Goal: Task Accomplishment & Management: Manage account settings

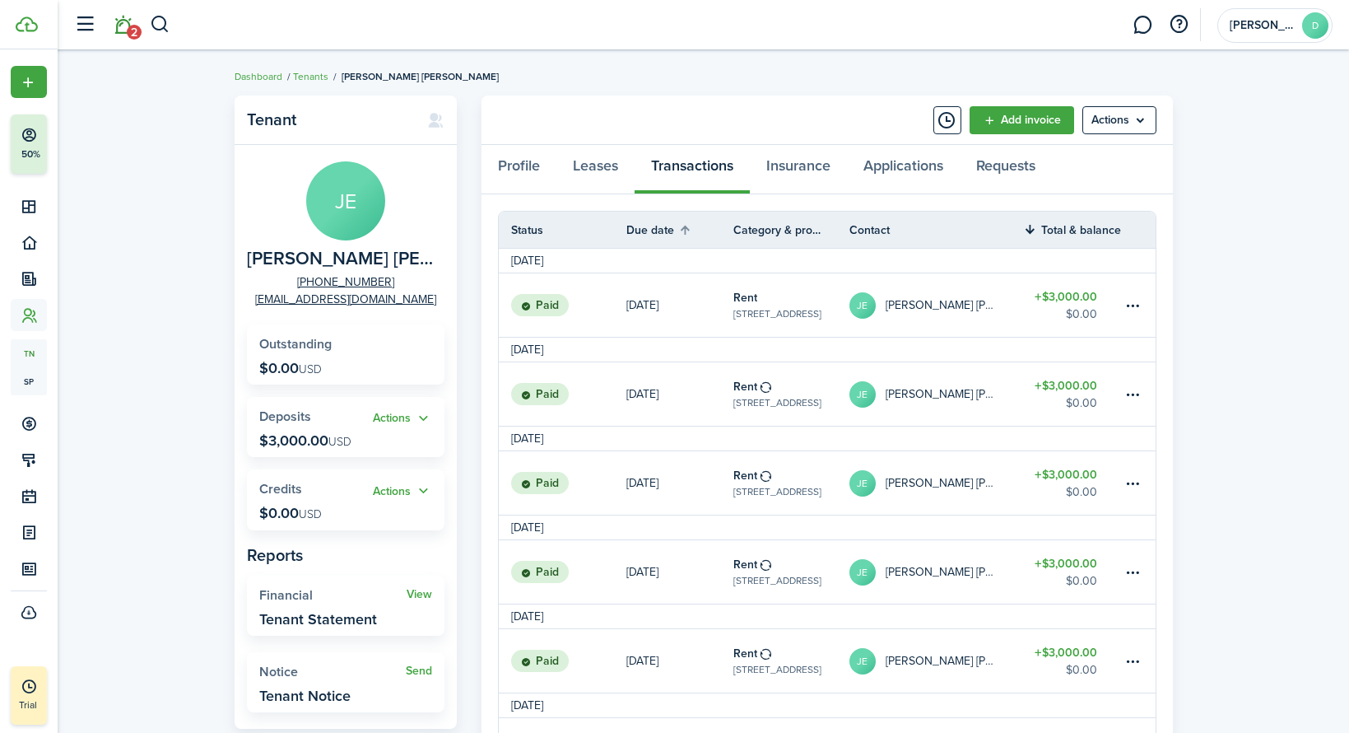
click at [128, 30] on span "2" at bounding box center [134, 32] width 15 height 15
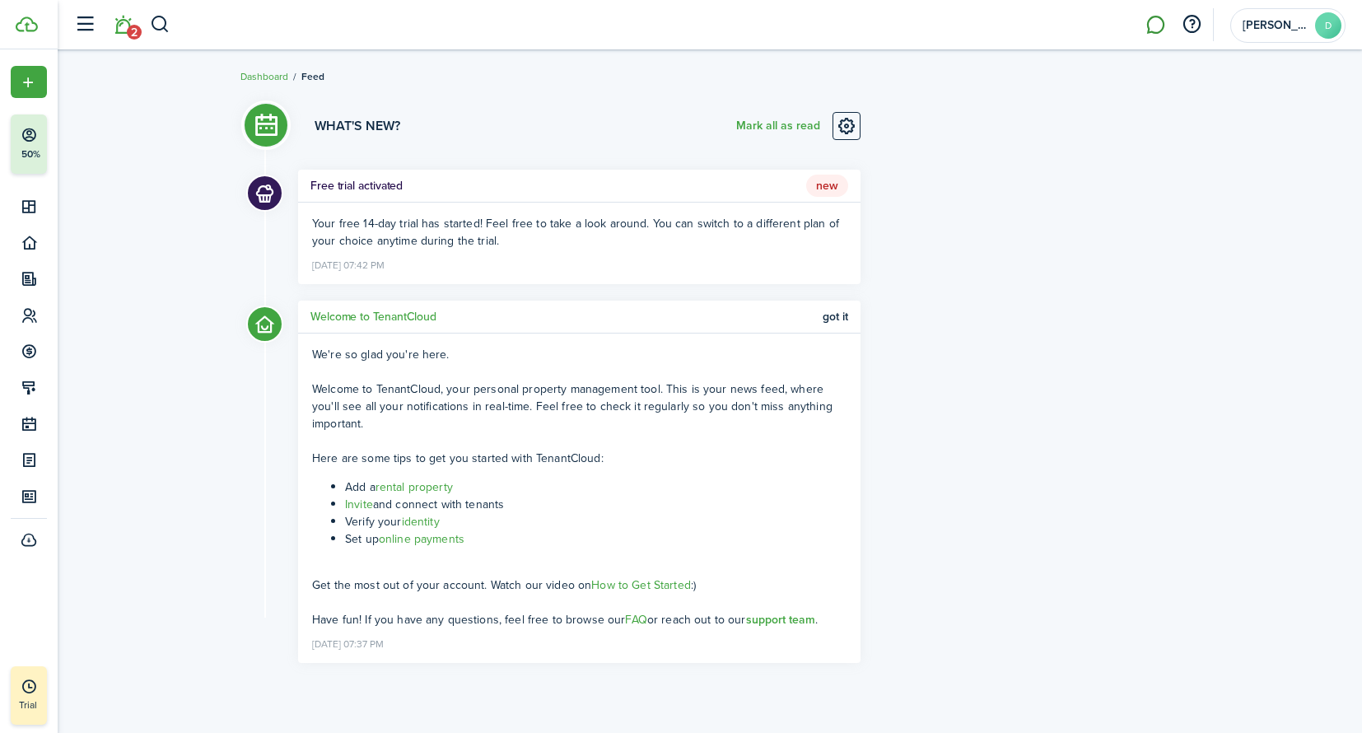
click at [1160, 30] on link at bounding box center [1154, 25] width 31 height 42
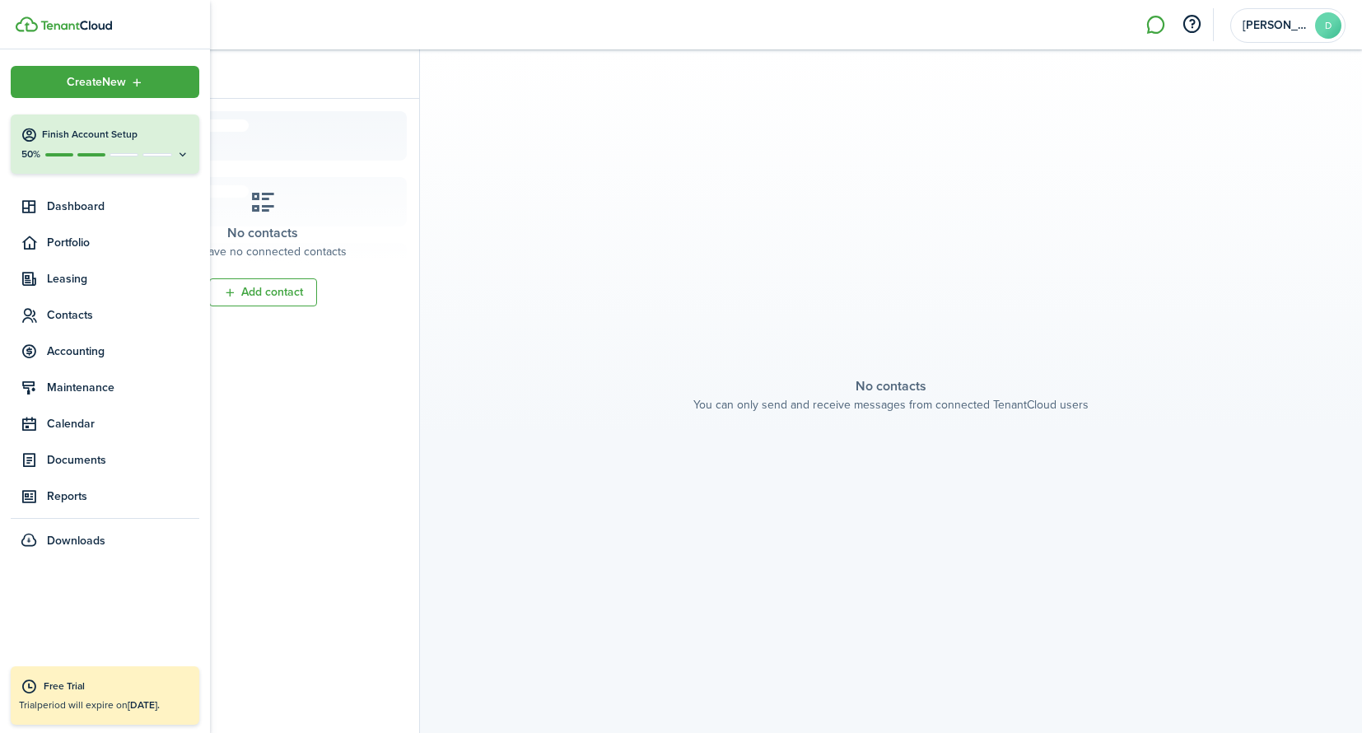
click at [28, 142] on icon at bounding box center [29, 135] width 17 height 16
click at [64, 240] on span "Portfolio" at bounding box center [123, 242] width 152 height 17
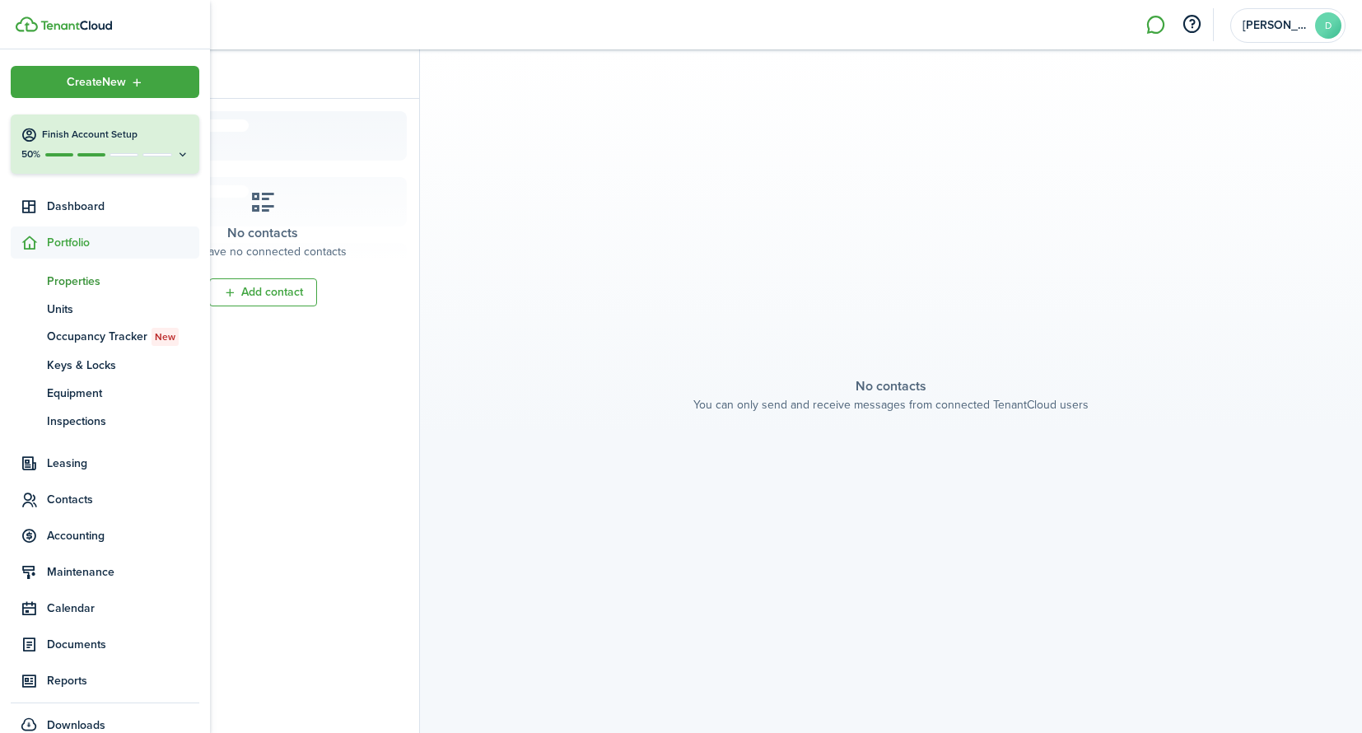
click at [91, 280] on span "Properties" at bounding box center [123, 280] width 152 height 17
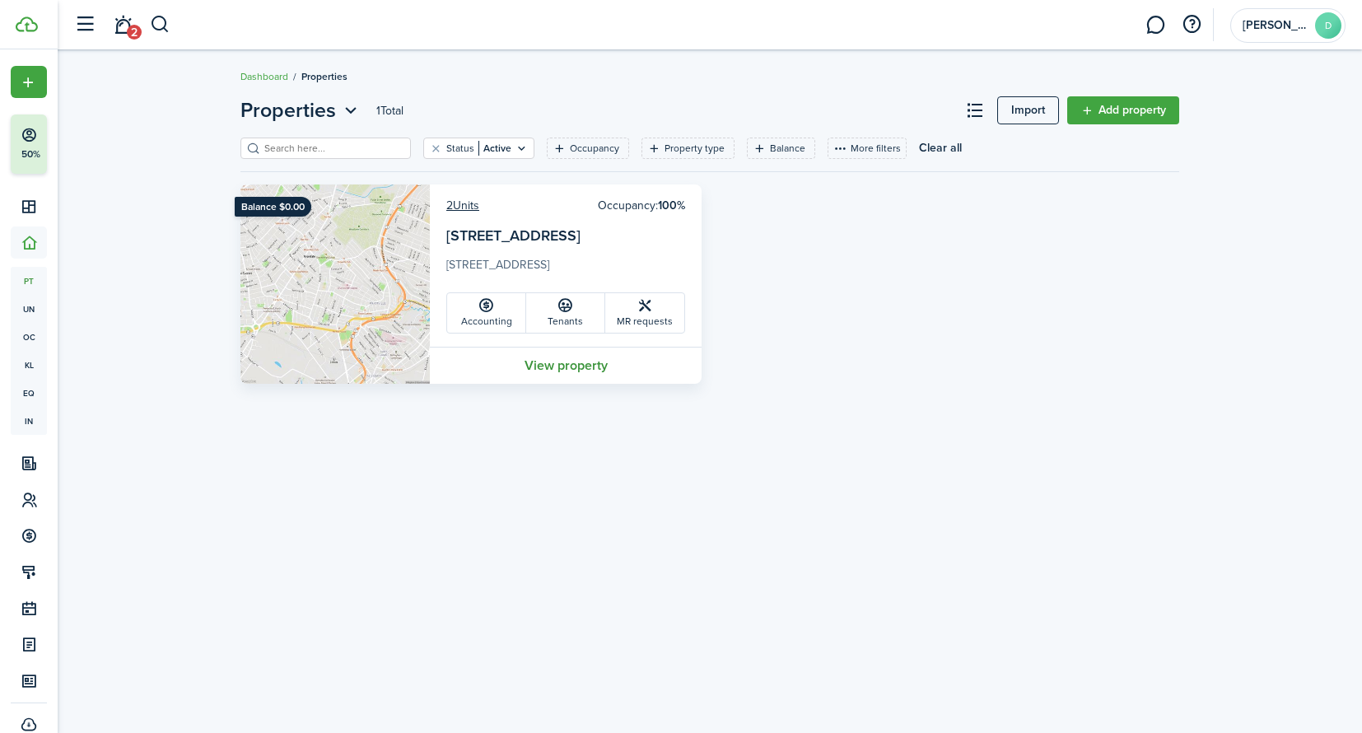
click at [557, 370] on link "View property" at bounding box center [566, 365] width 272 height 37
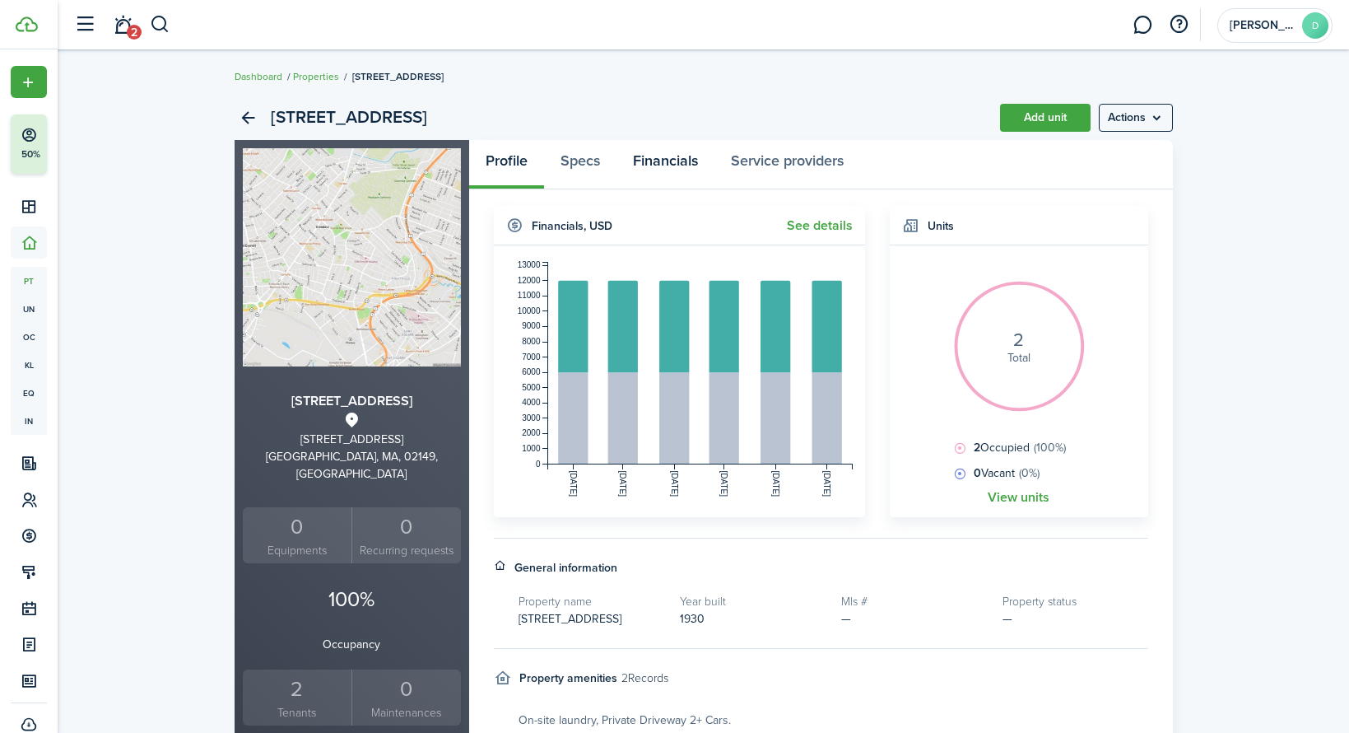
click at [656, 158] on link "Financials" at bounding box center [666, 164] width 98 height 49
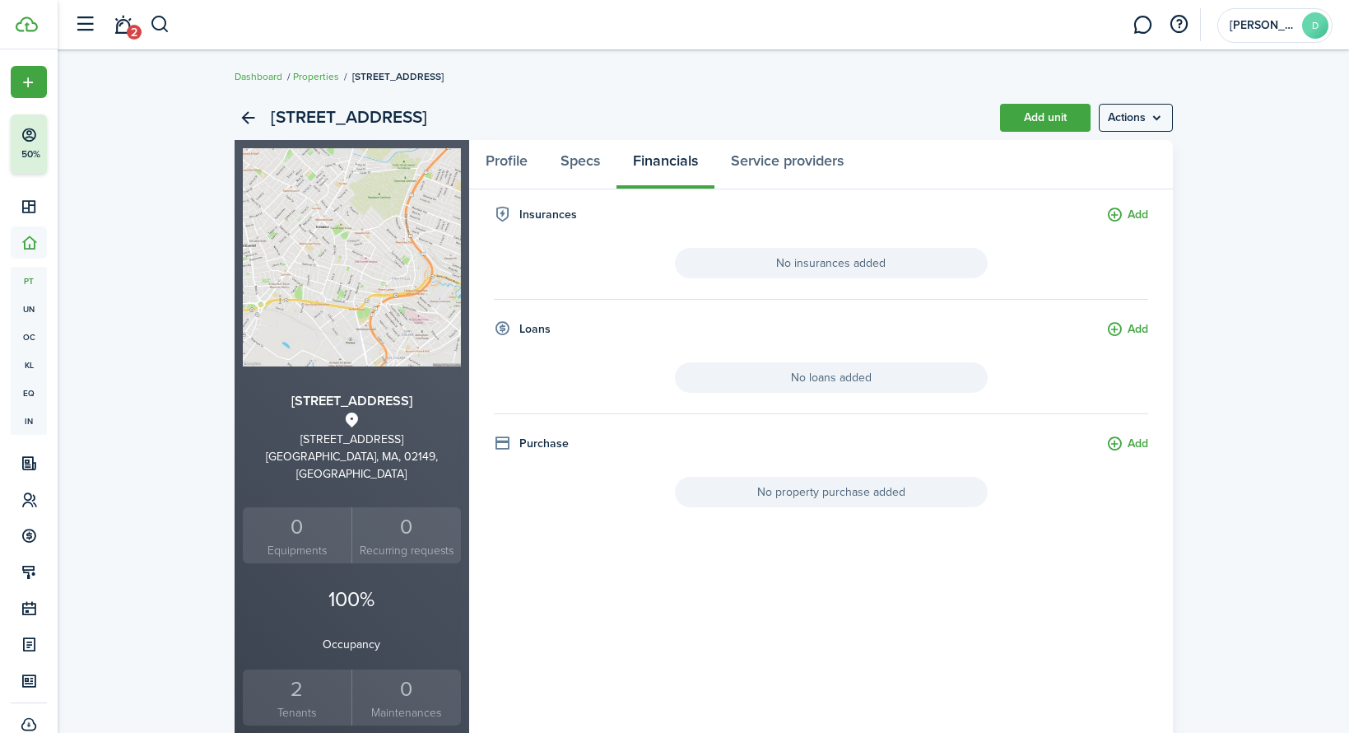
click at [833, 373] on span "No loans added" at bounding box center [831, 377] width 313 height 30
click at [1113, 328] on button "Add" at bounding box center [1127, 329] width 42 height 19
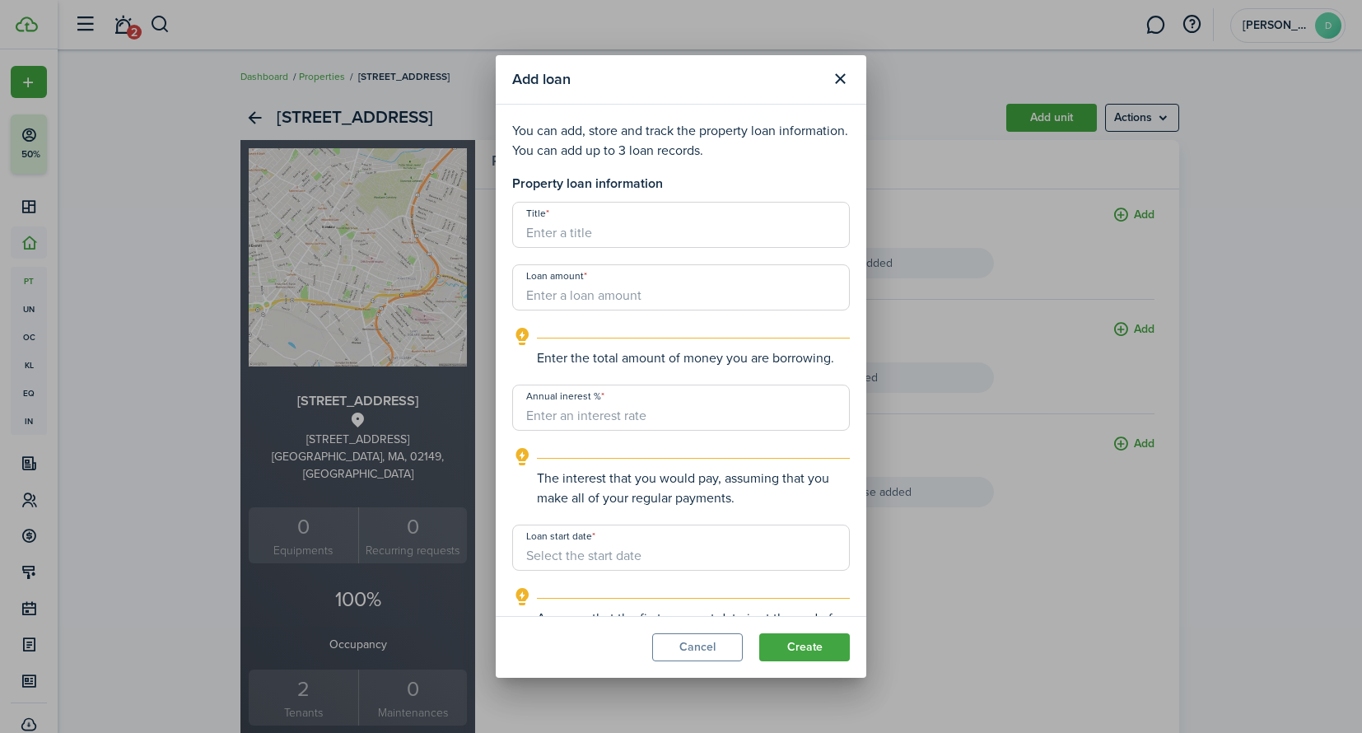
click at [584, 233] on input "Title" at bounding box center [681, 225] width 338 height 46
type input "[PERSON_NAME]"
type input "$370,463.54"
click at [631, 417] on input "Annual inerest %" at bounding box center [681, 407] width 338 height 46
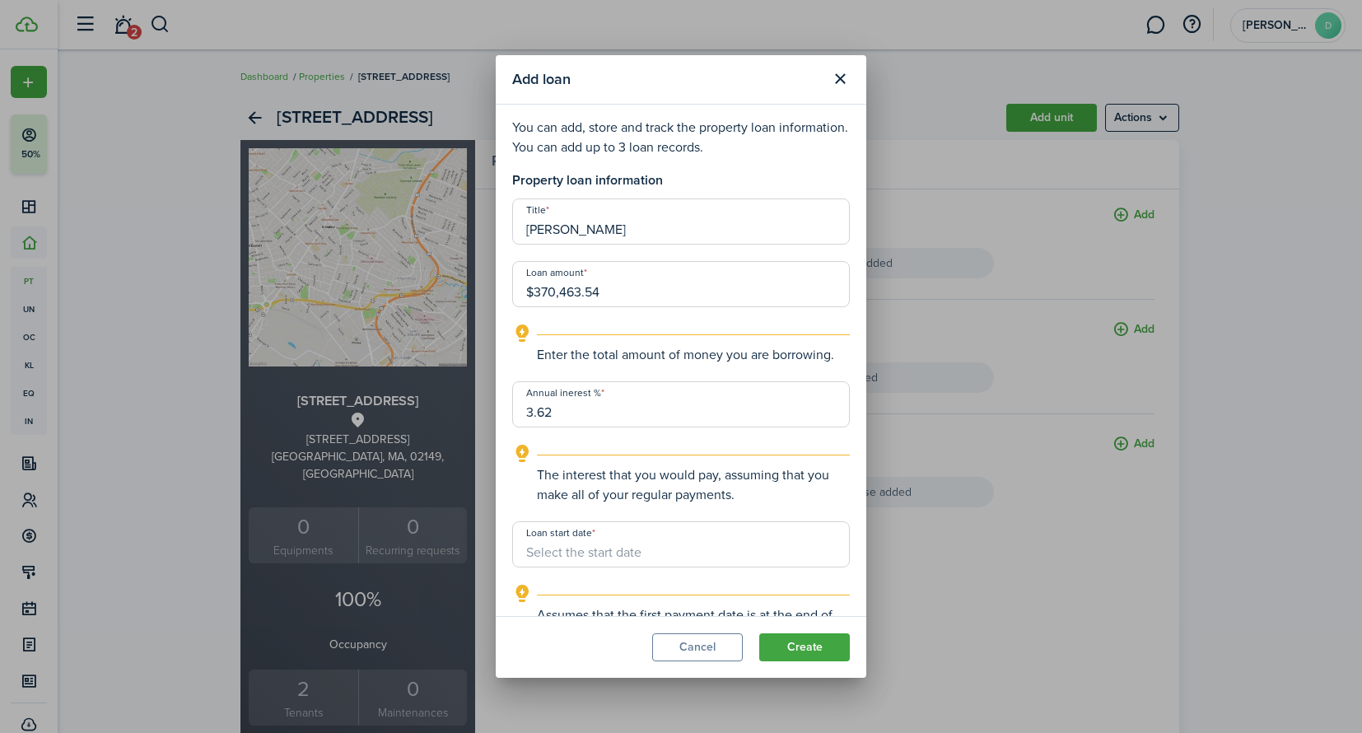
click at [644, 552] on input "Loan start date" at bounding box center [681, 544] width 338 height 46
type input "3.62"
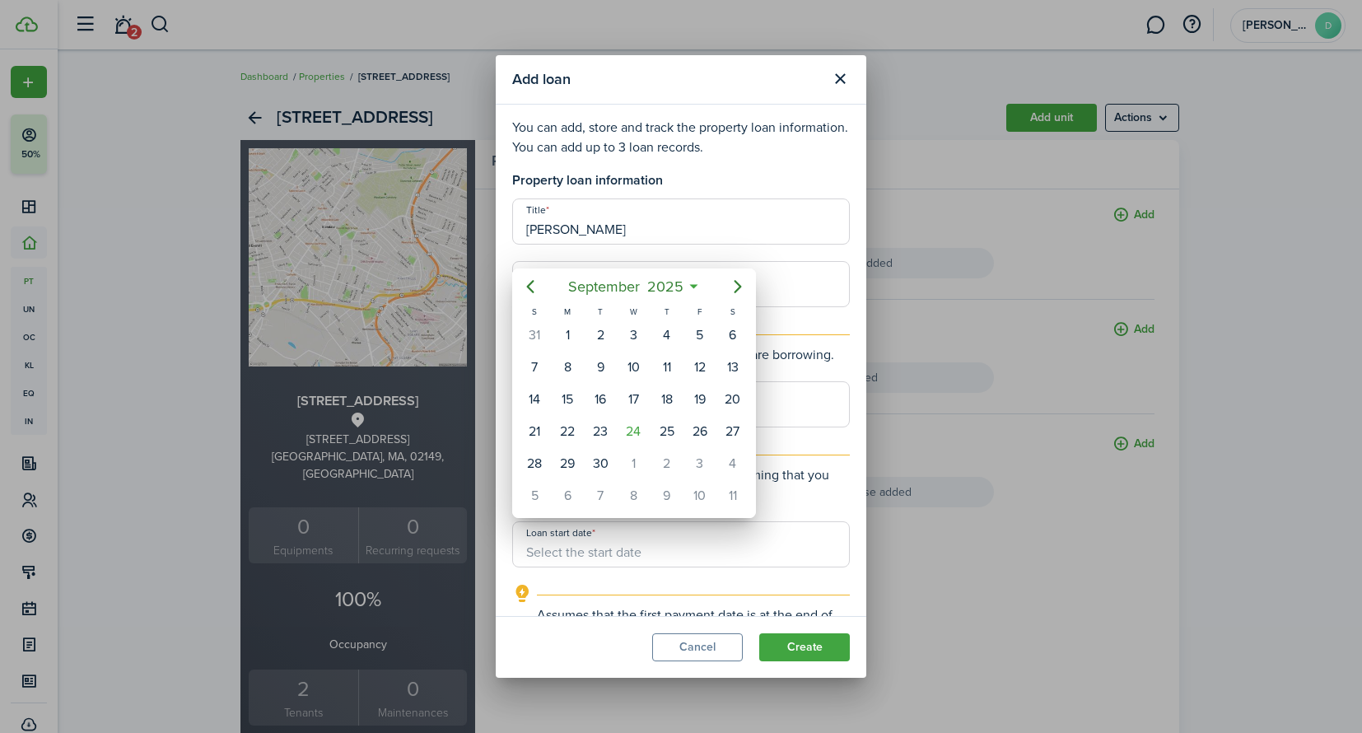
click at [730, 198] on div at bounding box center [680, 366] width 1625 height 996
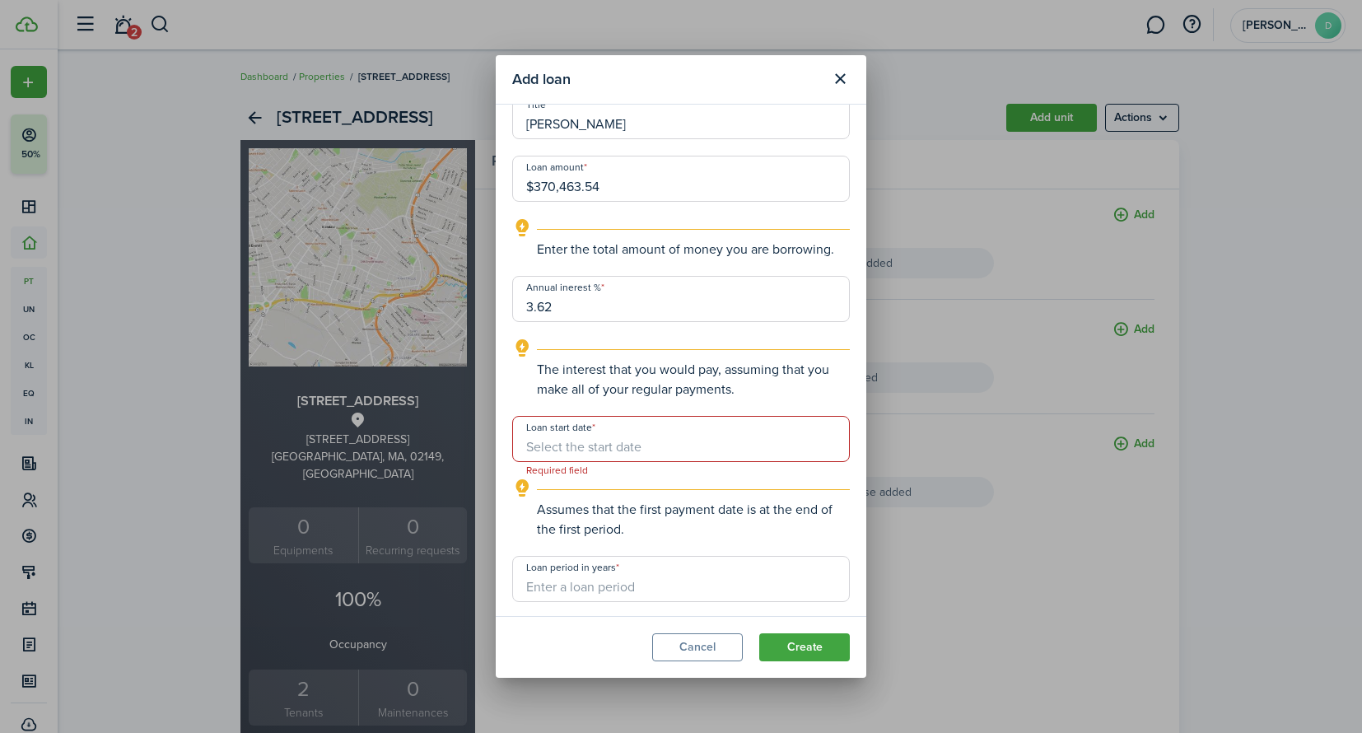
scroll to position [248, 0]
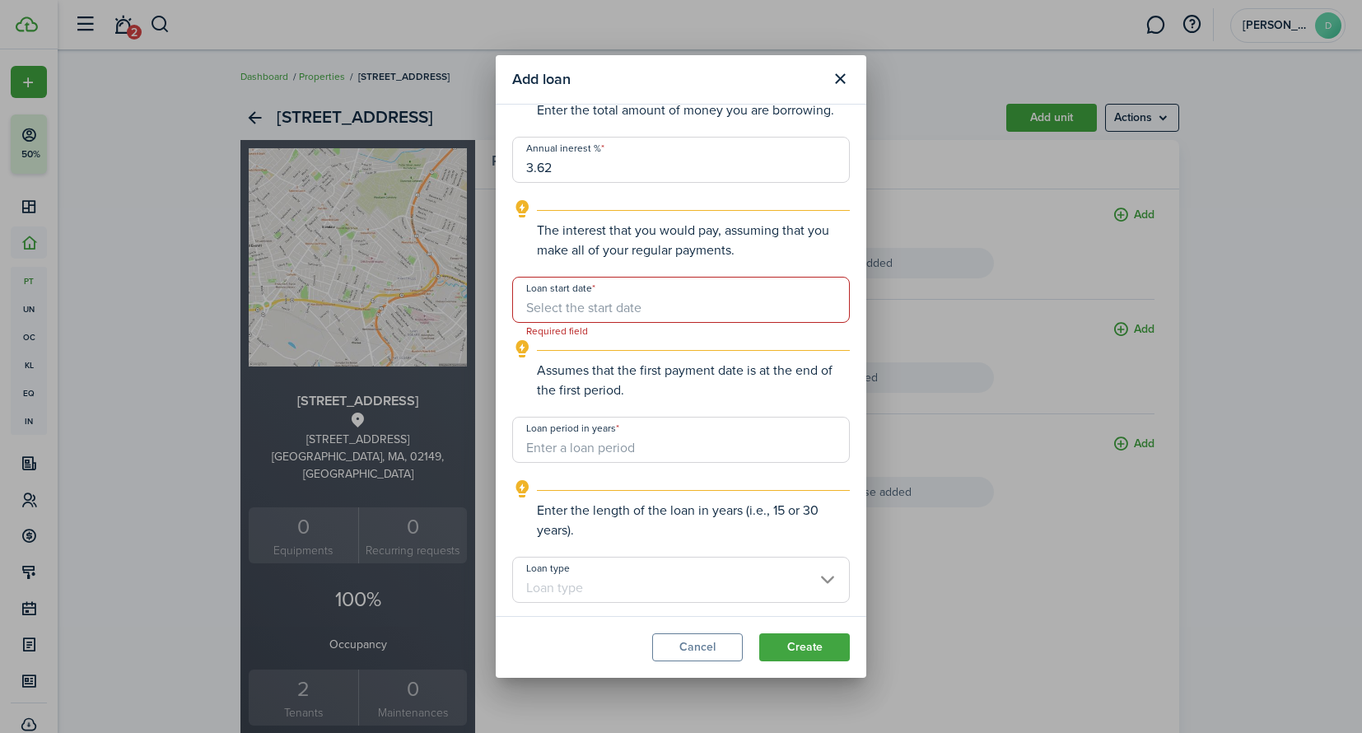
click at [594, 310] on input "Loan start date" at bounding box center [681, 300] width 338 height 46
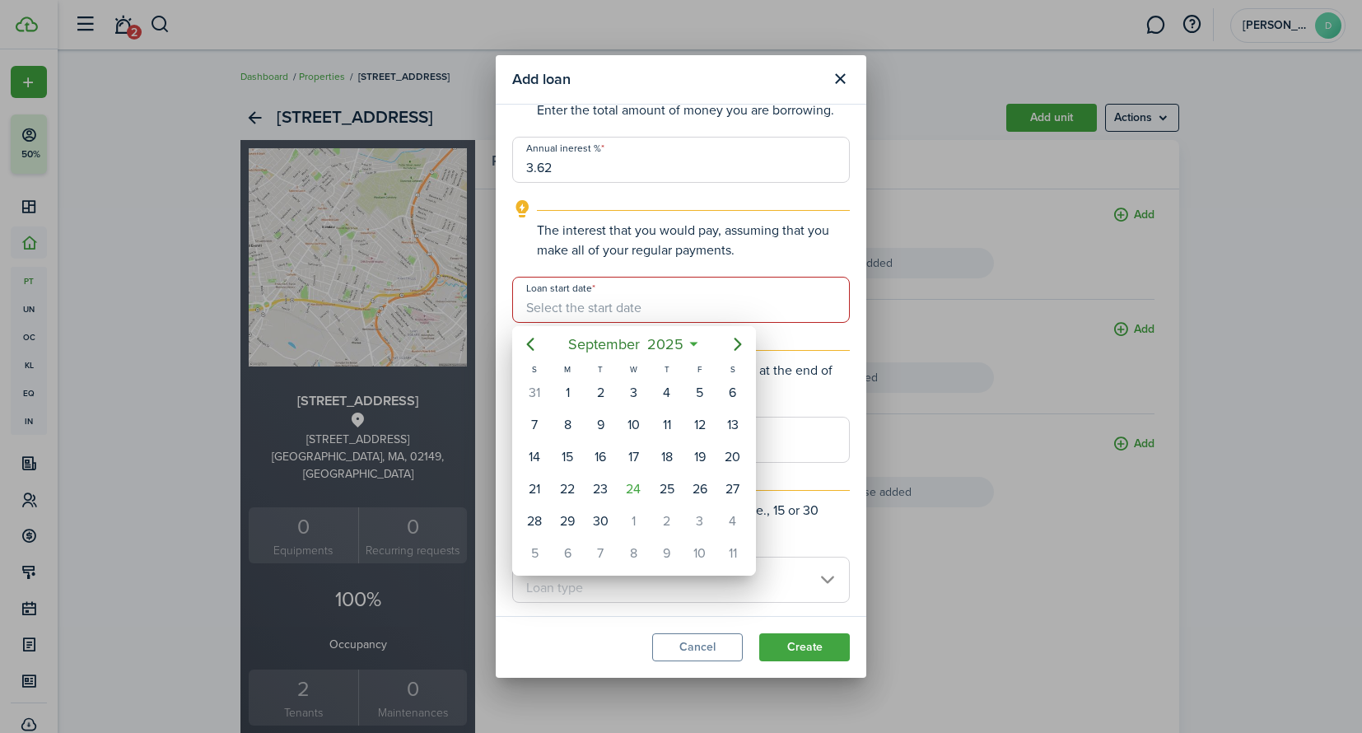
click at [565, 307] on div at bounding box center [680, 366] width 1625 height 996
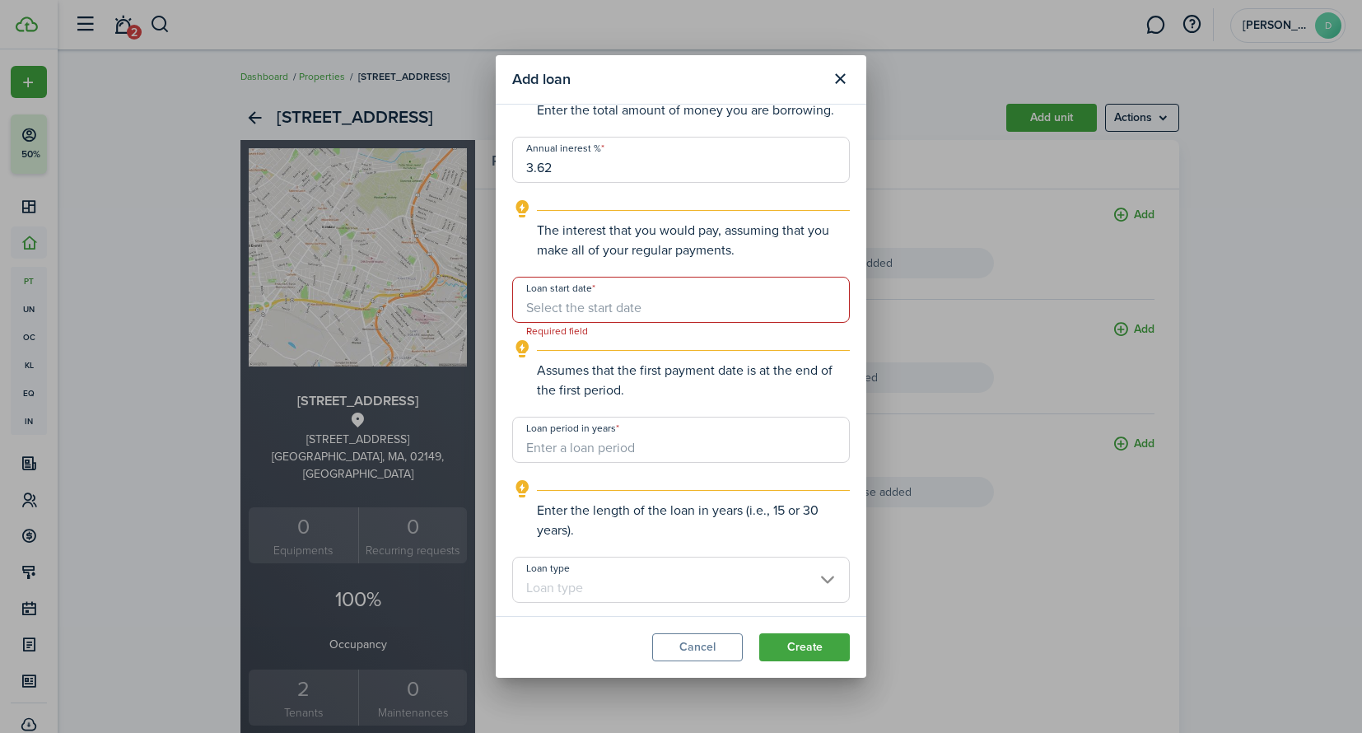
click at [565, 307] on input "Loan start date" at bounding box center [681, 300] width 338 height 46
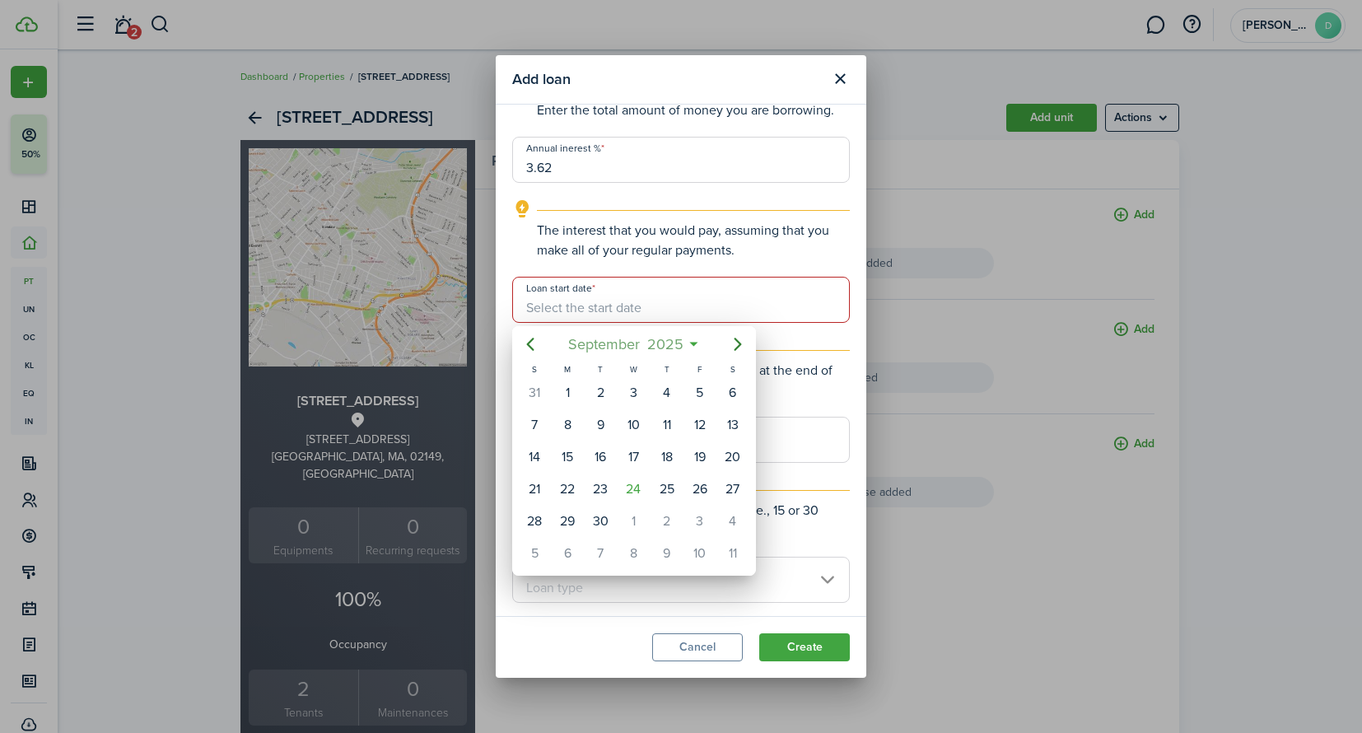
click at [678, 347] on span "2025" at bounding box center [665, 344] width 44 height 30
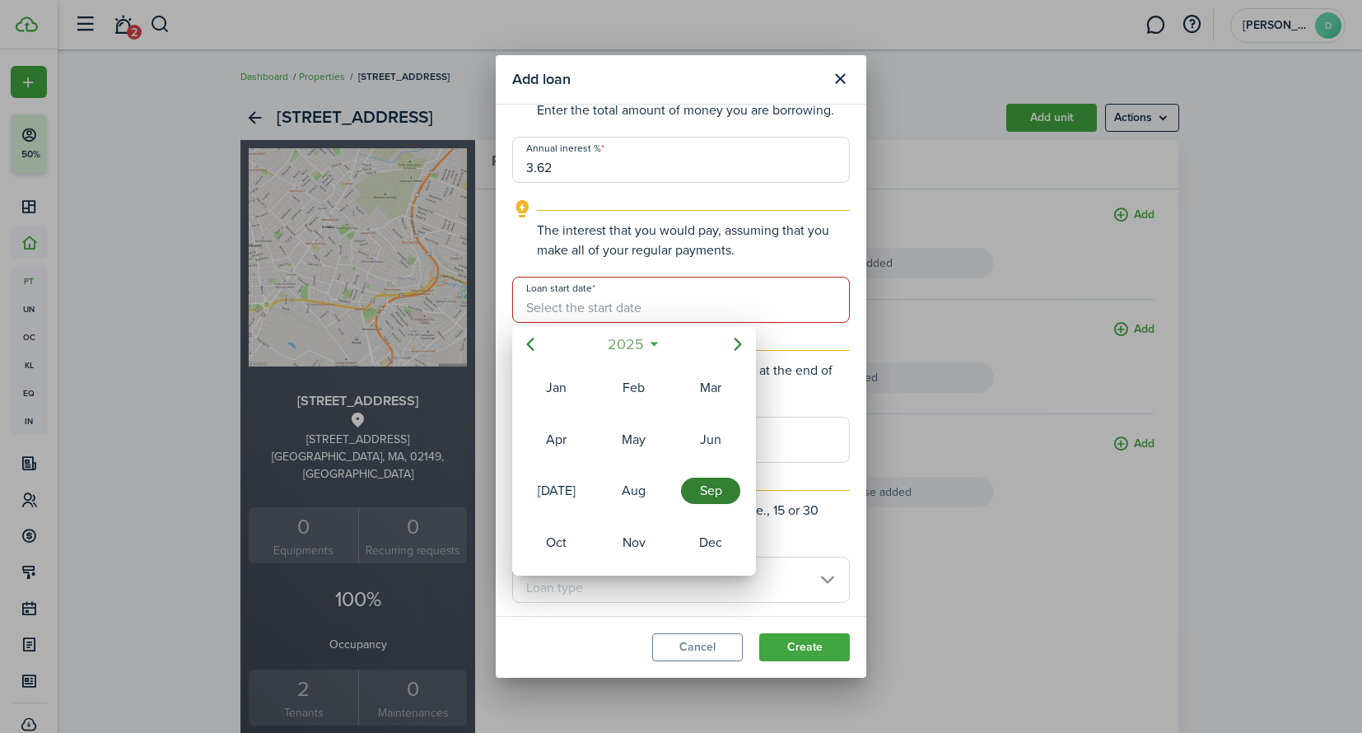
click at [636, 350] on span "2025" at bounding box center [625, 344] width 44 height 30
click at [571, 433] on div "2021" at bounding box center [556, 439] width 59 height 26
click at [626, 437] on div "May" at bounding box center [633, 439] width 59 height 26
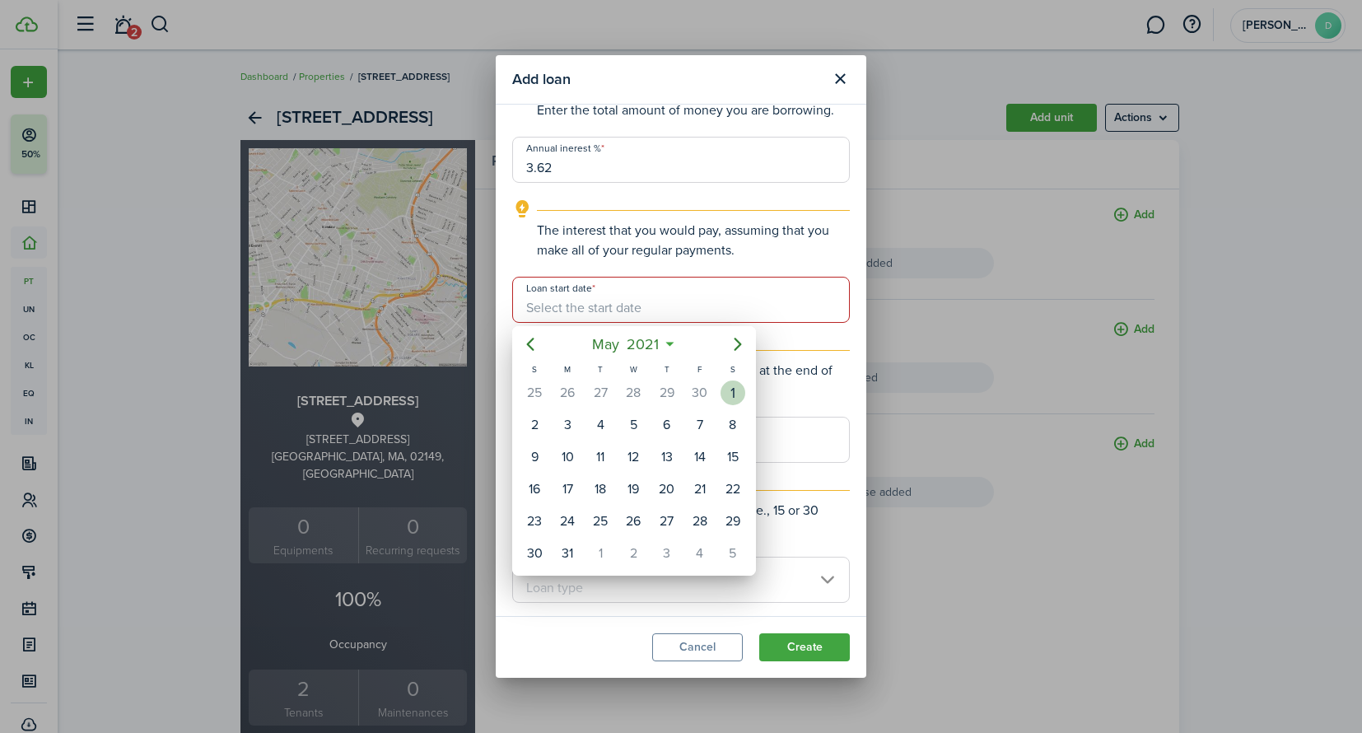
click at [734, 390] on div "1" at bounding box center [732, 392] width 25 height 25
type input "[DATE]"
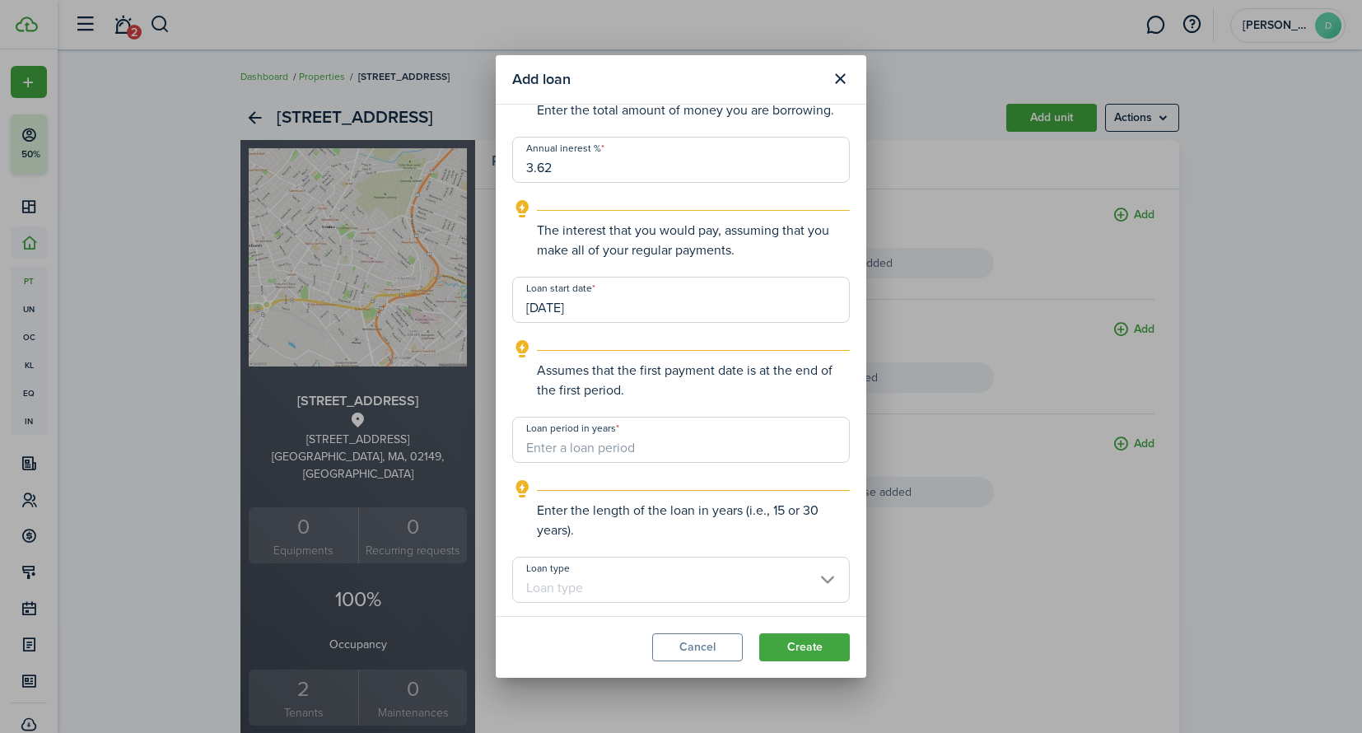
click at [659, 440] on input "Loan period in years" at bounding box center [681, 440] width 338 height 46
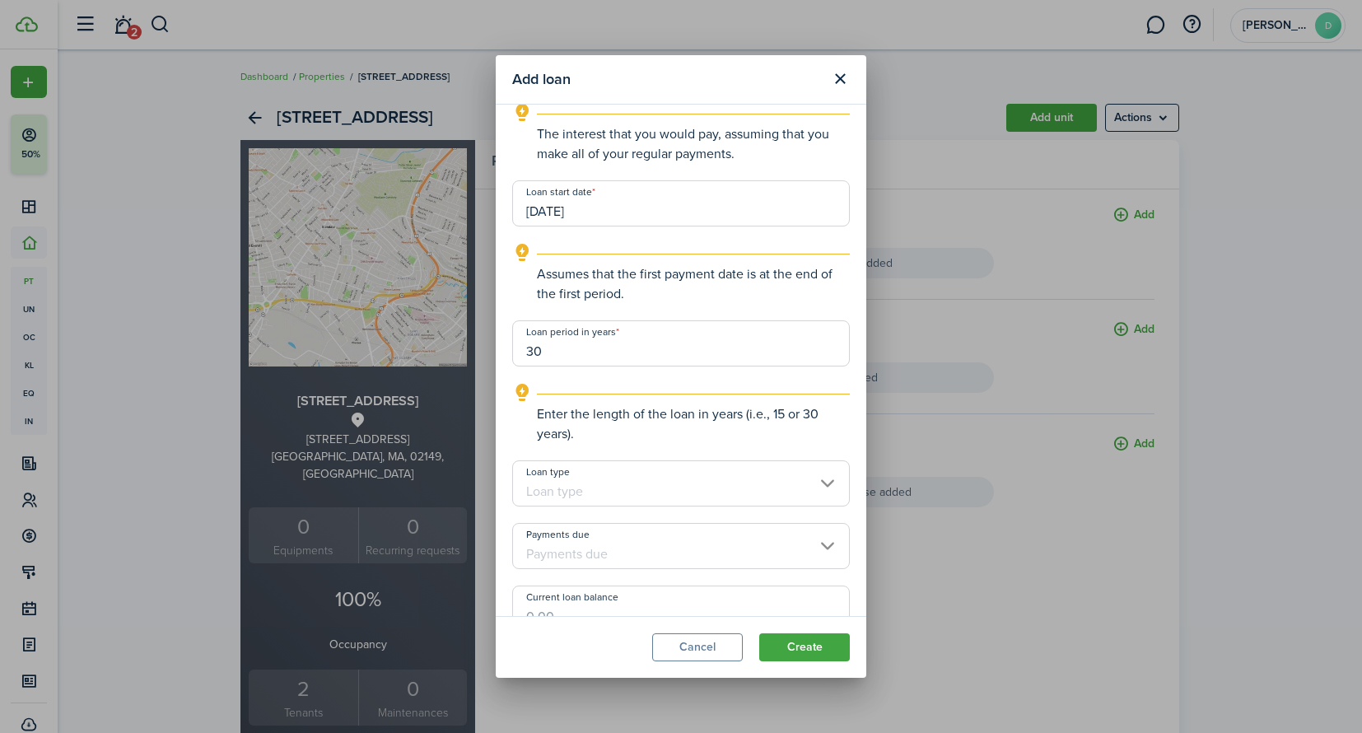
scroll to position [352, 0]
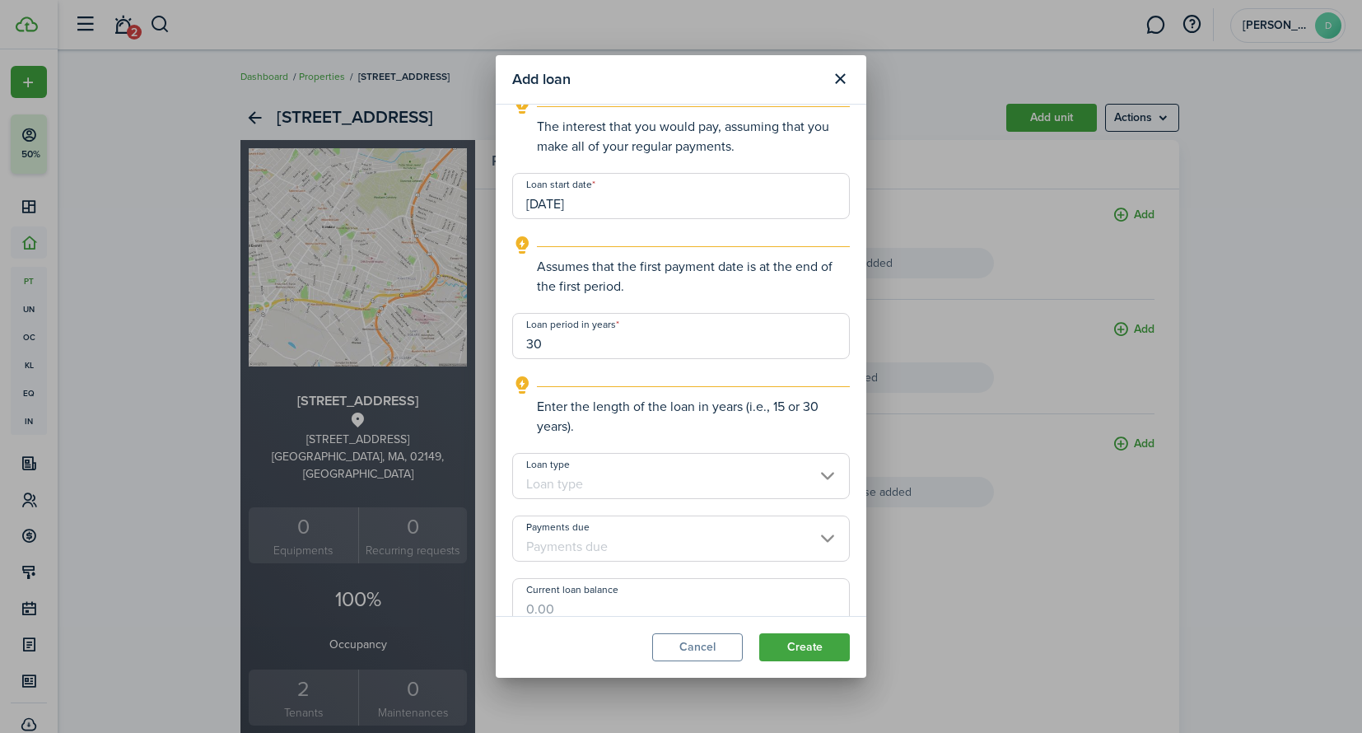
click at [679, 473] on input "Loan type" at bounding box center [681, 476] width 338 height 46
type input "30"
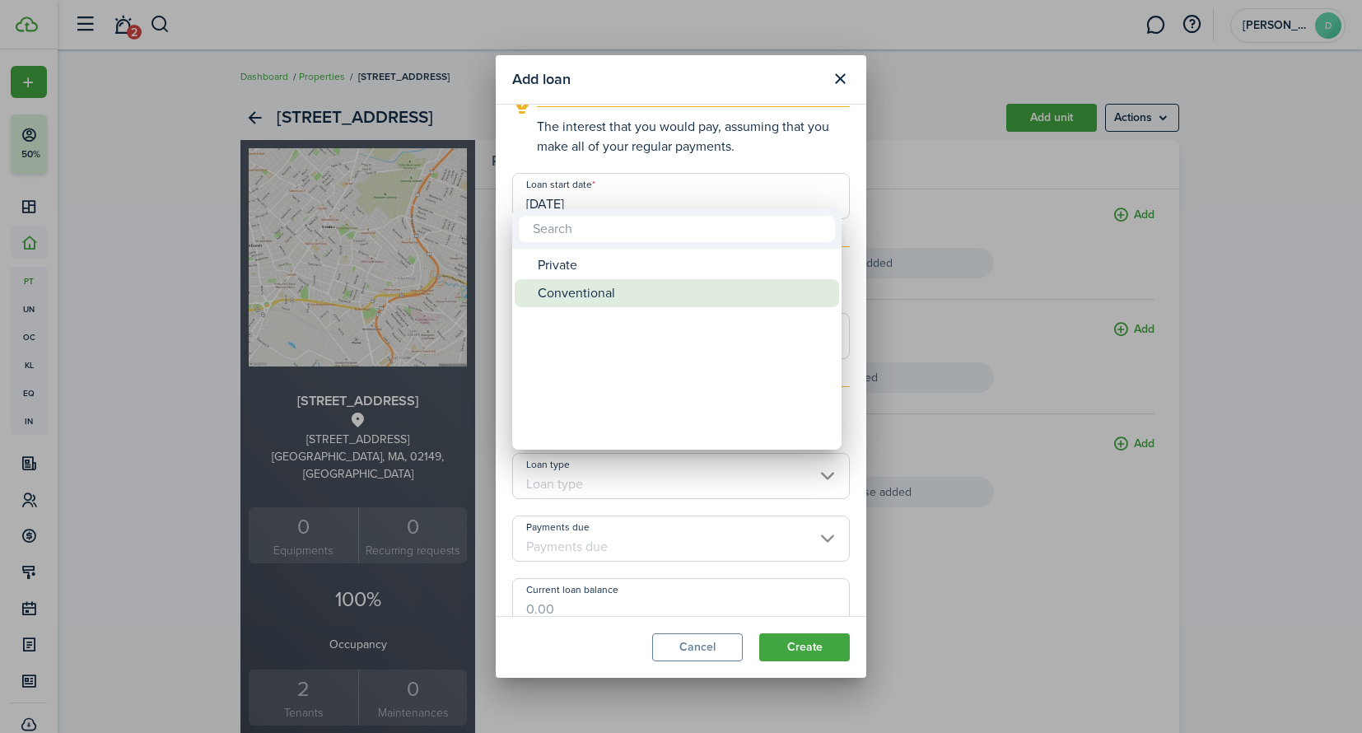
click at [591, 285] on div "Conventional" at bounding box center [683, 293] width 291 height 28
type input "Conventional"
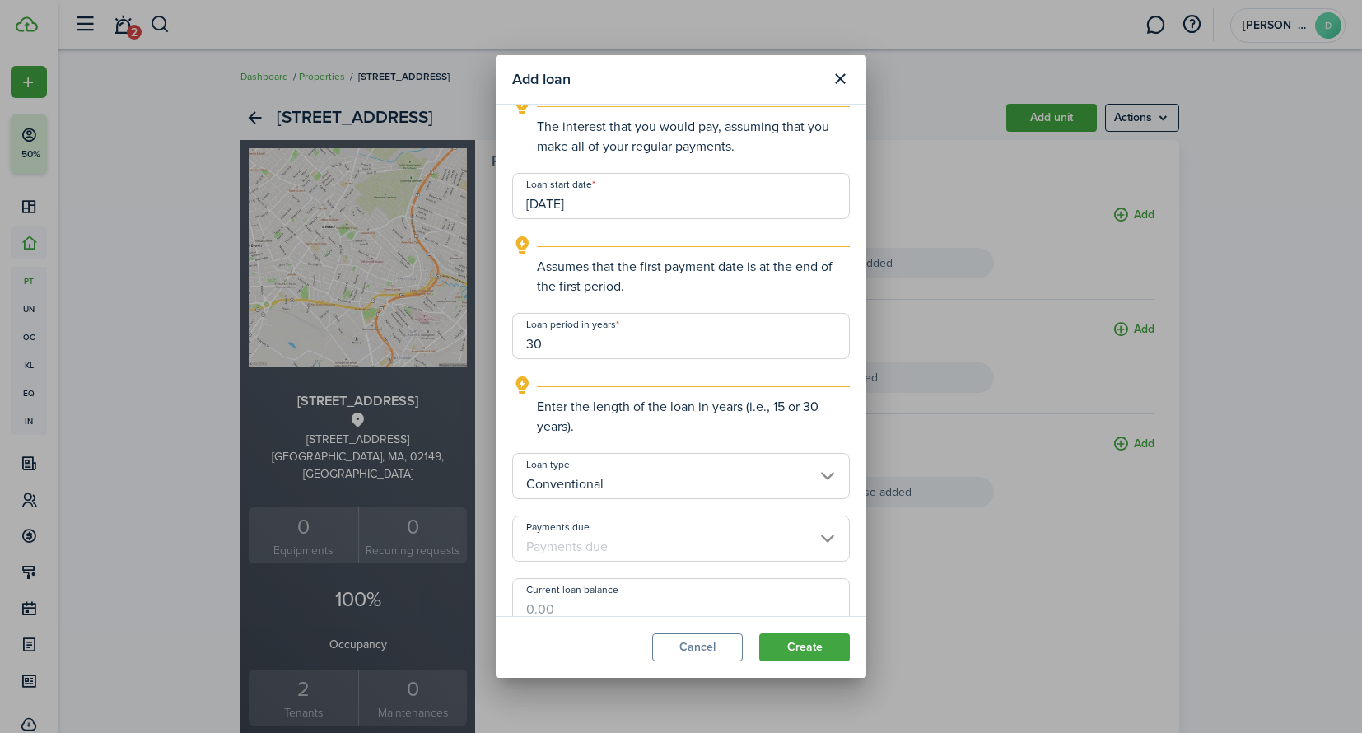
click at [664, 544] on input "Payments due" at bounding box center [681, 538] width 338 height 46
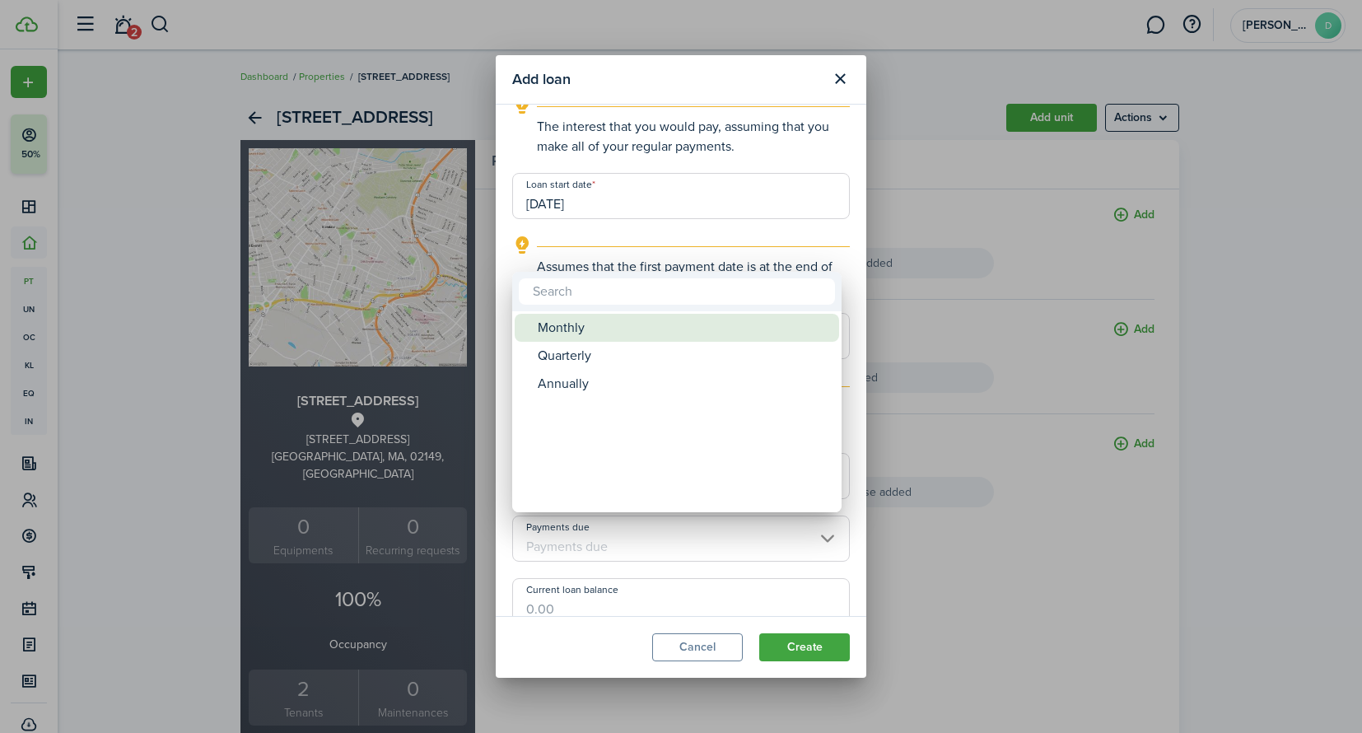
click at [633, 333] on div "Monthly" at bounding box center [683, 328] width 291 height 28
type input "Monthly"
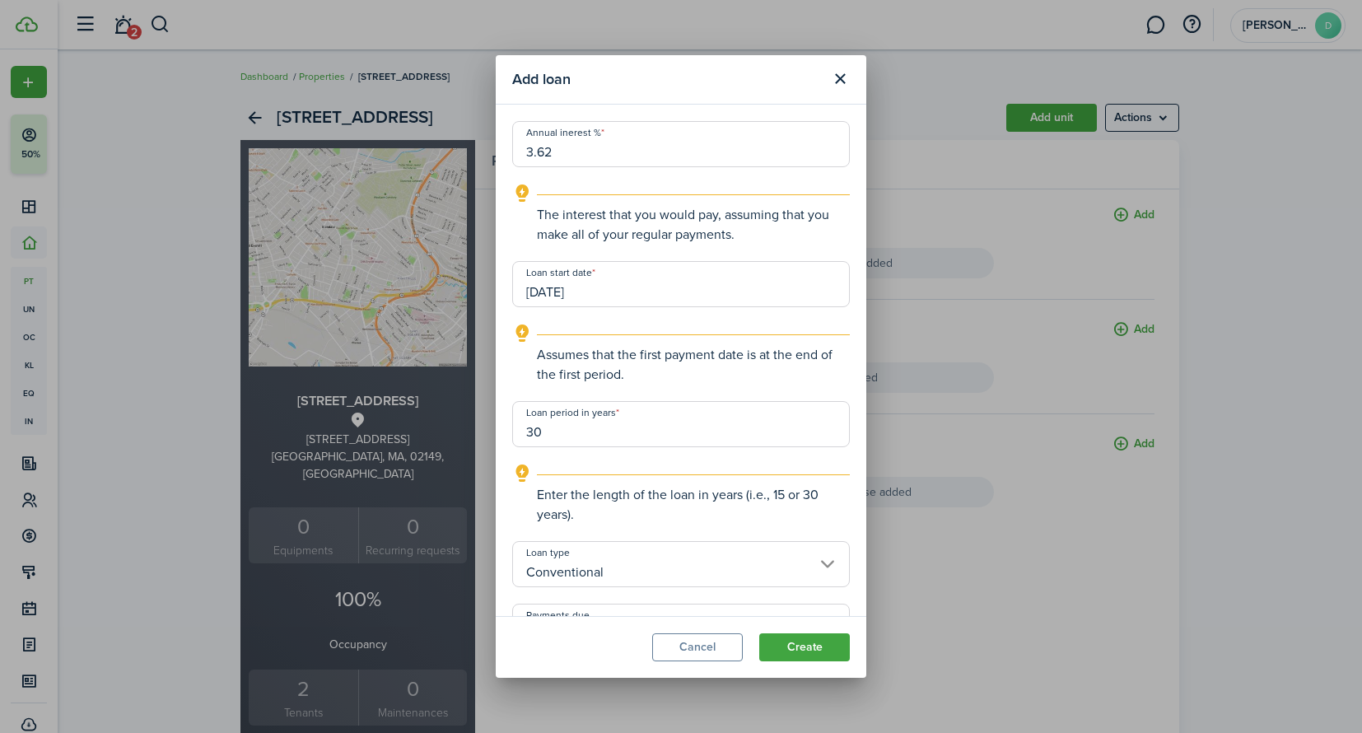
scroll to position [153, 0]
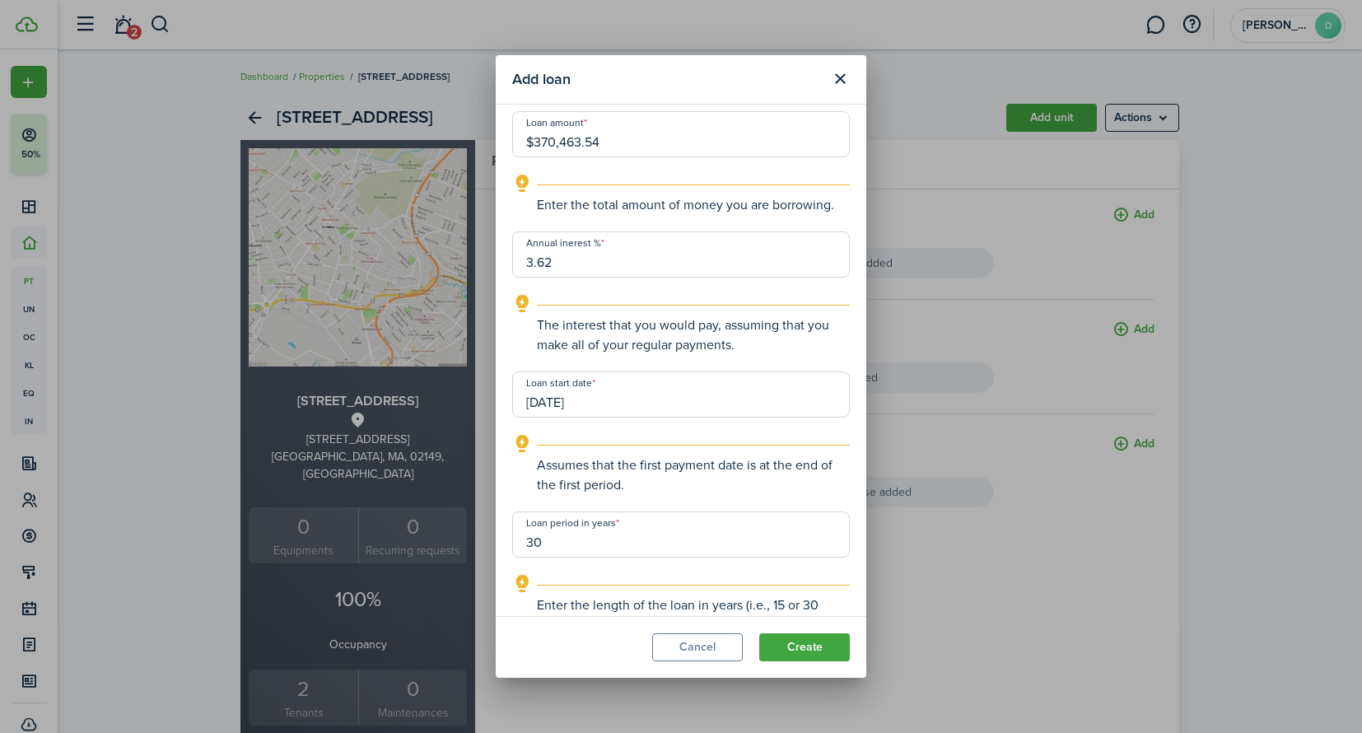
drag, startPoint x: 630, startPoint y: 145, endPoint x: 499, endPoint y: 142, distance: 130.9
click at [499, 142] on modal-body "You can add, store and track the property loan information. You can add up to 3…" at bounding box center [681, 361] width 370 height 512
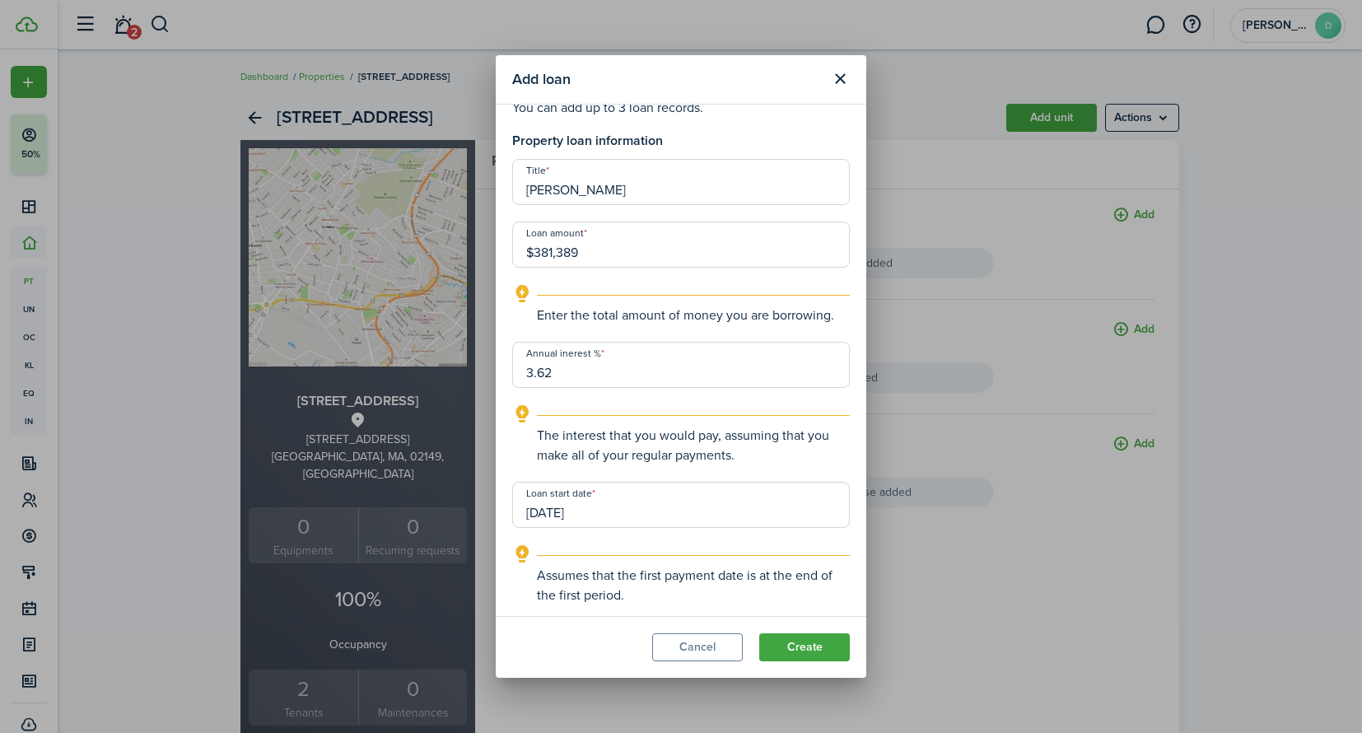
scroll to position [0, 0]
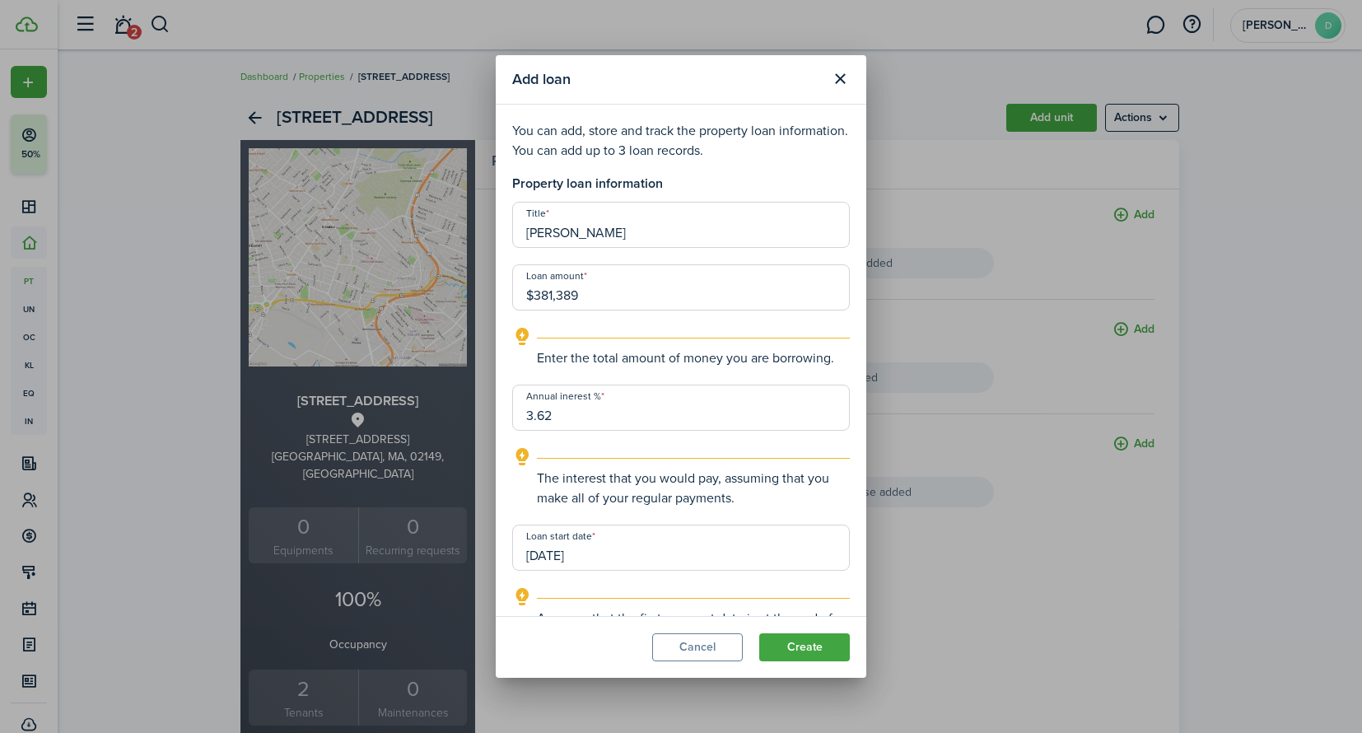
drag, startPoint x: 635, startPoint y: 296, endPoint x: 467, endPoint y: 291, distance: 168.0
click at [467, 291] on div "Add loan You can add, store and track the property loan information. You can ad…" at bounding box center [681, 366] width 1362 height 733
type input "$409,000.00"
click at [644, 420] on input "3.62" at bounding box center [681, 407] width 338 height 46
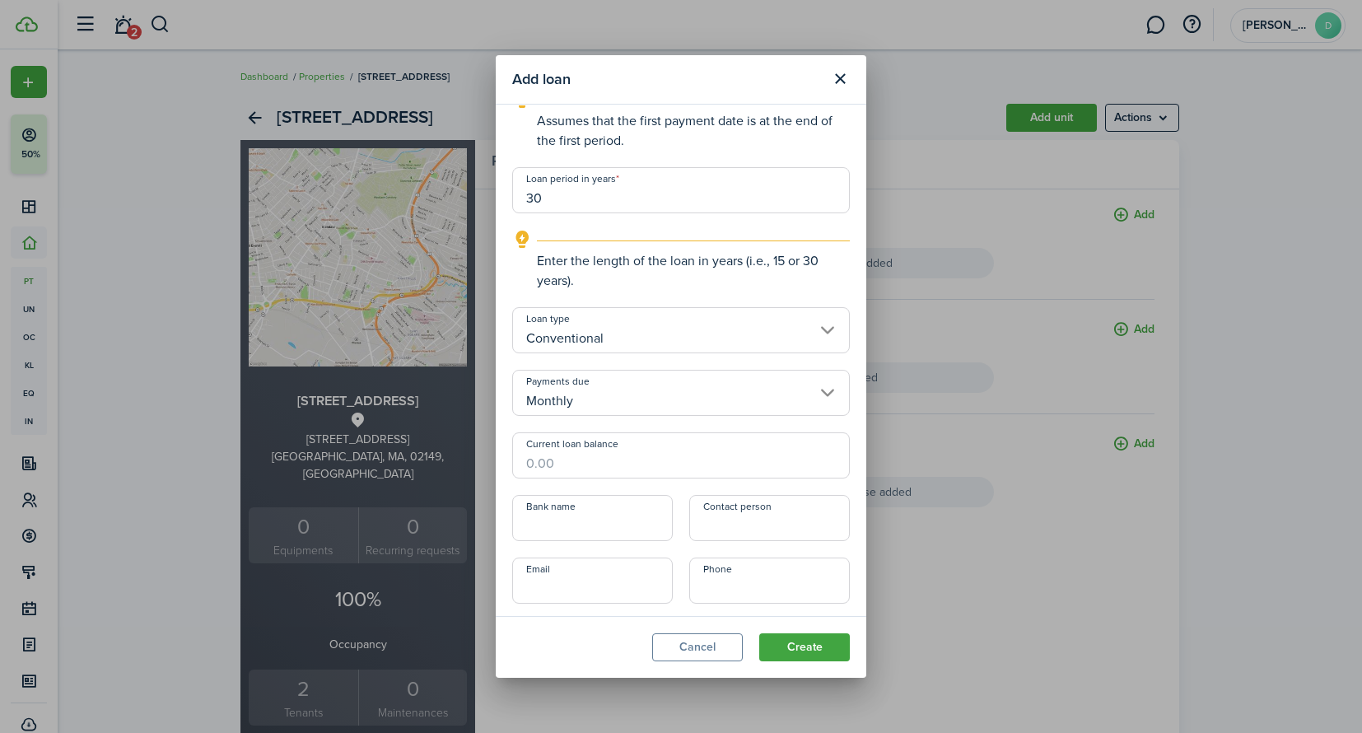
scroll to position [501, 0]
click at [603, 455] on input "Current loan balance" at bounding box center [681, 452] width 338 height 46
type input "$37,046.54"
click at [628, 539] on div "Title [PERSON_NAME] Loan amount $409,000.00 Enter the total amount of money you…" at bounding box center [681, 150] width 354 height 899
click at [613, 529] on input "Bank name" at bounding box center [592, 514] width 161 height 46
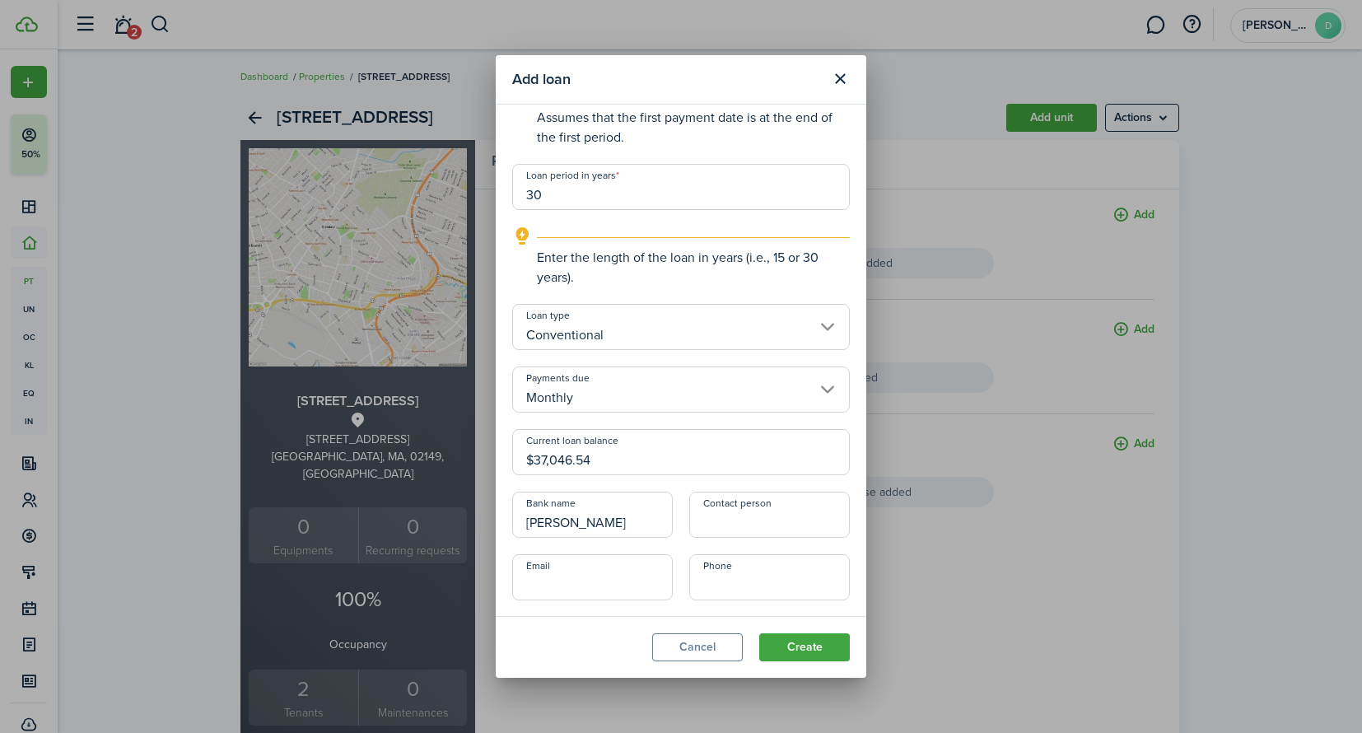
type input "[PERSON_NAME]"
type input "+1"
drag, startPoint x: 641, startPoint y: 463, endPoint x: 352, endPoint y: 458, distance: 289.8
click at [352, 458] on div "Add loan You can add, store and track the property loan information. You can ad…" at bounding box center [681, 366] width 1362 height 733
click at [818, 649] on button "Create" at bounding box center [804, 647] width 91 height 28
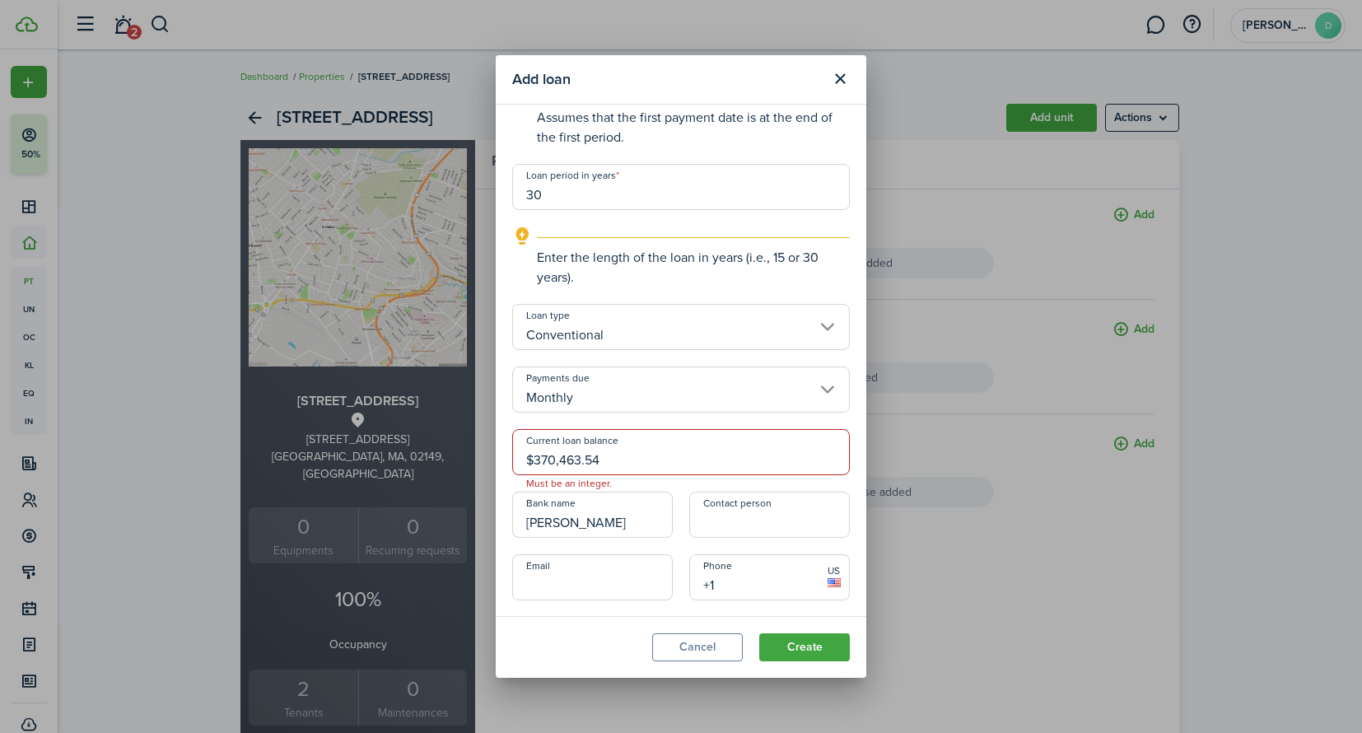
click at [631, 464] on input "$370,463.54" at bounding box center [681, 452] width 338 height 46
drag, startPoint x: 619, startPoint y: 459, endPoint x: 462, endPoint y: 453, distance: 157.4
click at [461, 453] on div "Add loan You can add, store and track the property loan information. You can ad…" at bounding box center [681, 366] width 1362 height 733
click at [666, 408] on input "Monthly" at bounding box center [681, 389] width 338 height 46
type input "$370,463.00"
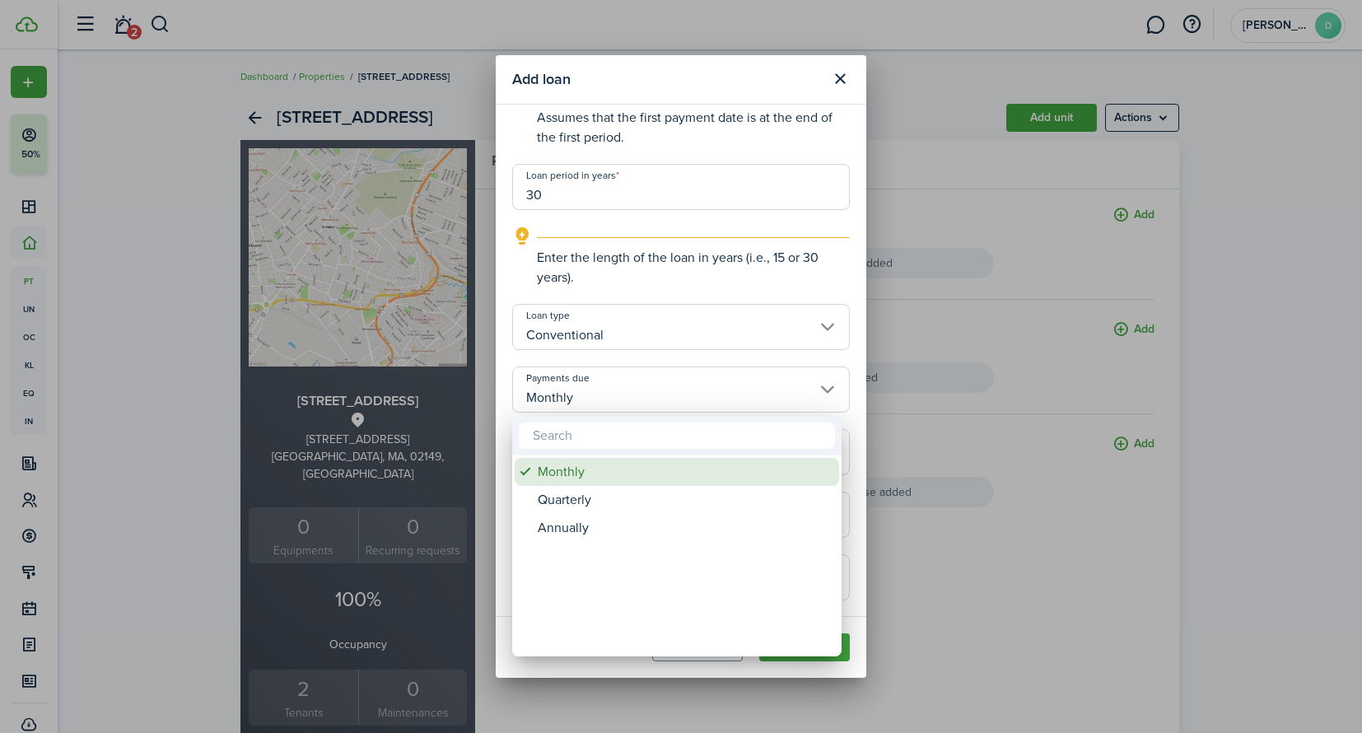
click at [678, 473] on div "Monthly" at bounding box center [683, 472] width 291 height 28
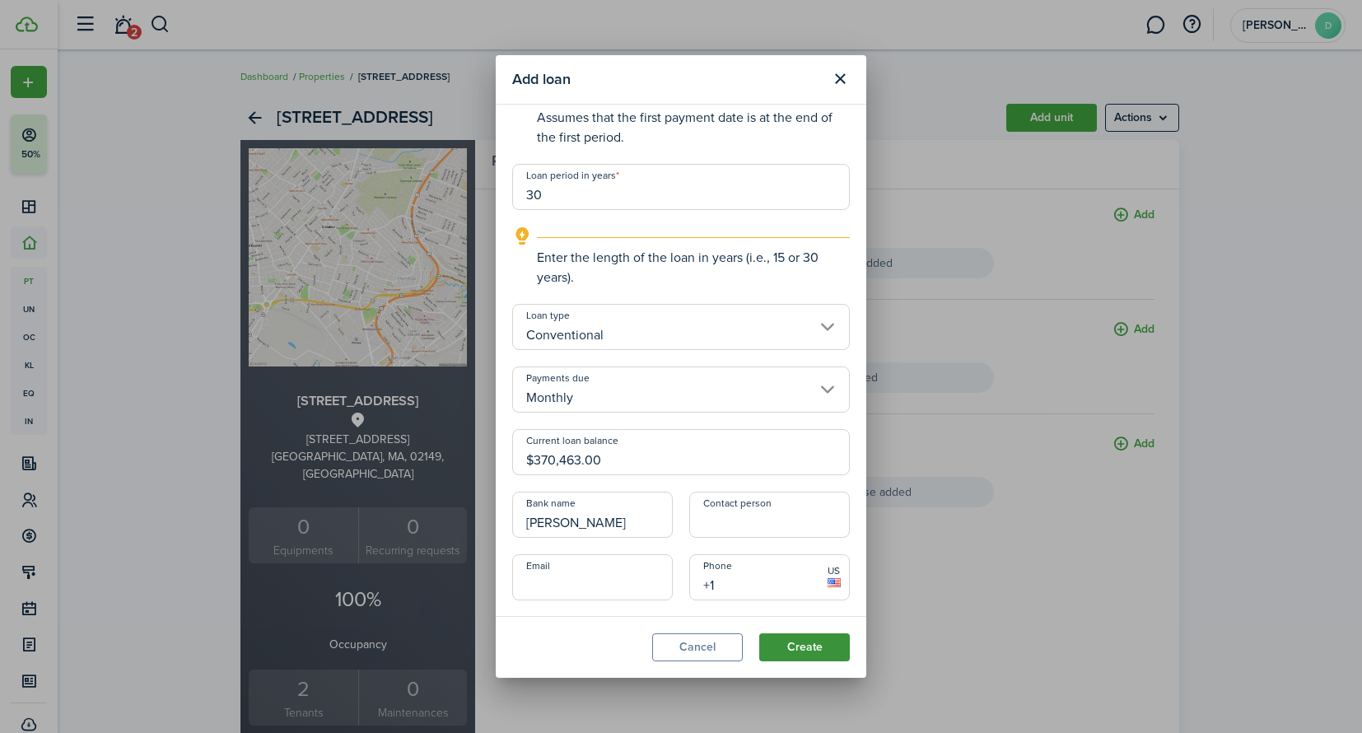
click at [805, 650] on button "Create" at bounding box center [804, 647] width 91 height 28
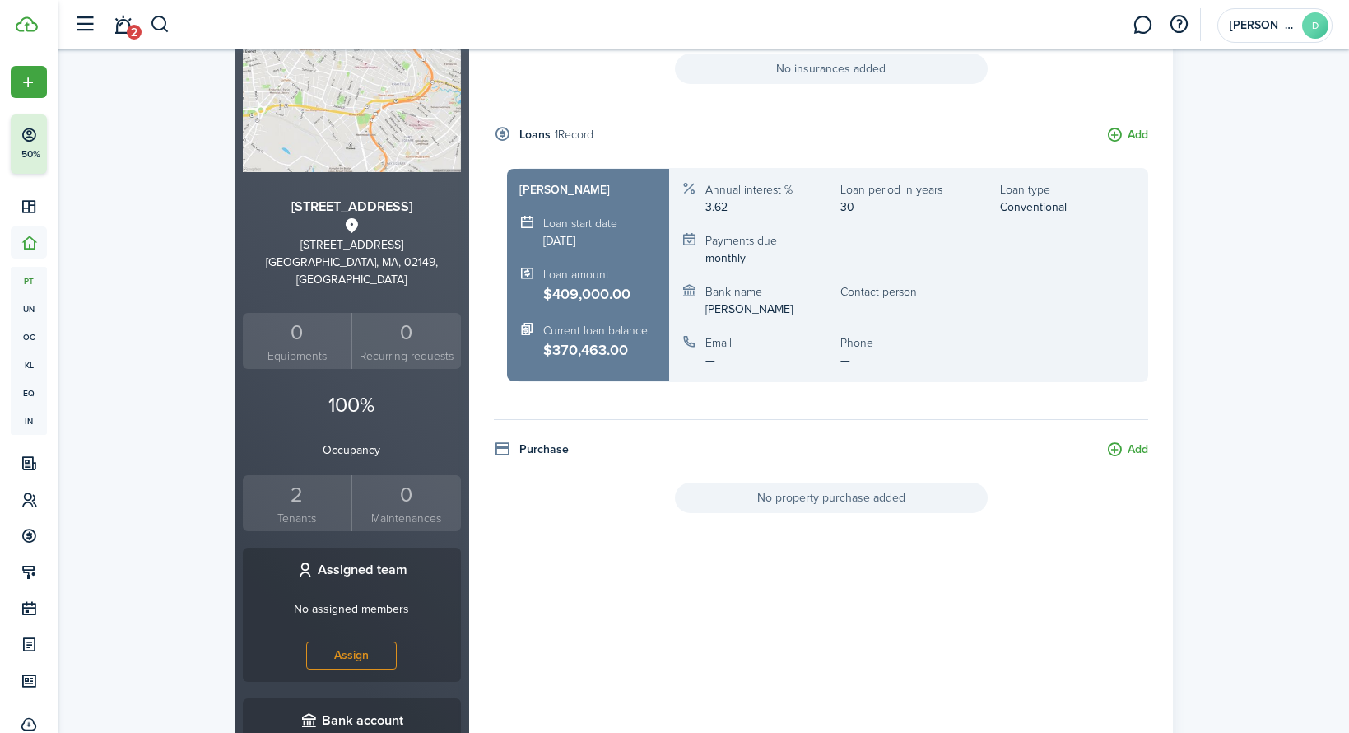
scroll to position [0, 0]
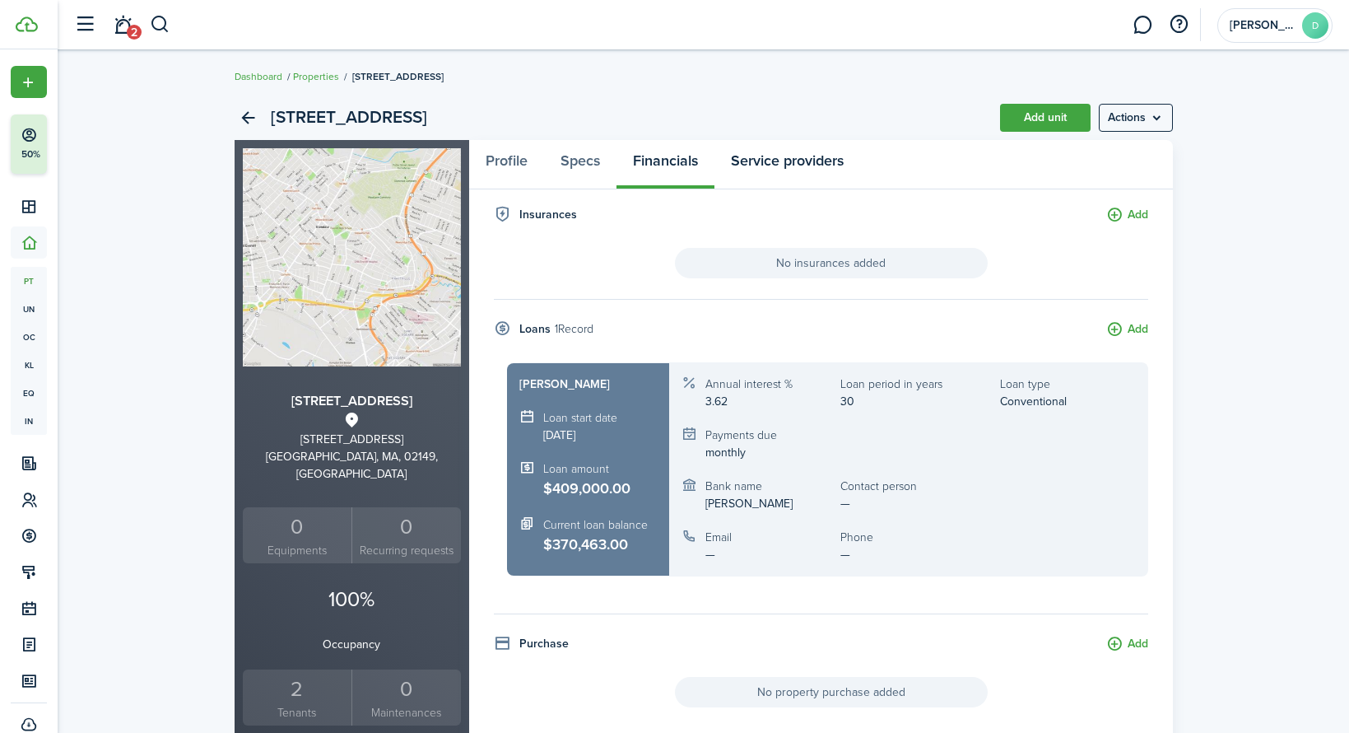
click at [758, 164] on link "Service providers" at bounding box center [788, 164] width 146 height 49
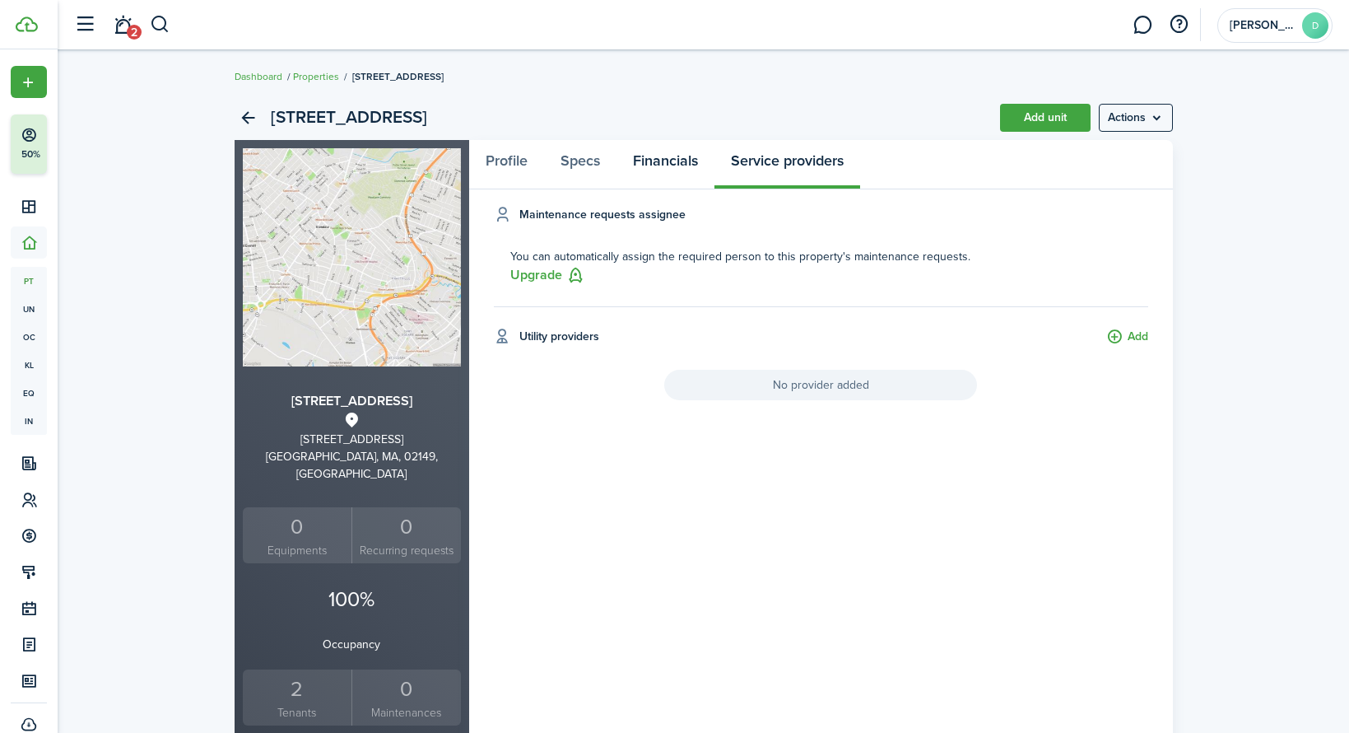
click at [657, 163] on link "Financials" at bounding box center [666, 164] width 98 height 49
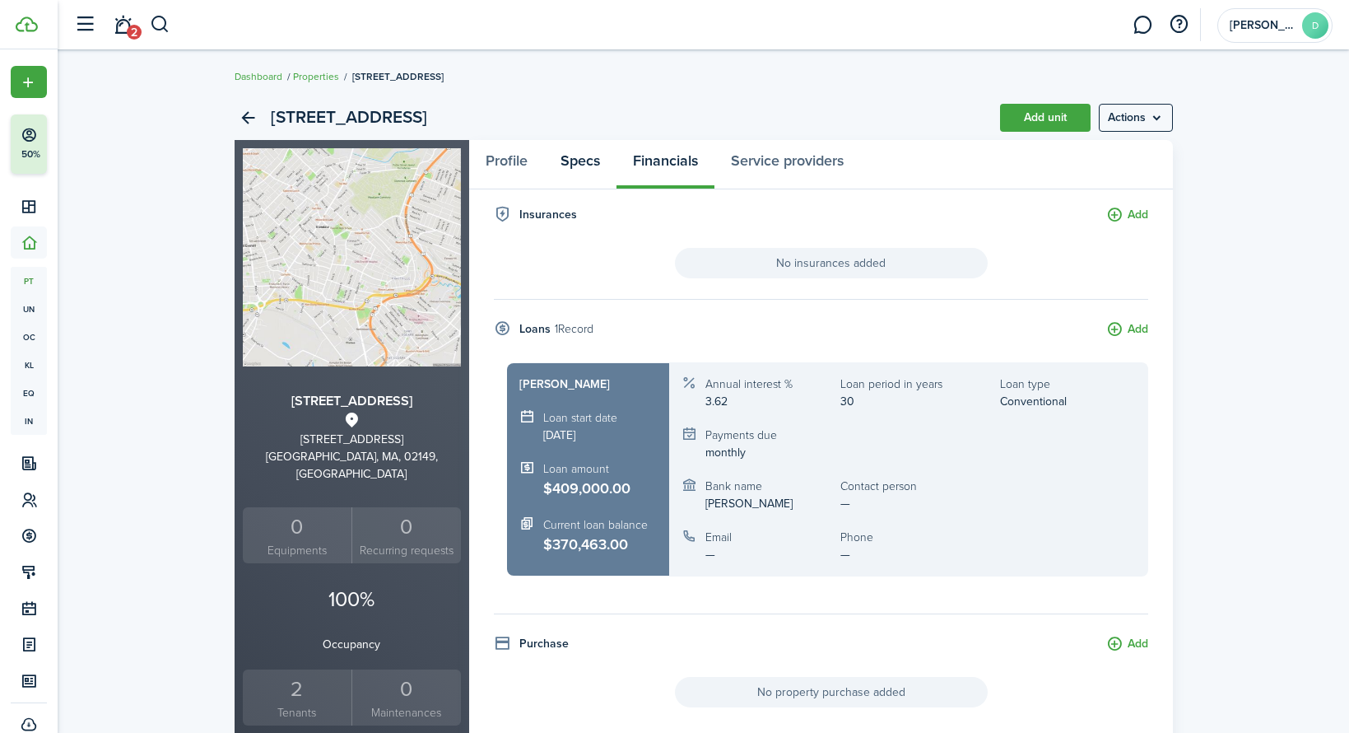
click at [575, 164] on link "Specs" at bounding box center [580, 164] width 72 height 49
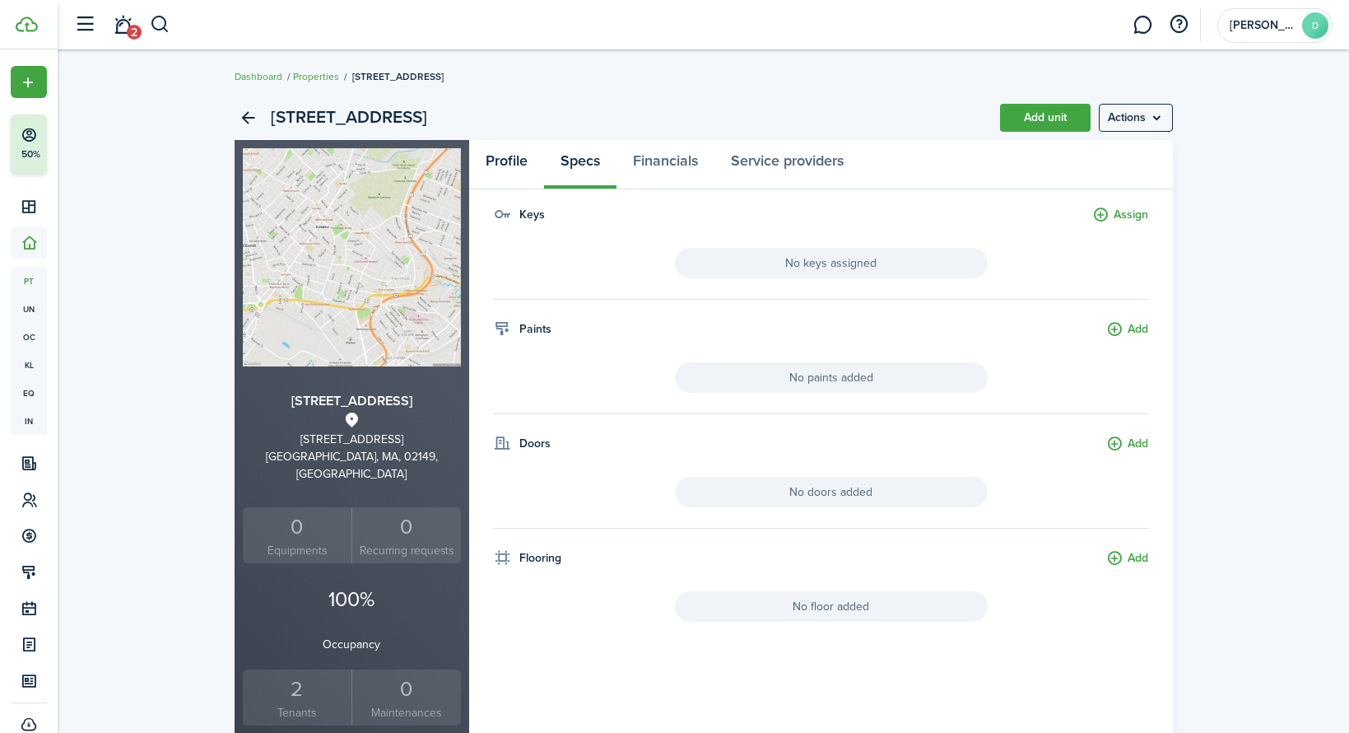
click at [521, 167] on link "Profile" at bounding box center [506, 164] width 75 height 49
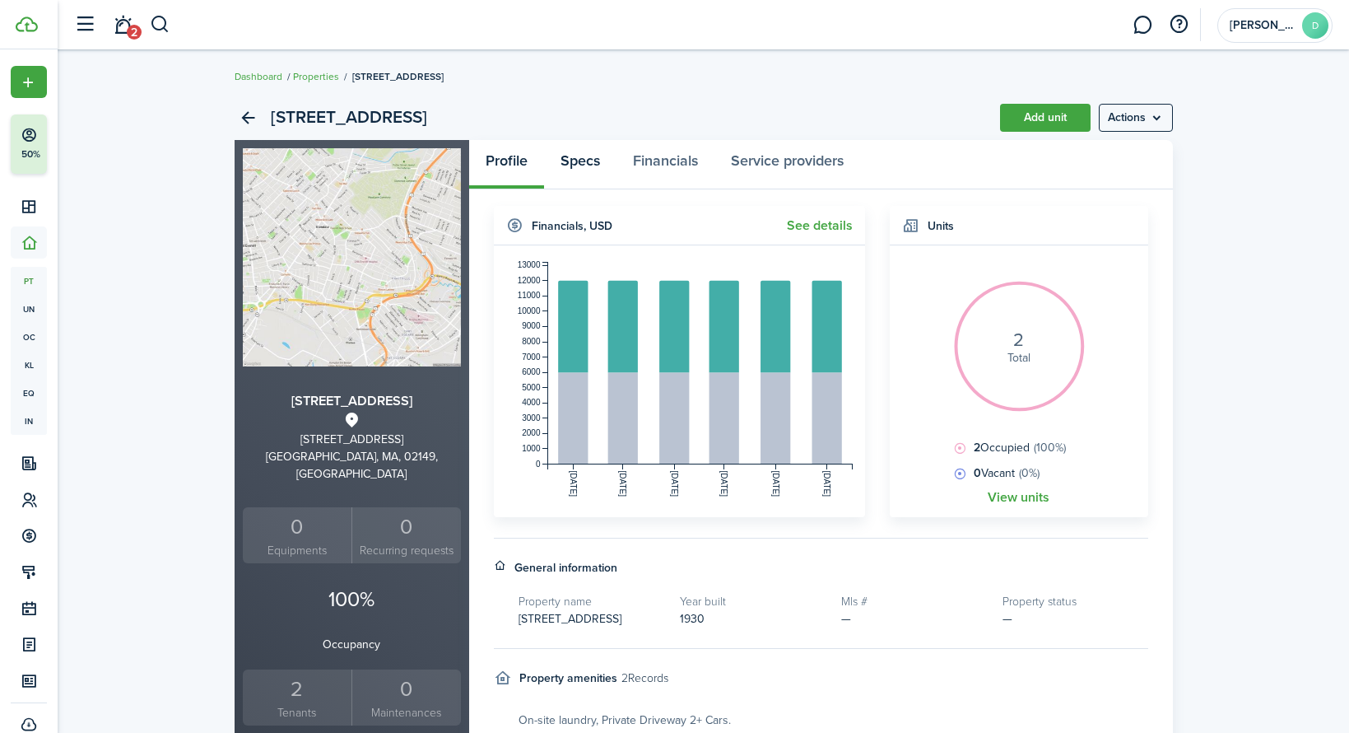
click at [589, 167] on link "Specs" at bounding box center [580, 164] width 72 height 49
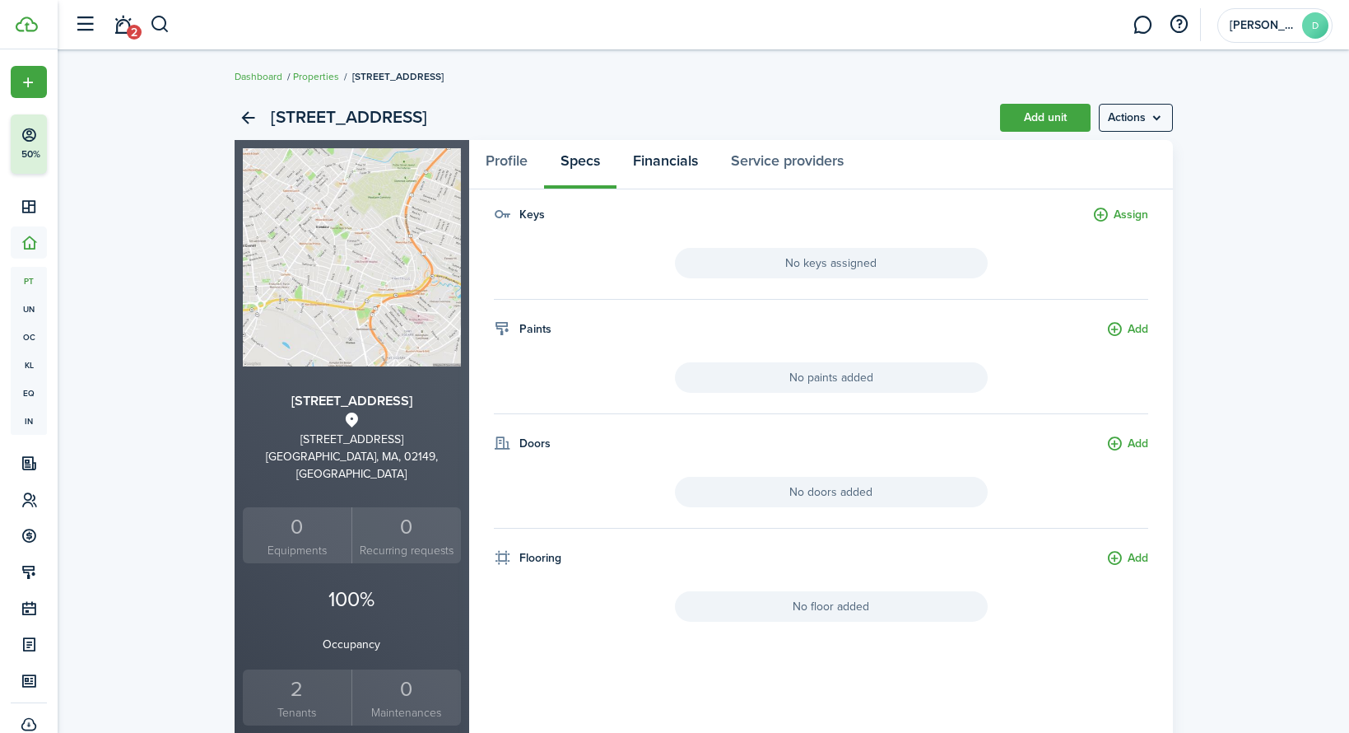
click at [657, 167] on link "Financials" at bounding box center [666, 164] width 98 height 49
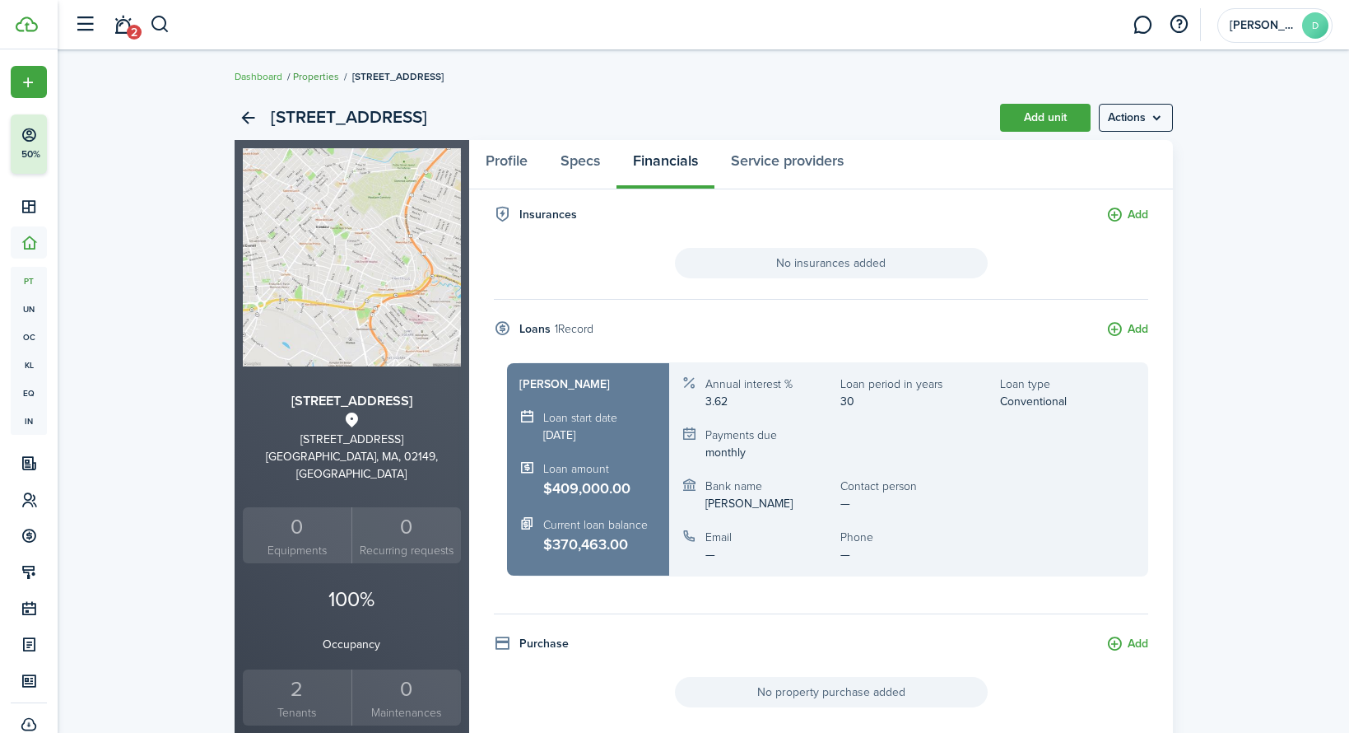
click at [314, 77] on link "Properties" at bounding box center [316, 76] width 46 height 15
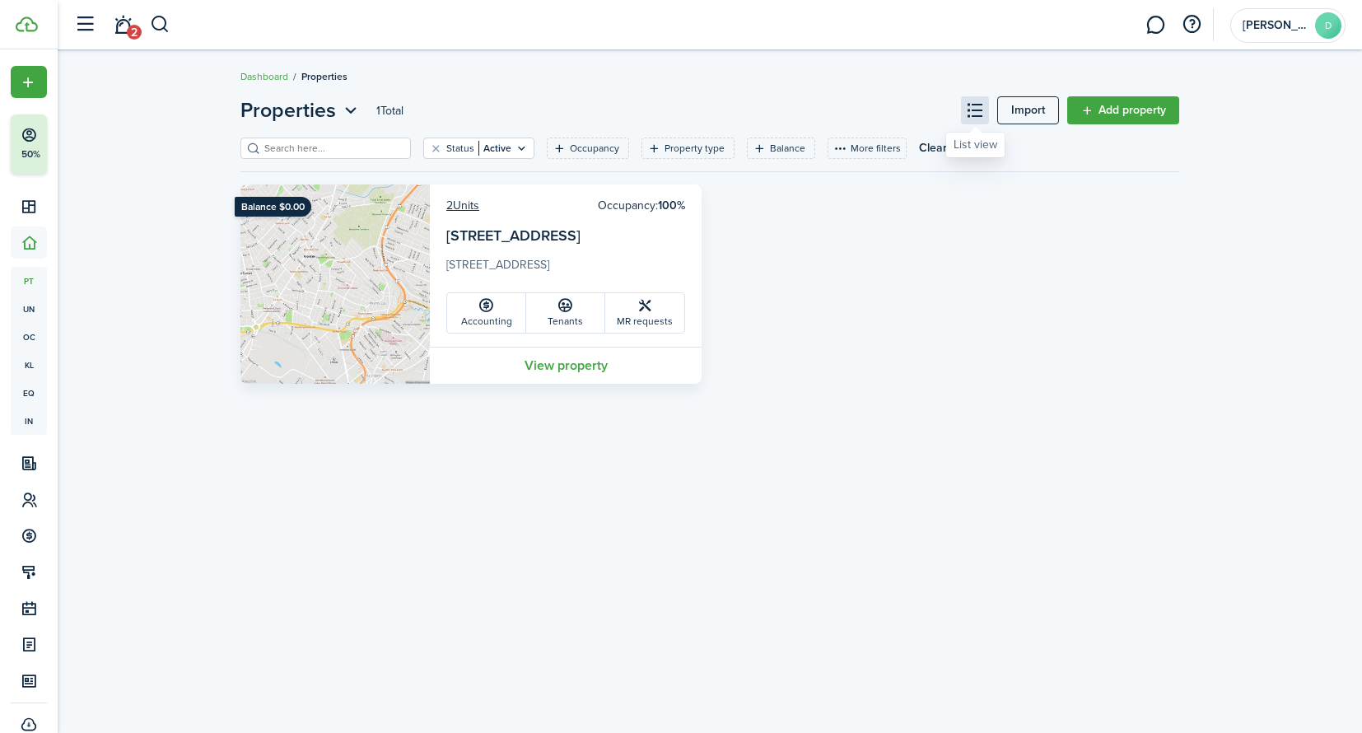
click at [977, 114] on button at bounding box center [975, 110] width 28 height 28
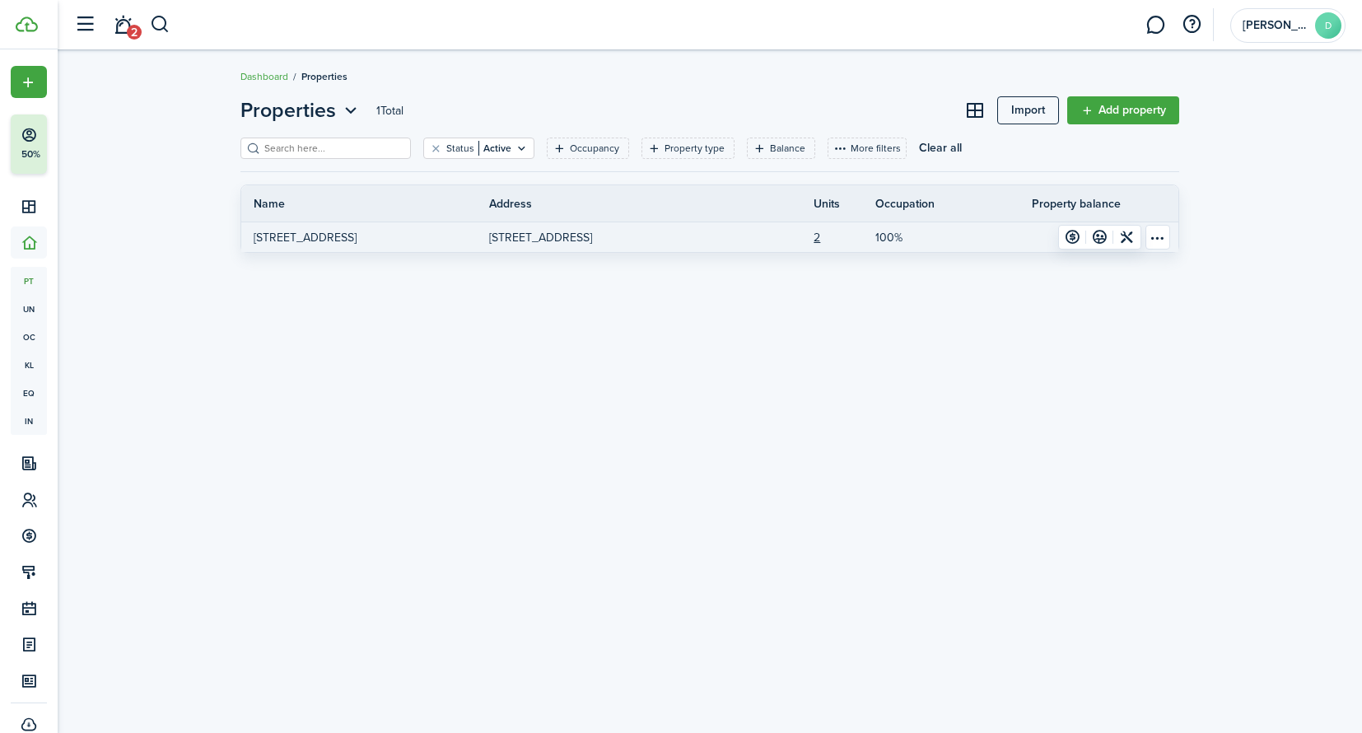
click at [740, 232] on link at bounding box center [774, 237] width 77 height 30
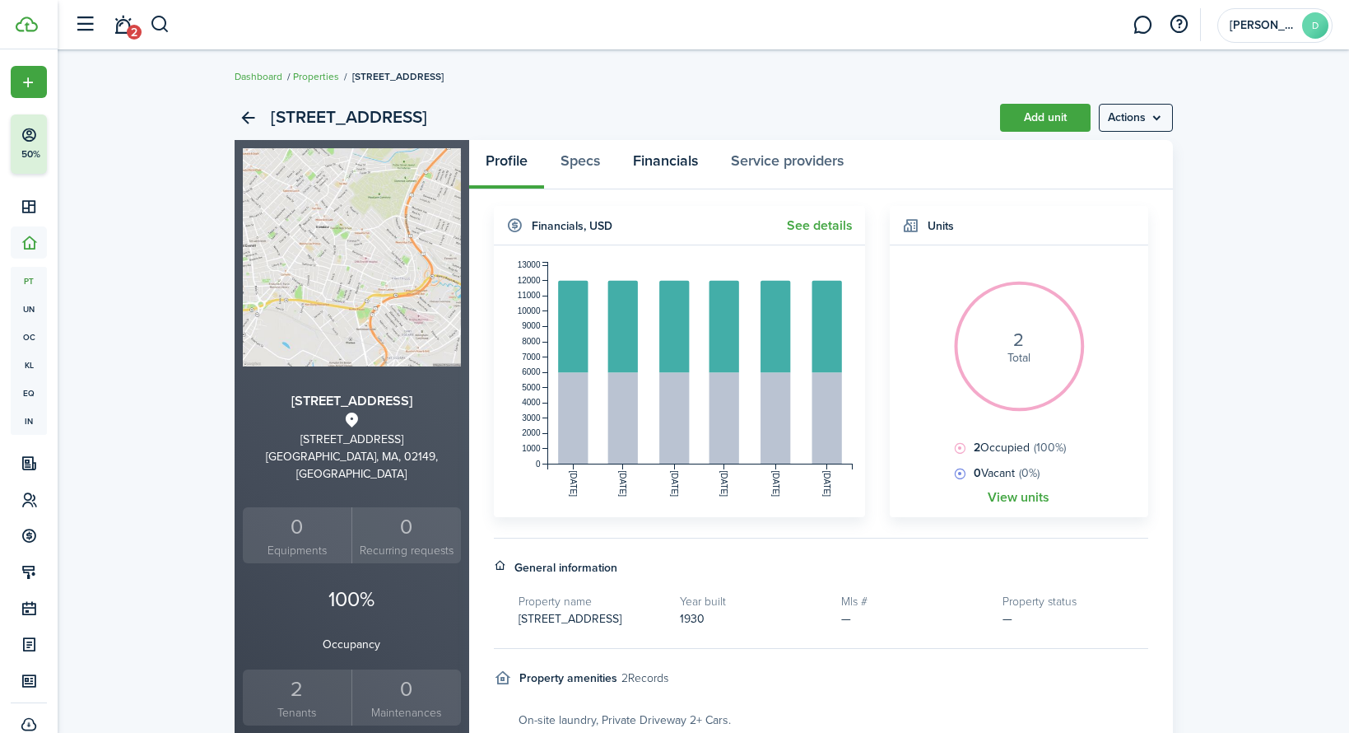
click at [686, 151] on link "Financials" at bounding box center [666, 164] width 98 height 49
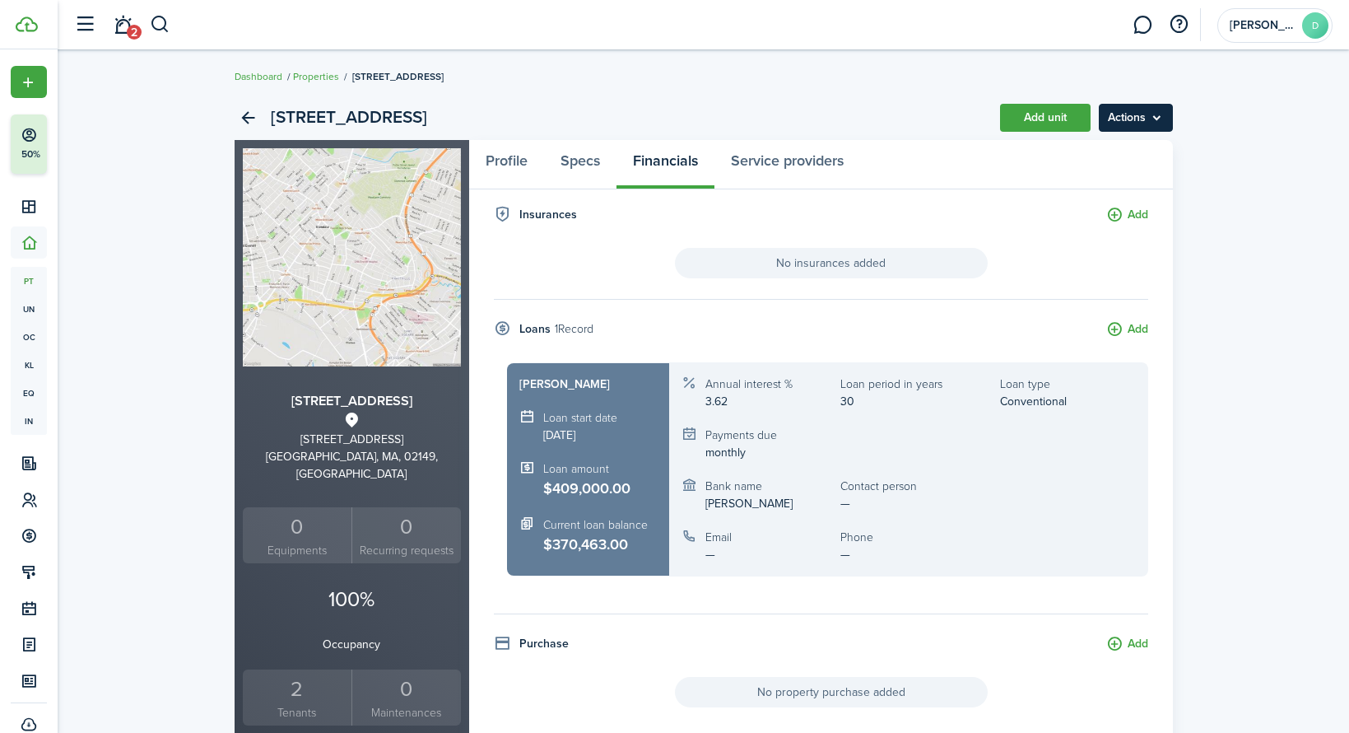
click at [1134, 116] on menu-btn "Actions" at bounding box center [1136, 118] width 74 height 28
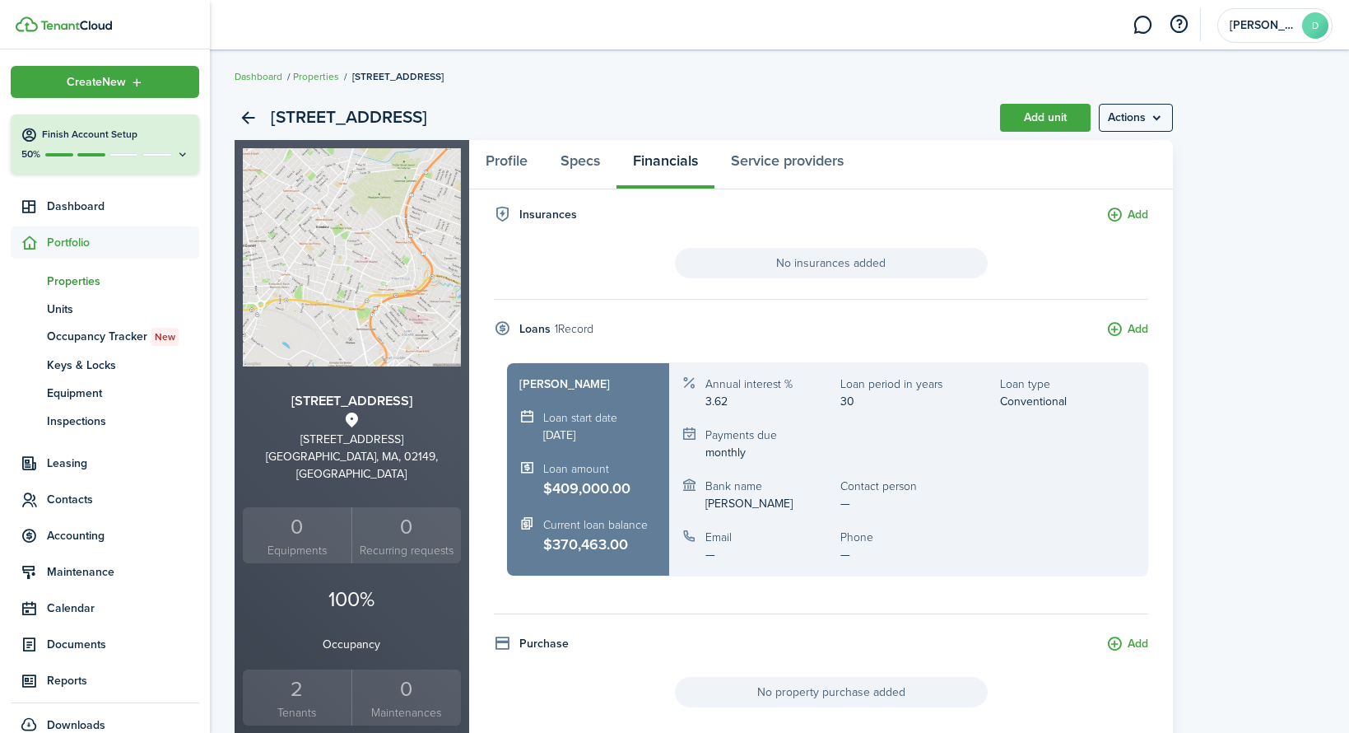
click at [47, 241] on span "Portfolio" at bounding box center [123, 242] width 152 height 17
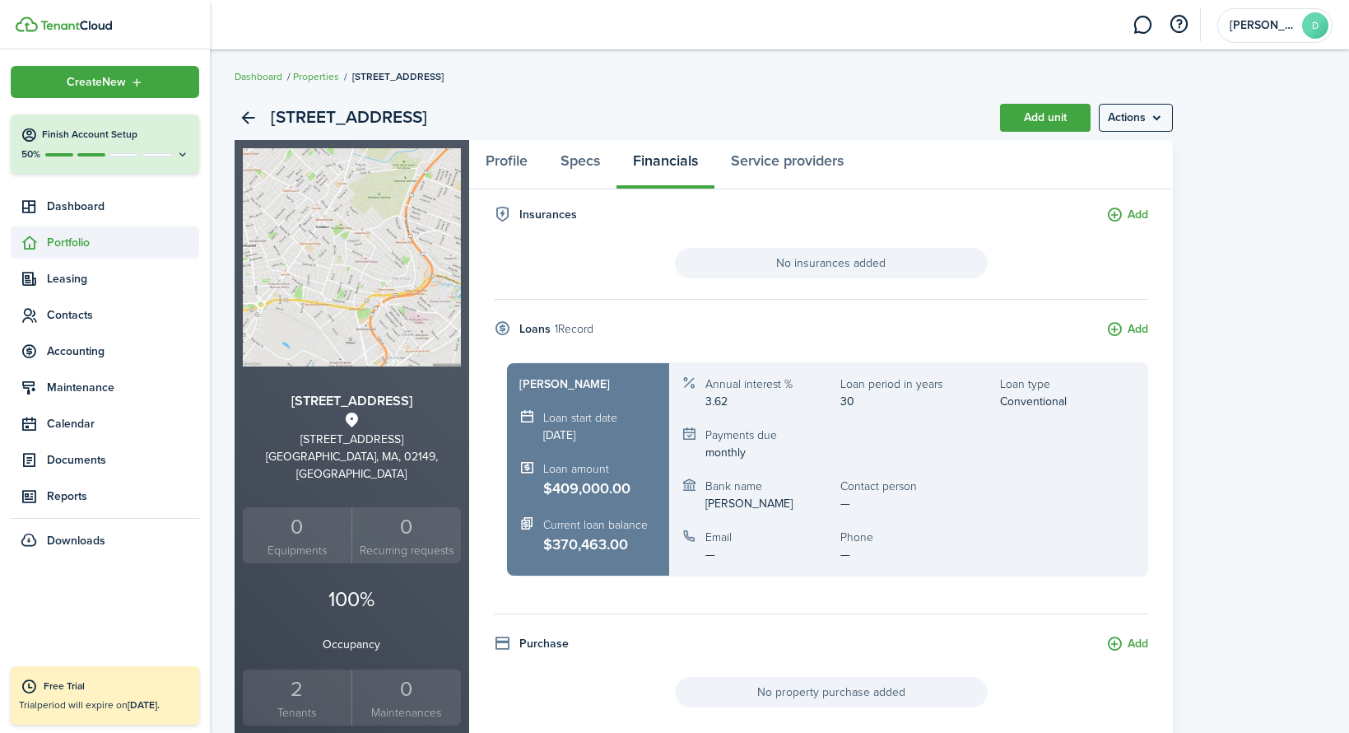
click at [47, 241] on span "Portfolio" at bounding box center [123, 242] width 152 height 17
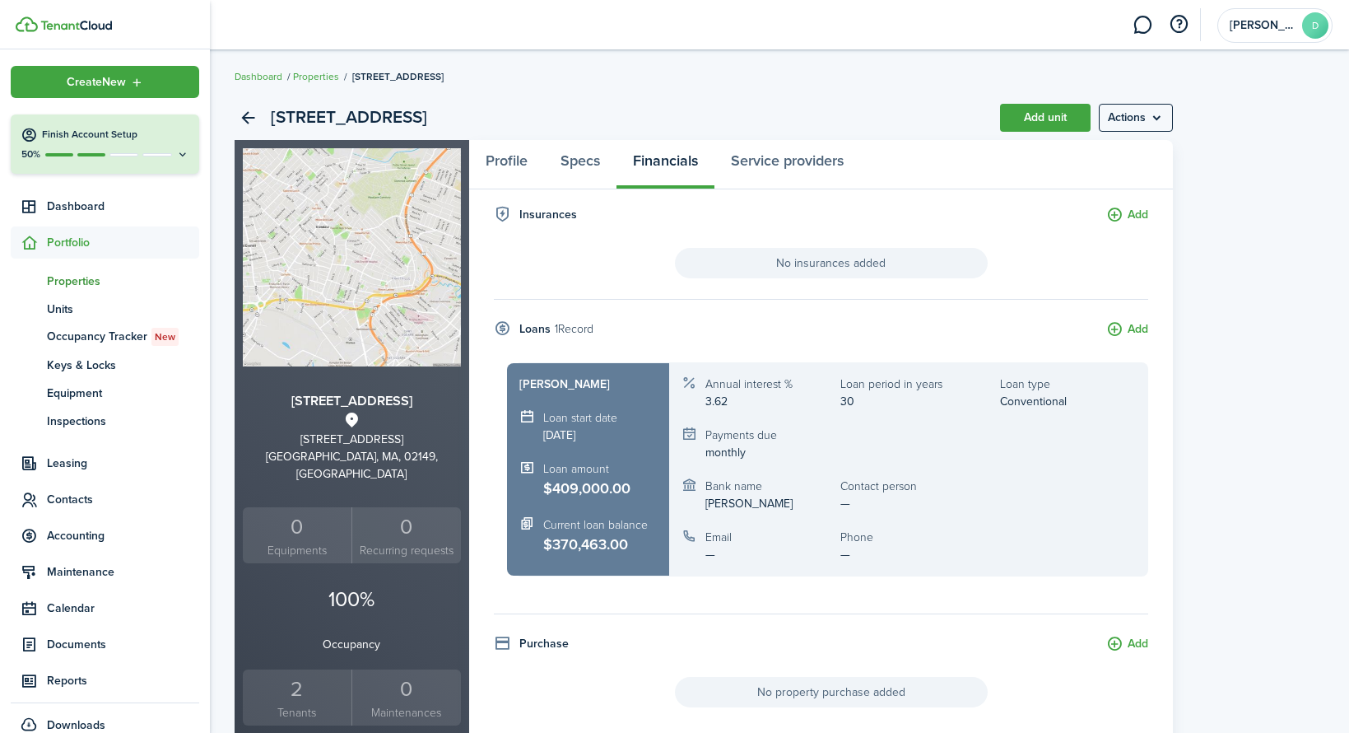
click at [76, 281] on span "Properties" at bounding box center [123, 280] width 152 height 17
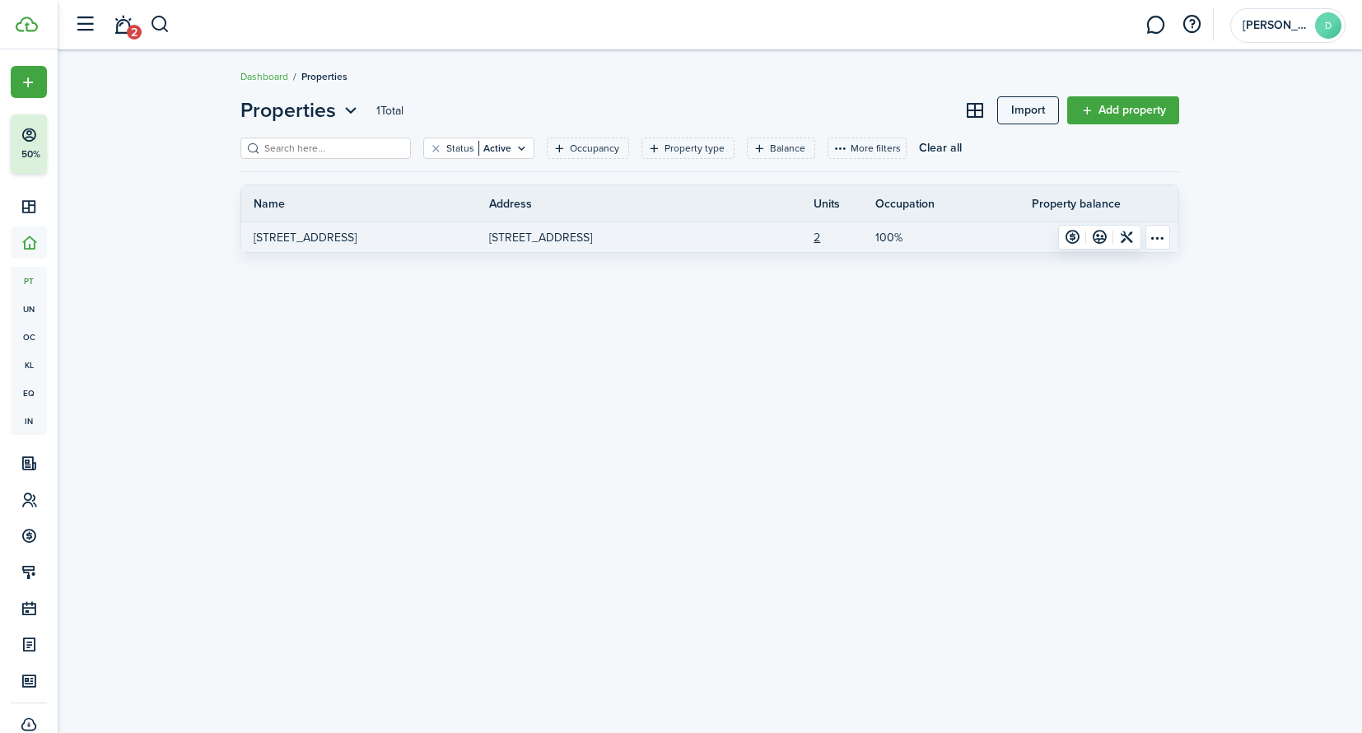
click at [1157, 239] on table-menu-btn-icon "Open menu" at bounding box center [1157, 237] width 25 height 25
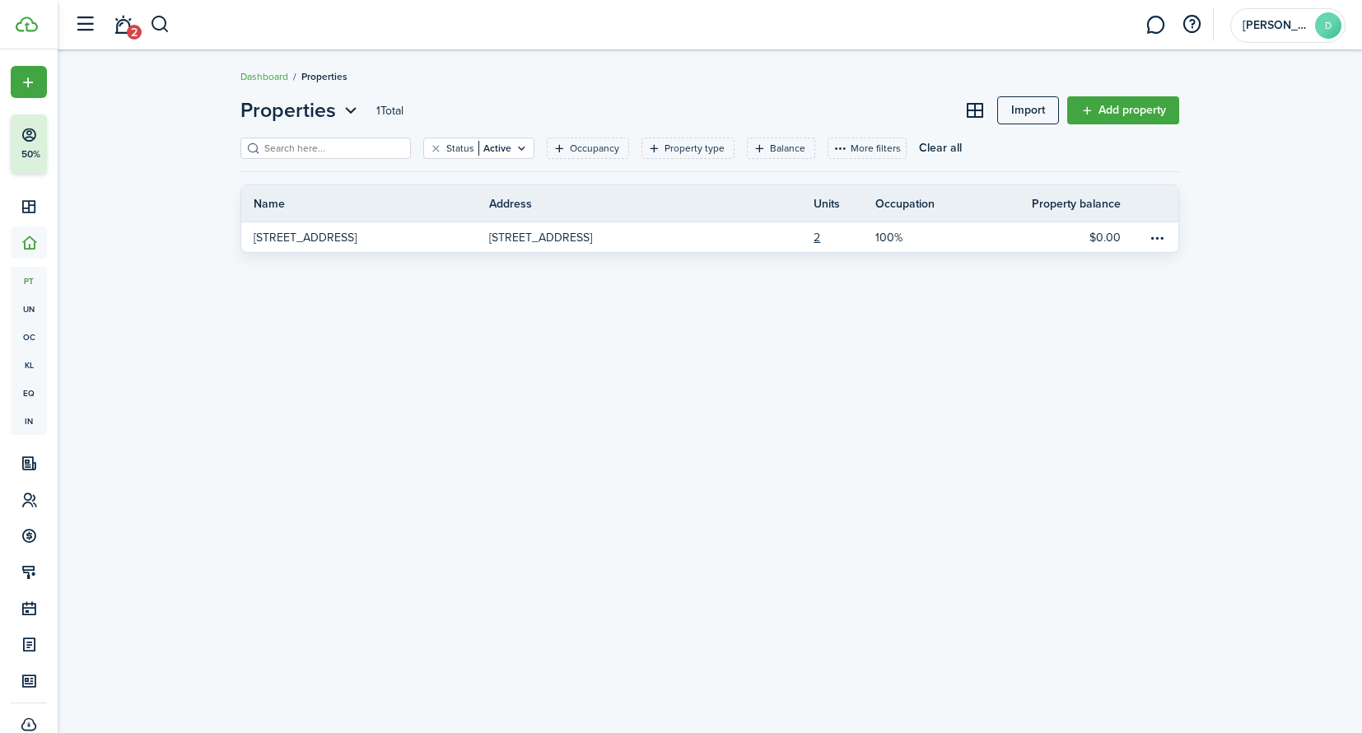
click at [556, 375] on div "Properties 1 Total Import Add property Status Active Occupancy Property type Ba…" at bounding box center [710, 391] width 1304 height 608
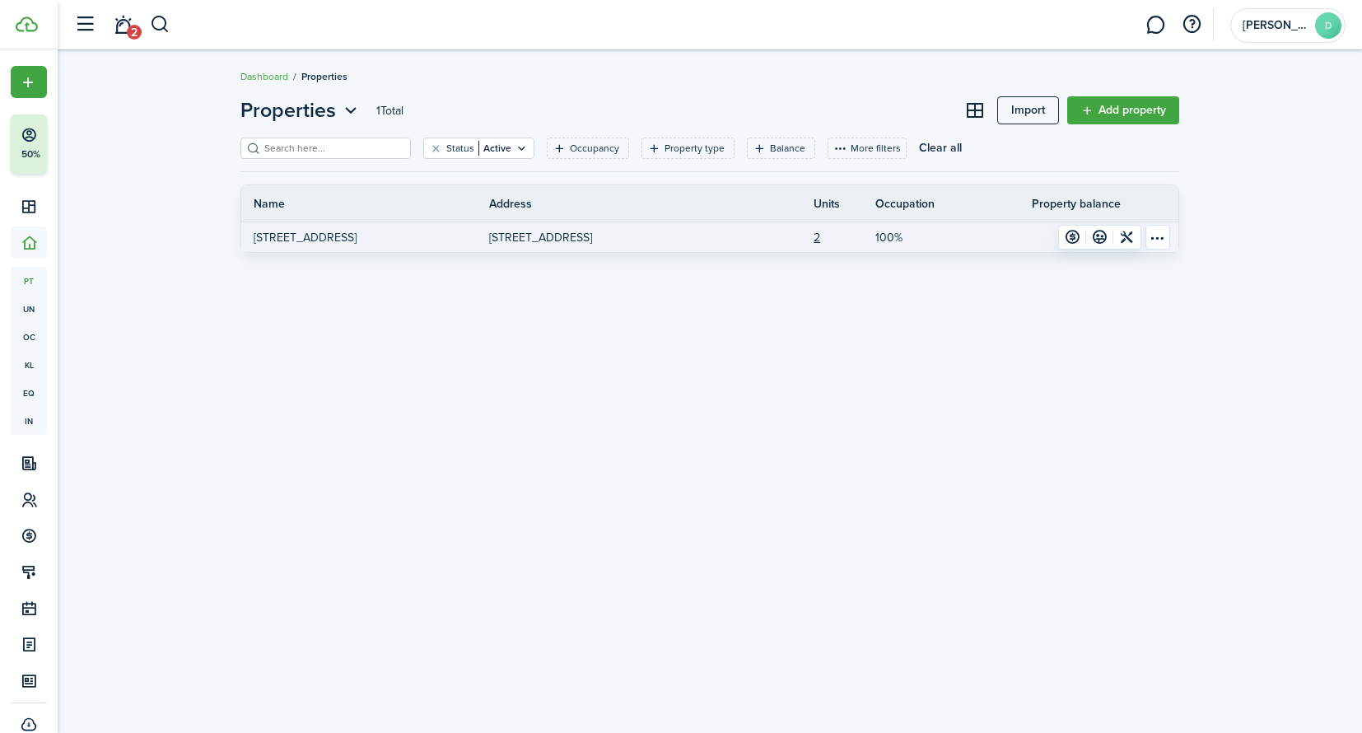
click at [287, 240] on p "[STREET_ADDRESS]" at bounding box center [305, 237] width 103 height 17
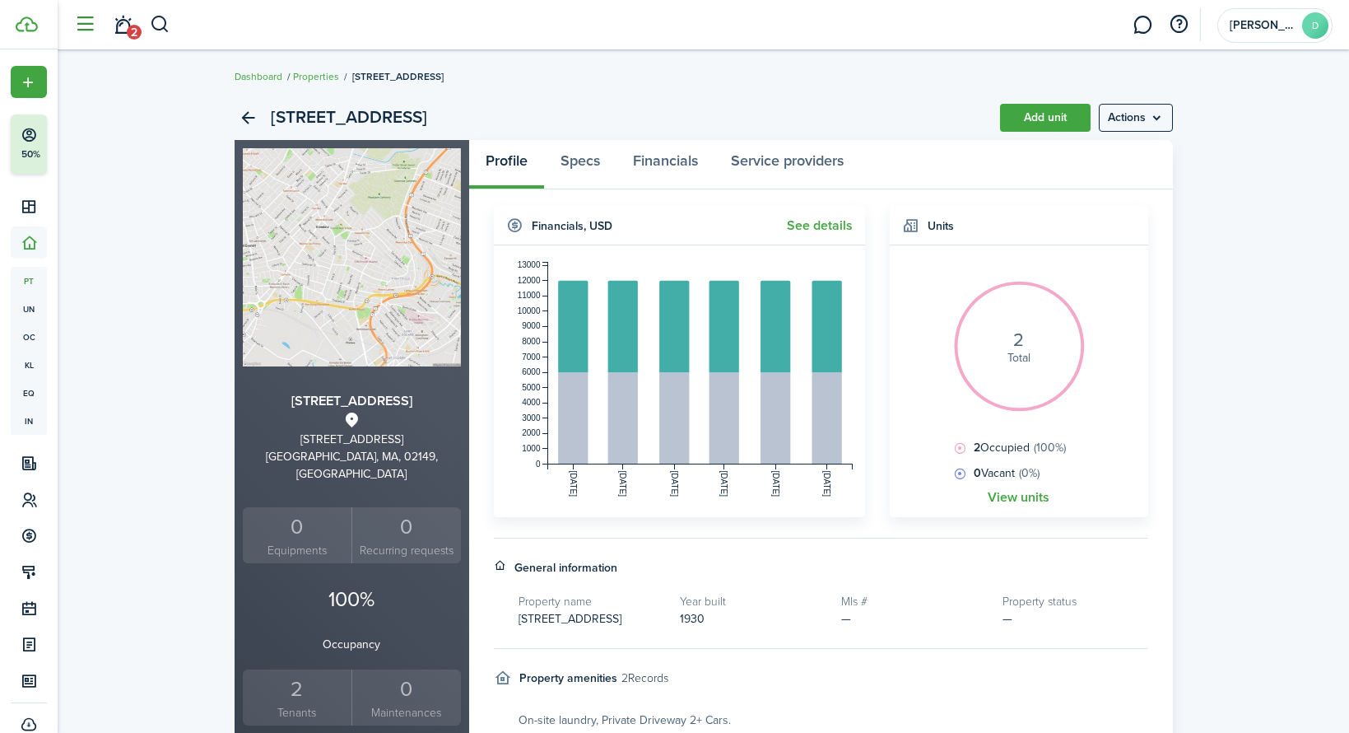
click at [78, 24] on button "button" at bounding box center [84, 24] width 31 height 31
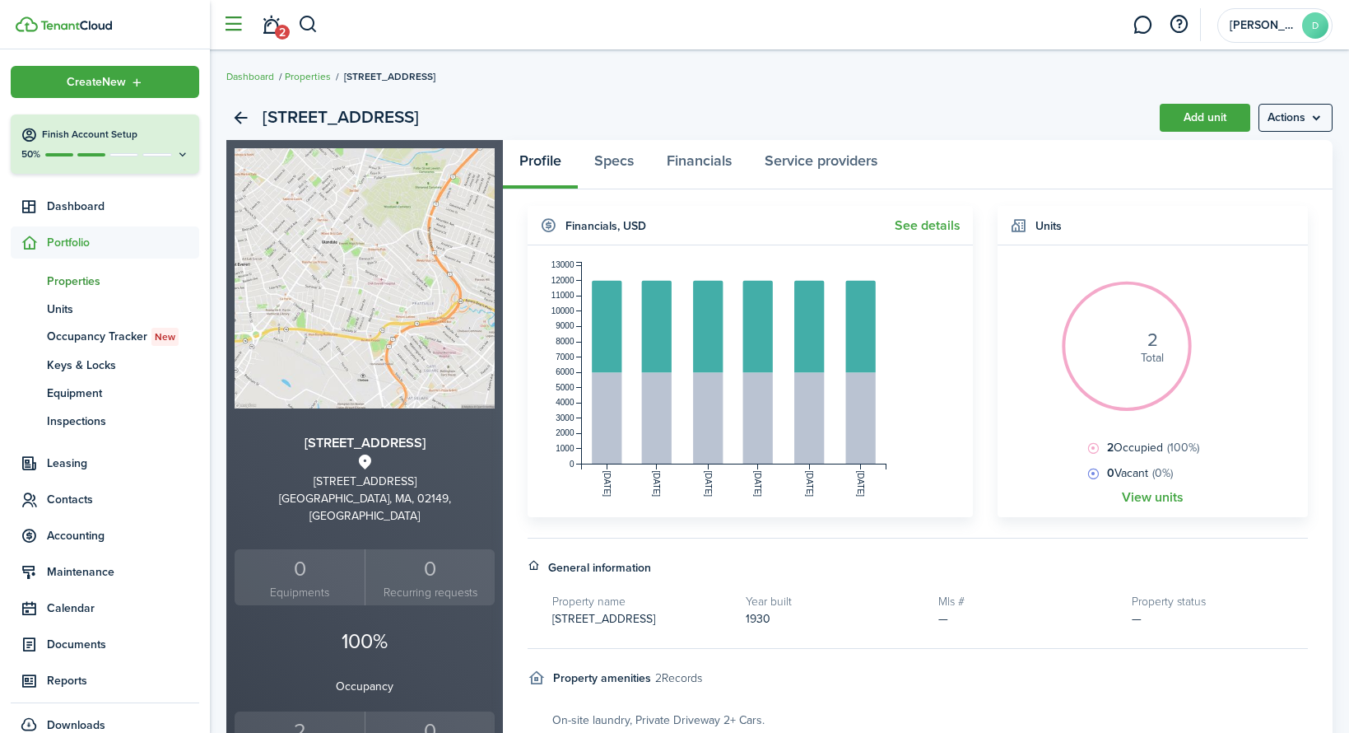
click at [226, 29] on button "button" at bounding box center [232, 24] width 31 height 31
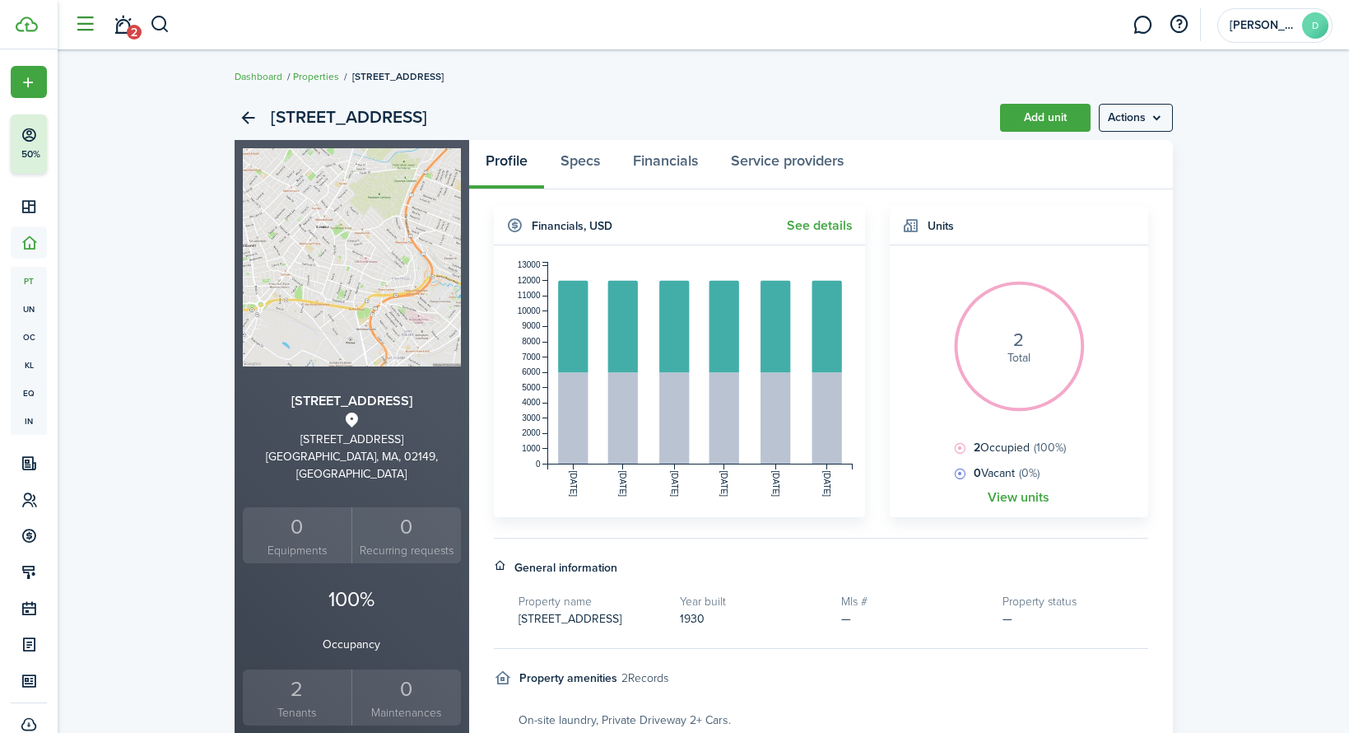
click at [92, 26] on button "button" at bounding box center [84, 24] width 31 height 31
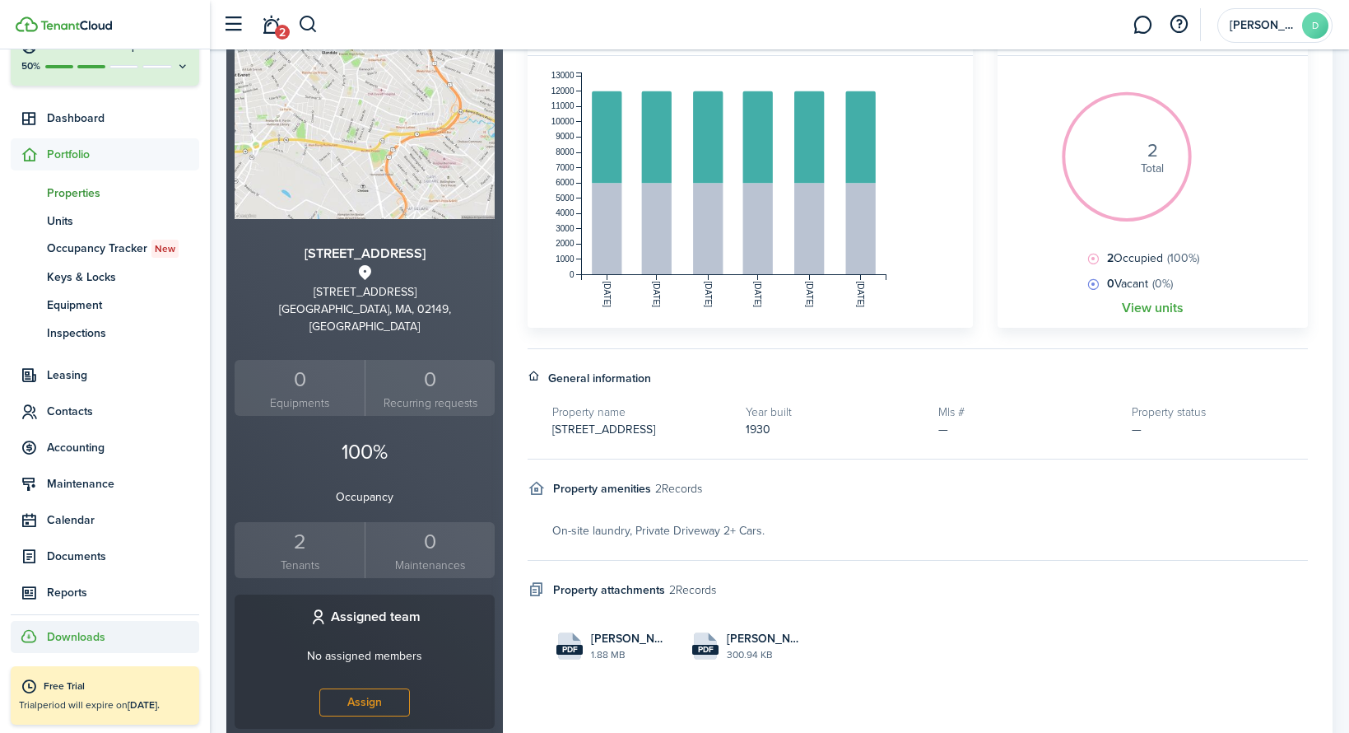
scroll to position [117, 0]
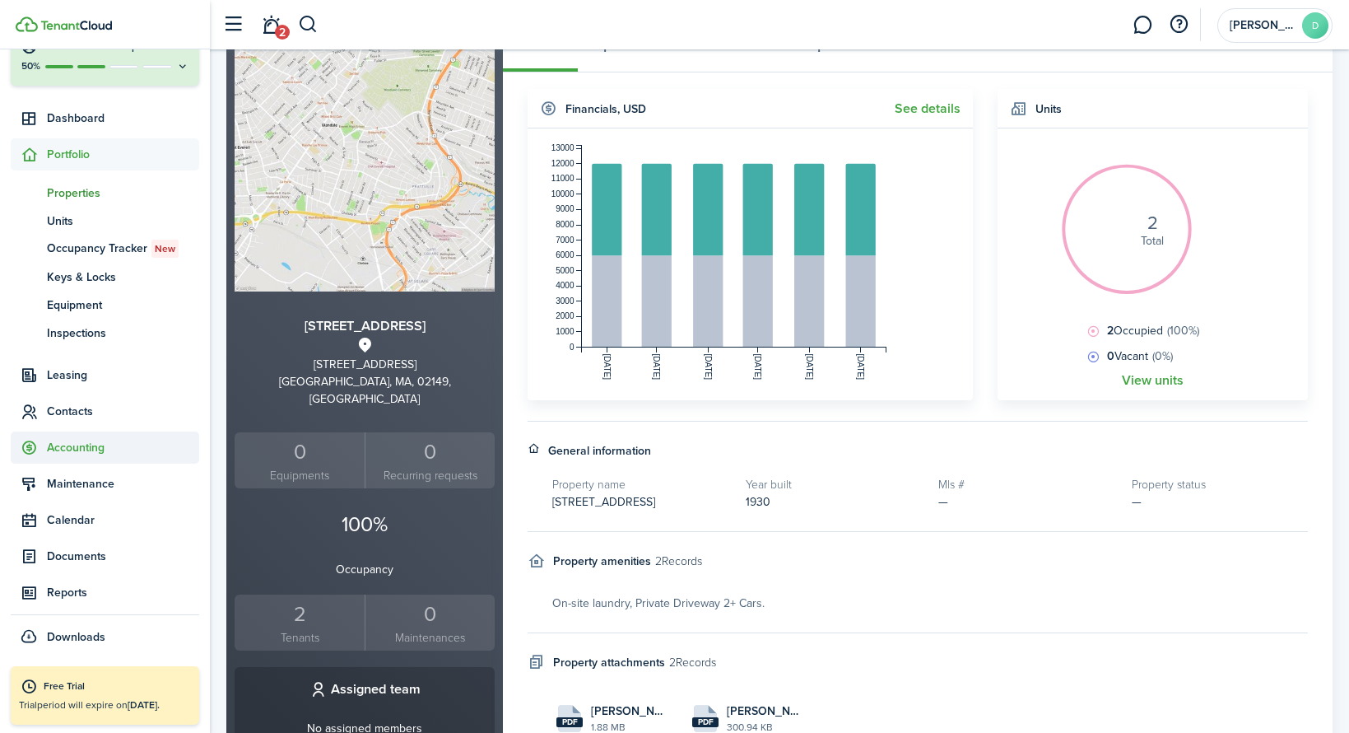
click at [61, 445] on span "Accounting" at bounding box center [123, 447] width 152 height 17
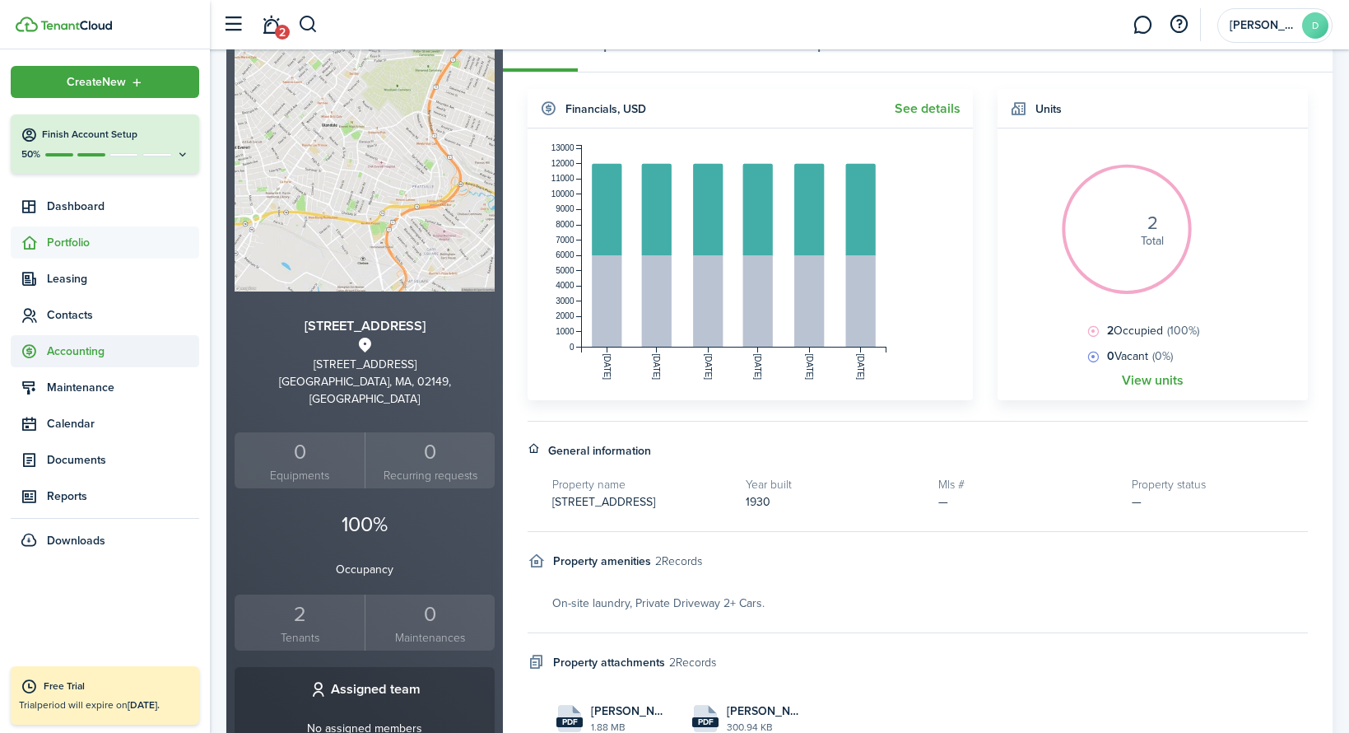
click at [61, 367] on li "Accounting" at bounding box center [105, 351] width 189 height 32
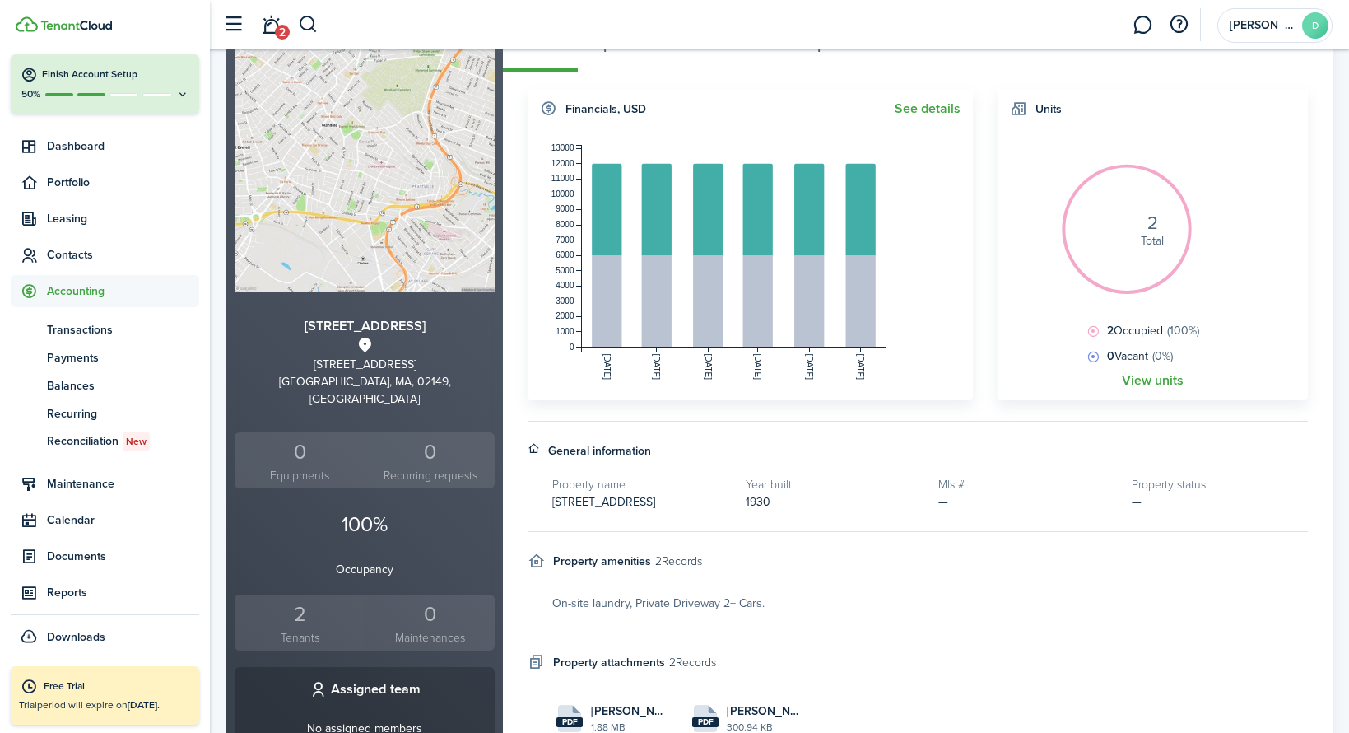
scroll to position [60, 0]
click at [96, 333] on span "Transactions" at bounding box center [123, 329] width 152 height 17
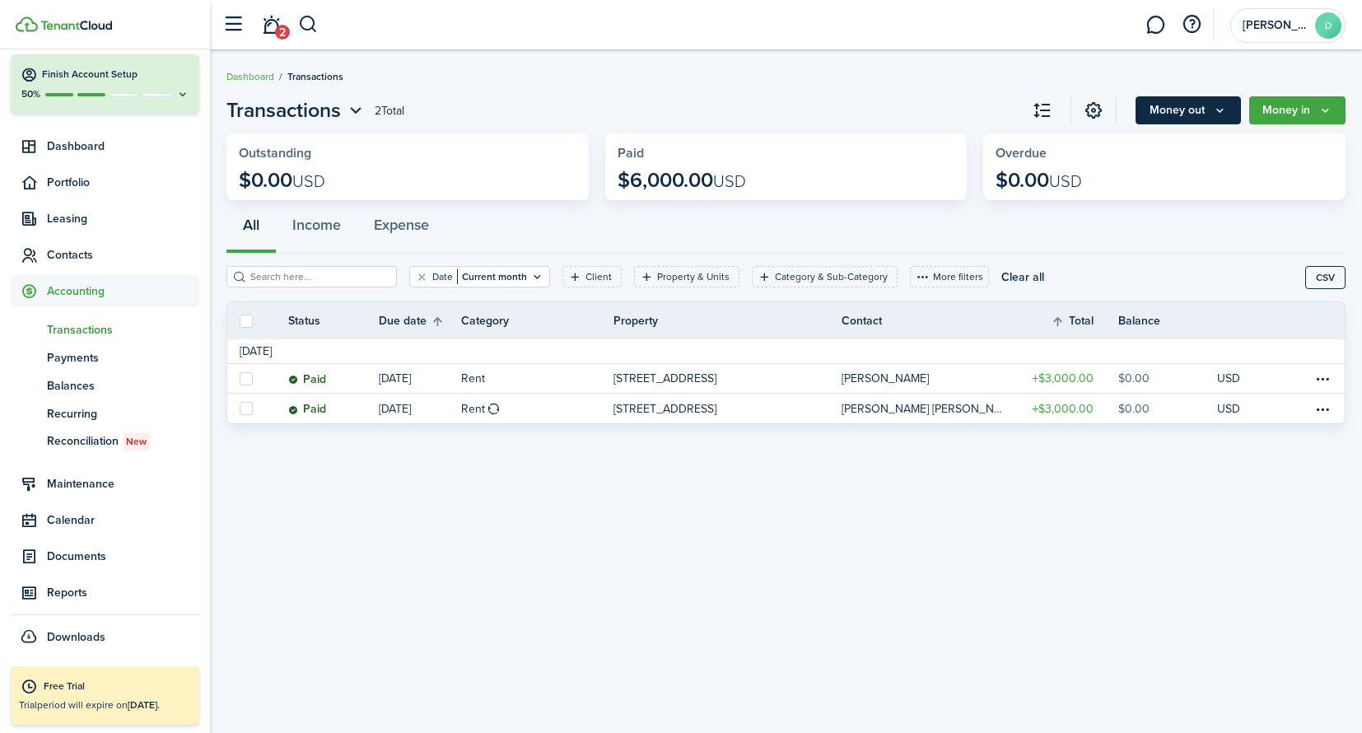
click at [1227, 114] on icon "Money out" at bounding box center [1220, 110] width 14 height 13
click at [710, 530] on div "Transactions 2 Total Money out Money in Outstanding $0.00 USD Paid $6,000.00 US…" at bounding box center [786, 391] width 1152 height 608
click at [77, 412] on span "Recurring" at bounding box center [123, 413] width 152 height 17
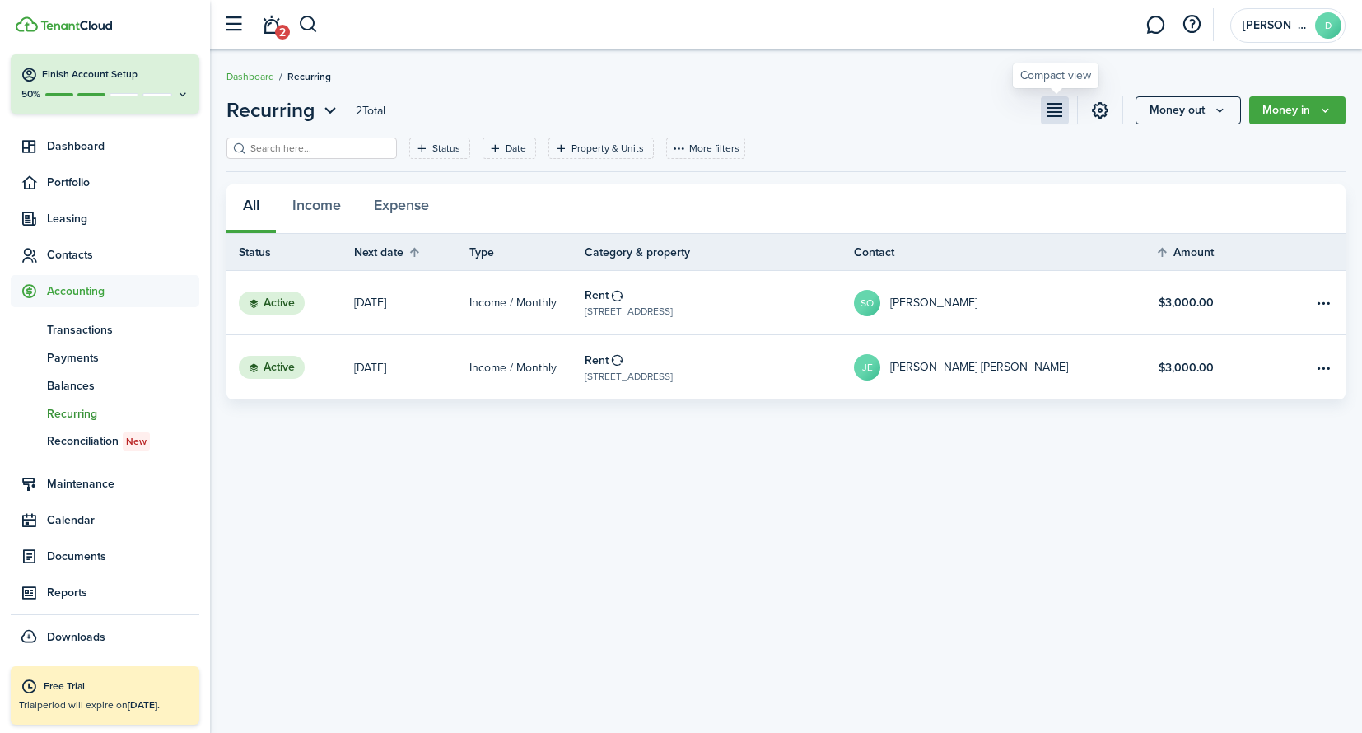
click at [1062, 108] on button "button" at bounding box center [1055, 110] width 28 height 28
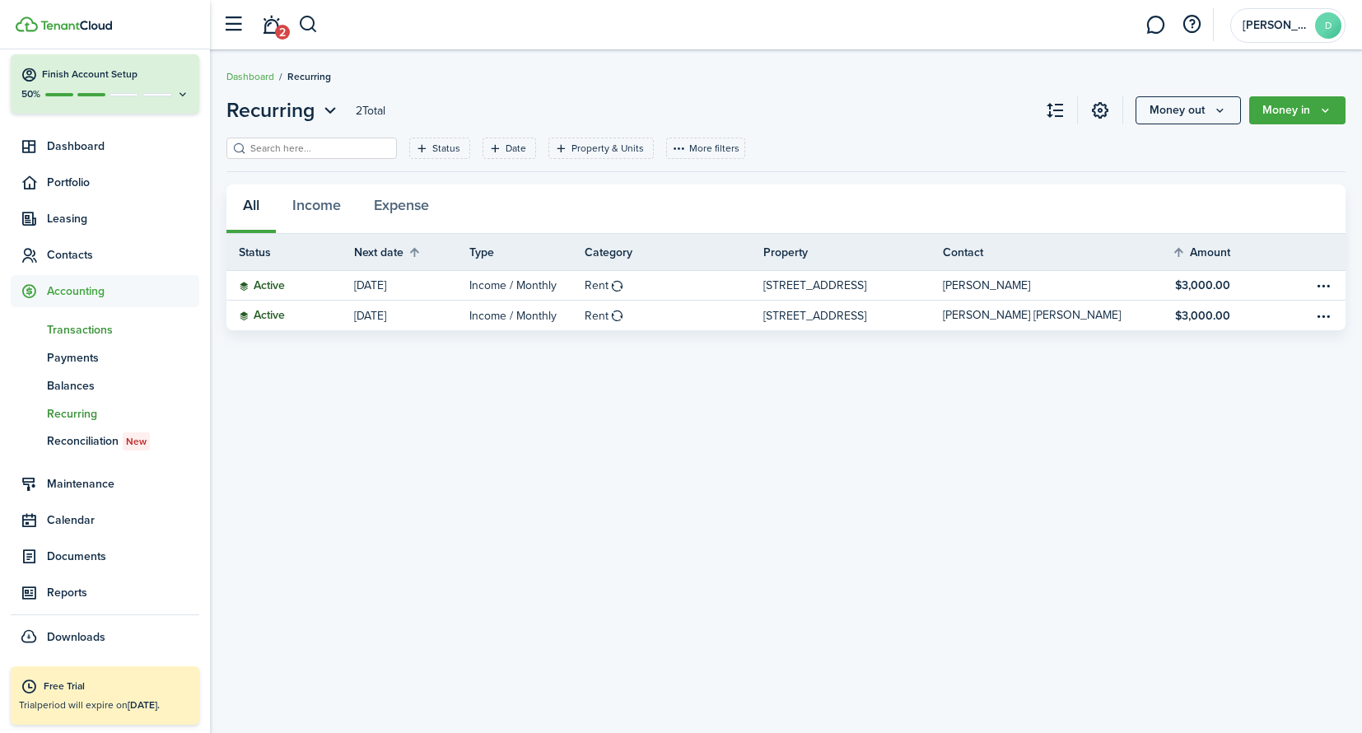
click at [88, 335] on span "Transactions" at bounding box center [123, 329] width 152 height 17
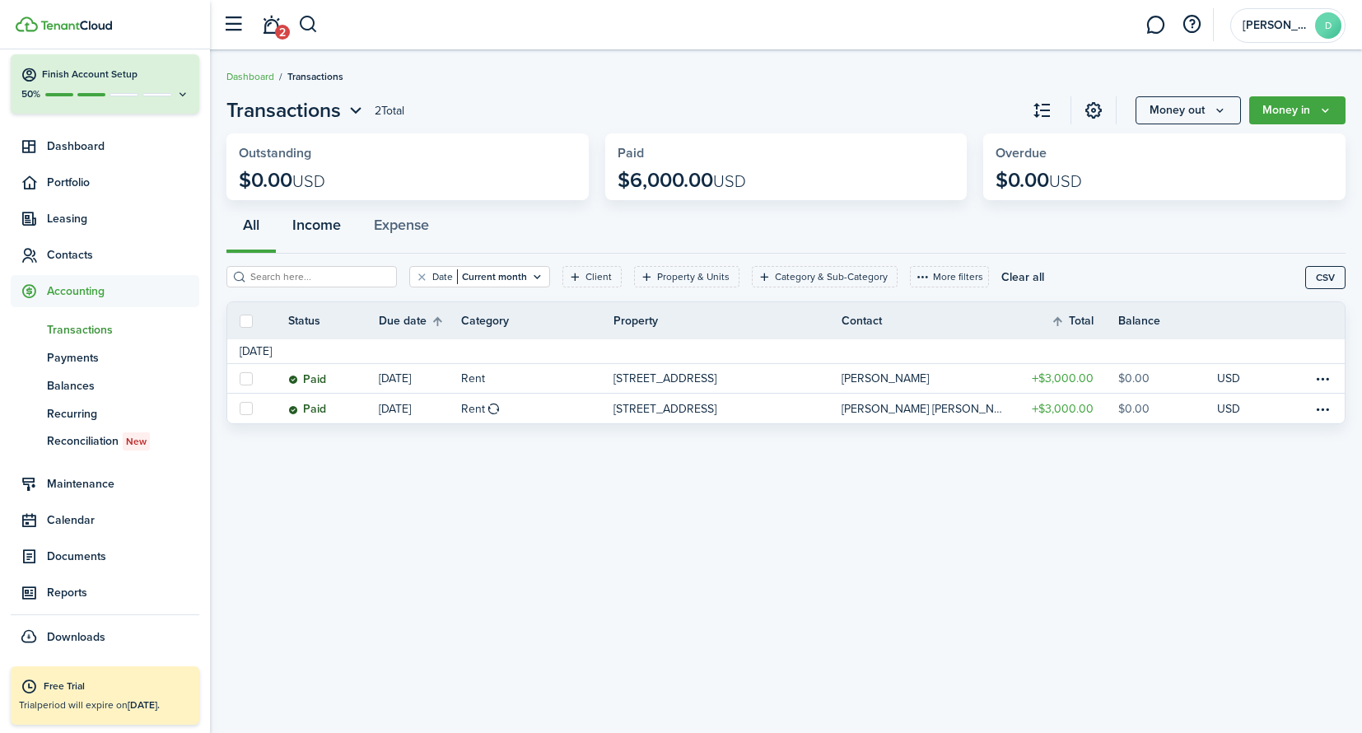
click at [323, 227] on button "Income" at bounding box center [317, 228] width 82 height 49
click at [411, 228] on button "Expense" at bounding box center [401, 228] width 88 height 49
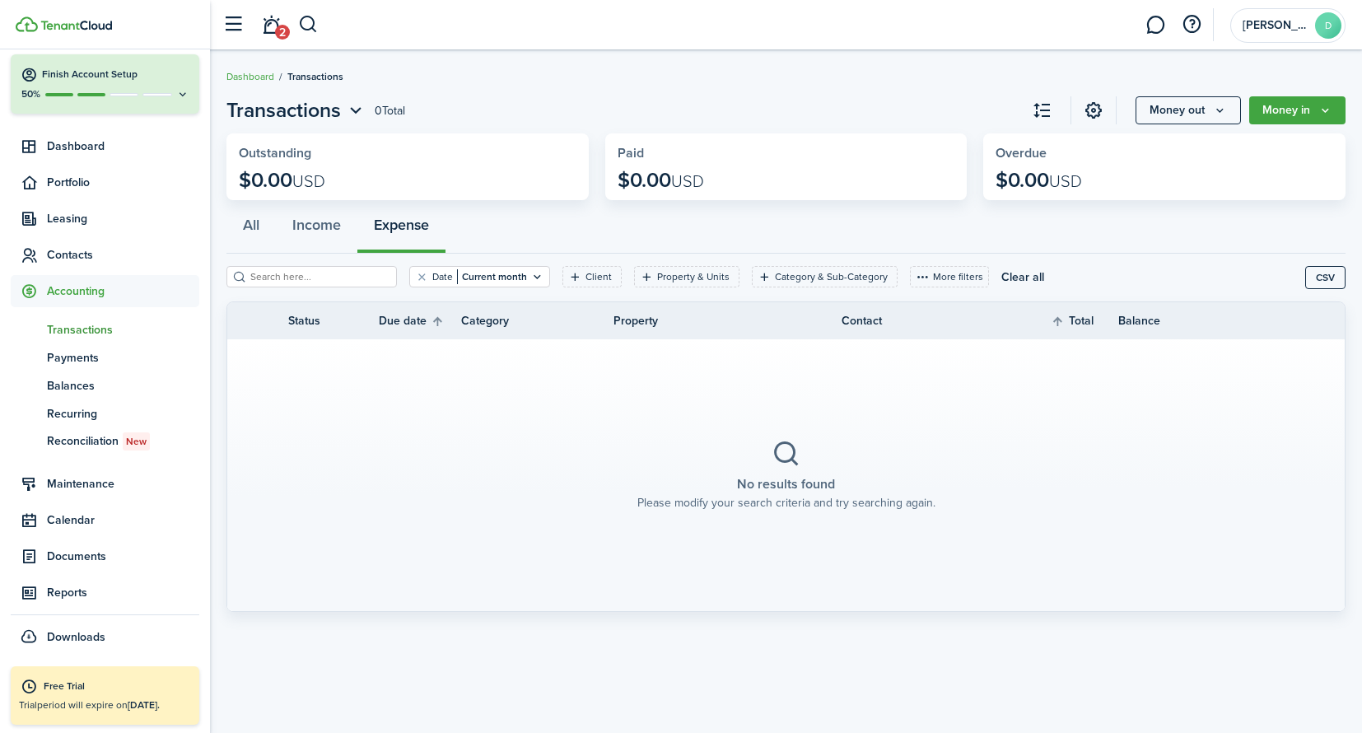
click at [796, 451] on icon at bounding box center [786, 453] width 30 height 29
click at [1197, 115] on button "Money out" at bounding box center [1187, 110] width 105 height 28
click at [1195, 114] on button "Money out" at bounding box center [1187, 110] width 105 height 28
click at [1204, 204] on link "Recurring expense" at bounding box center [1169, 204] width 144 height 29
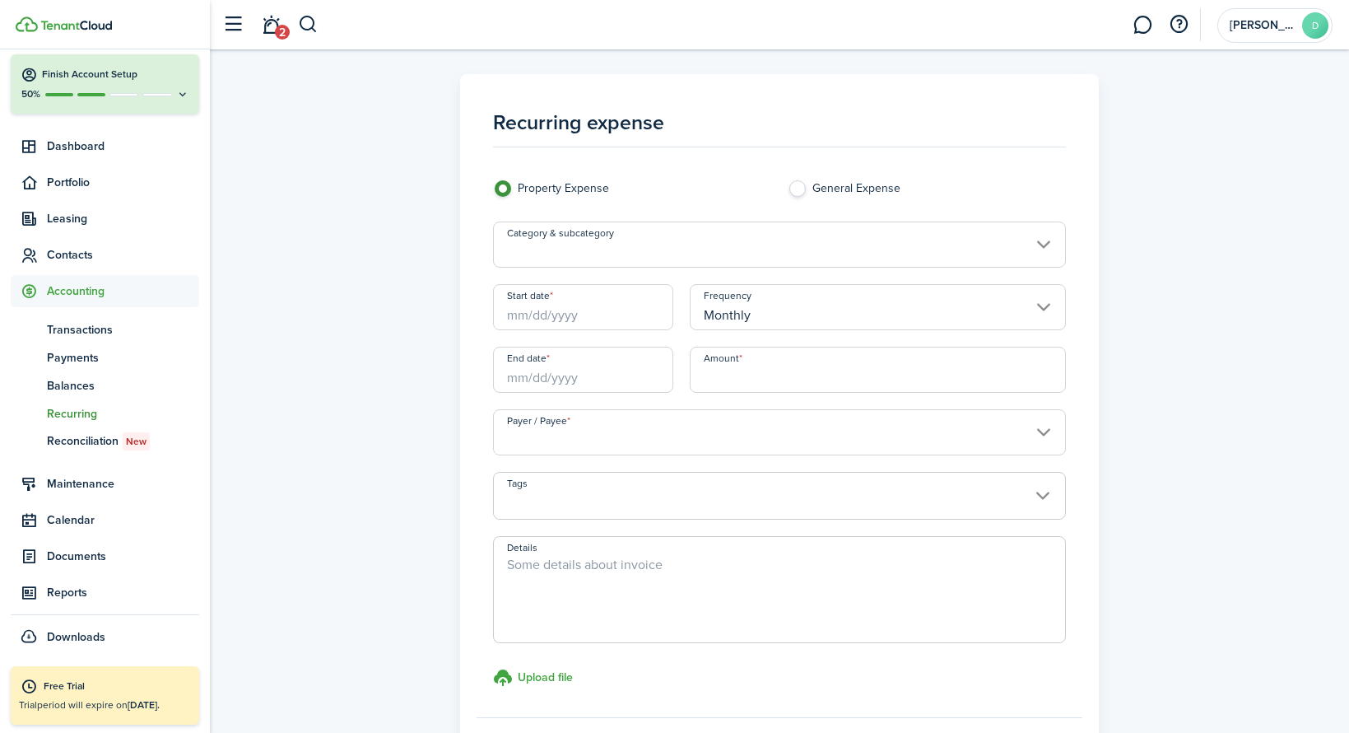
click at [656, 237] on input "Category & subcategory" at bounding box center [779, 244] width 573 height 46
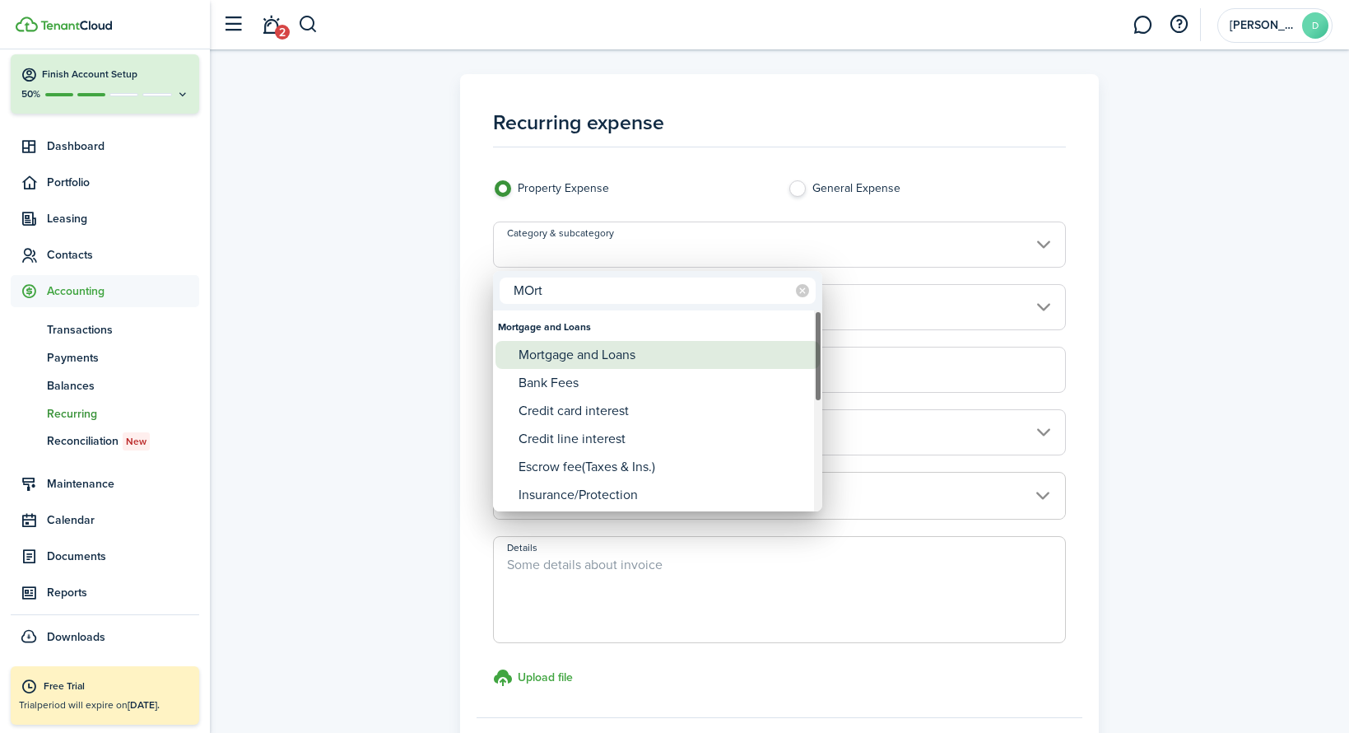
type input "MOrt"
click at [595, 351] on div "Mortgage and Loans" at bounding box center [664, 355] width 291 height 28
type input "Mortgage and Loans"
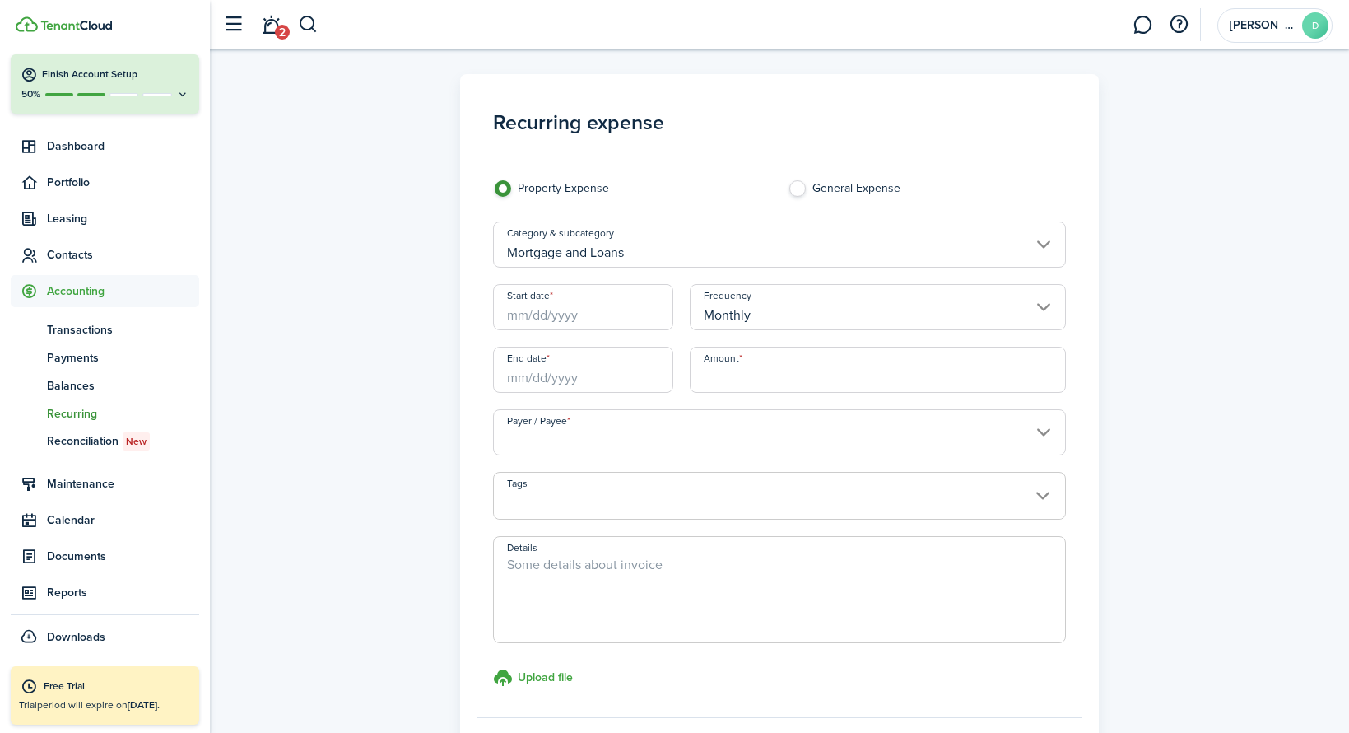
click at [518, 319] on input "Start date" at bounding box center [583, 307] width 180 height 46
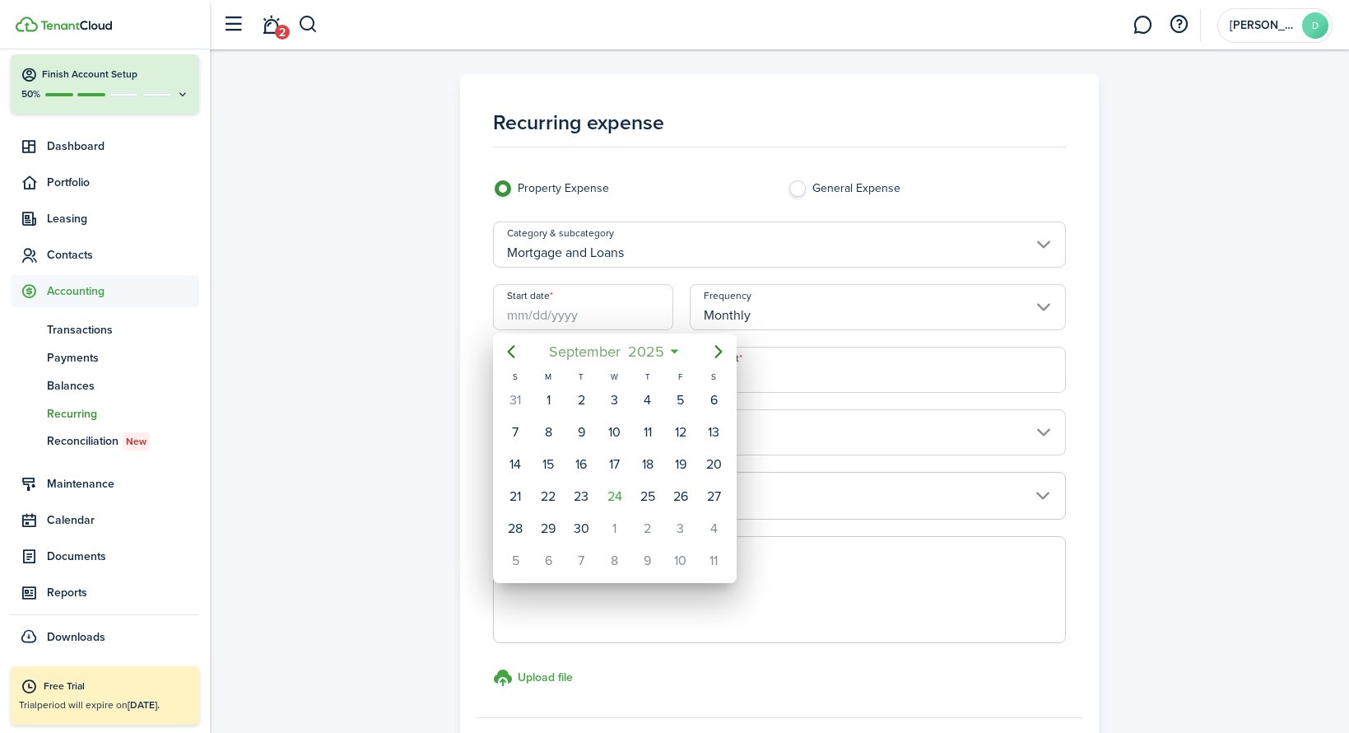
click at [608, 352] on span "September" at bounding box center [584, 352] width 79 height 30
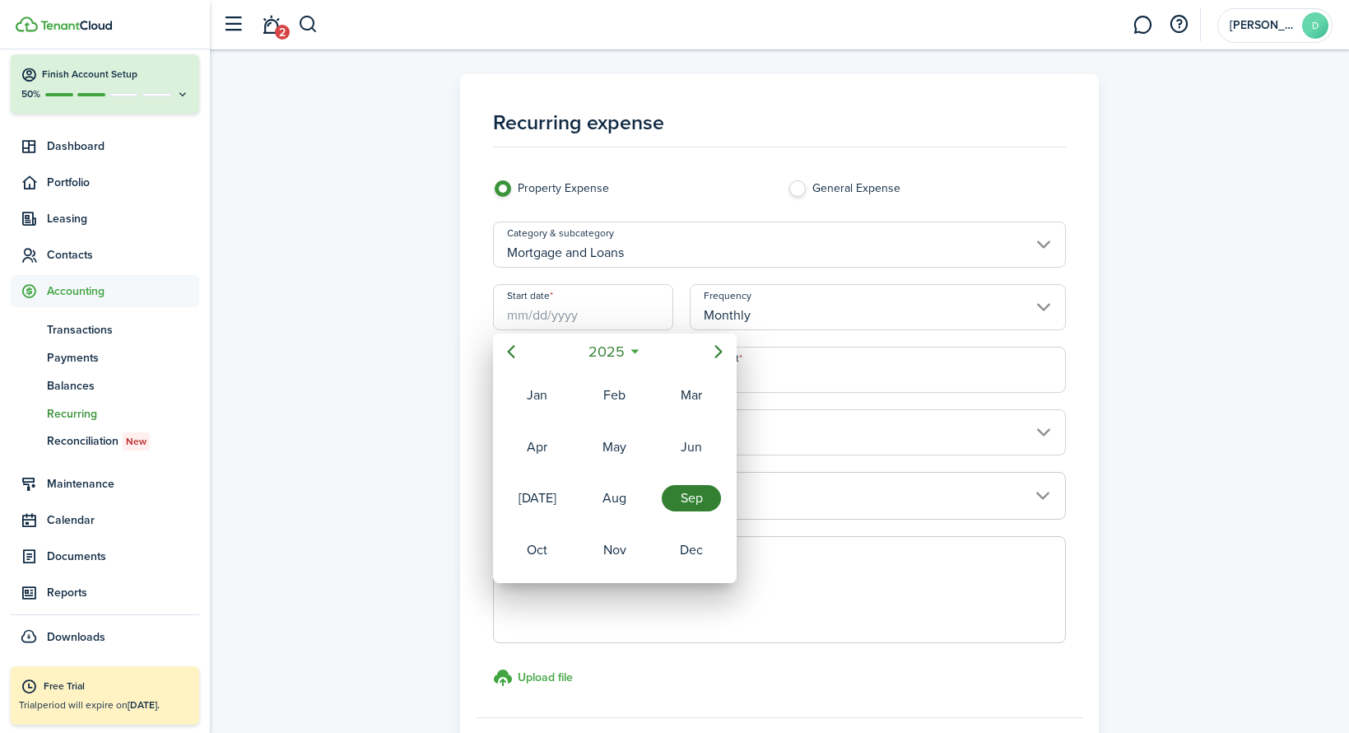
click at [470, 410] on div at bounding box center [674, 366] width 1613 height 996
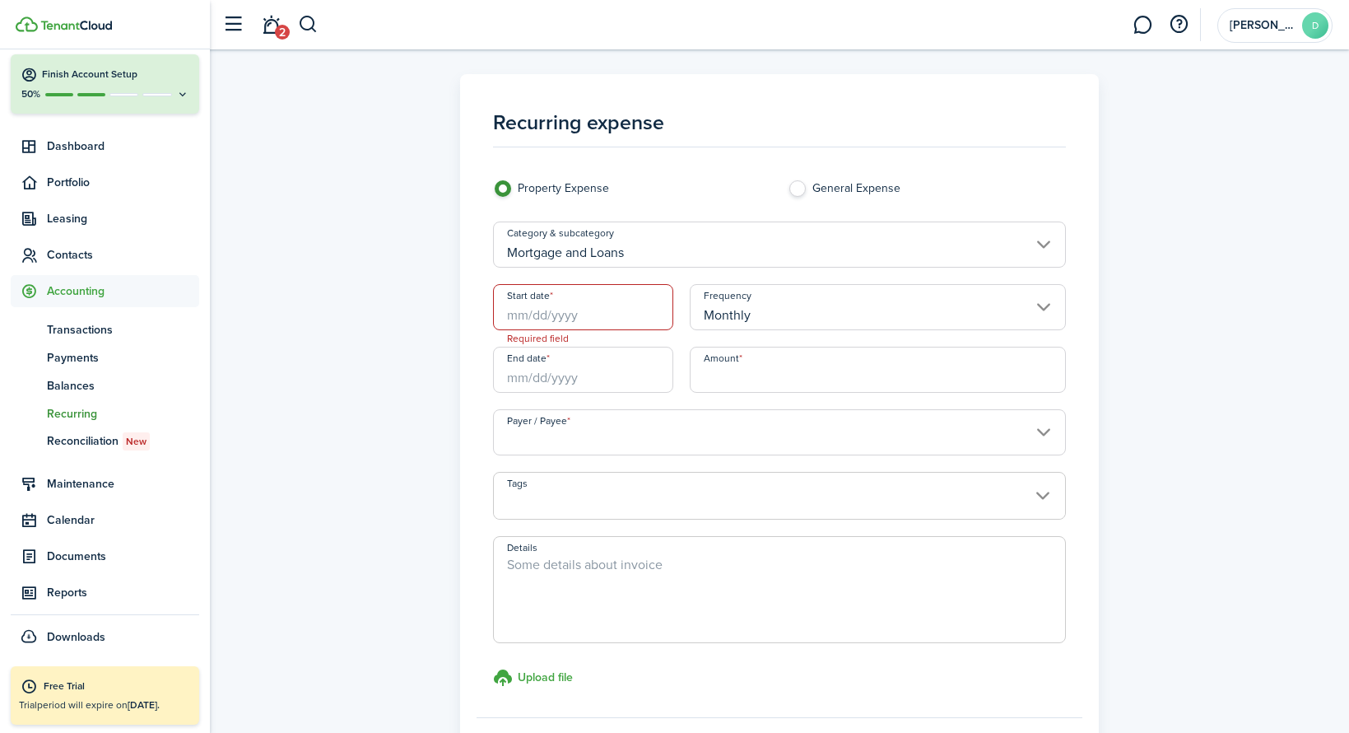
click at [561, 314] on input "Start date" at bounding box center [583, 307] width 180 height 46
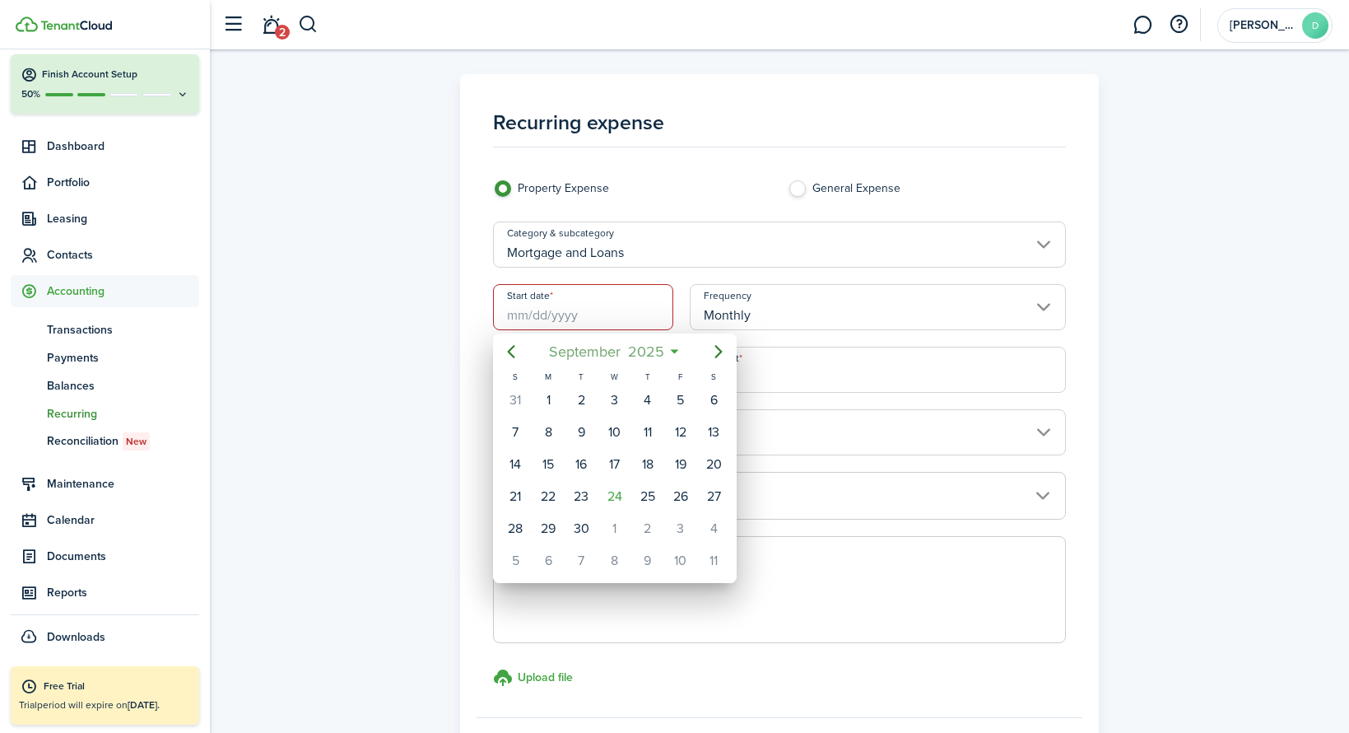
click at [633, 348] on span "2025" at bounding box center [646, 352] width 44 height 30
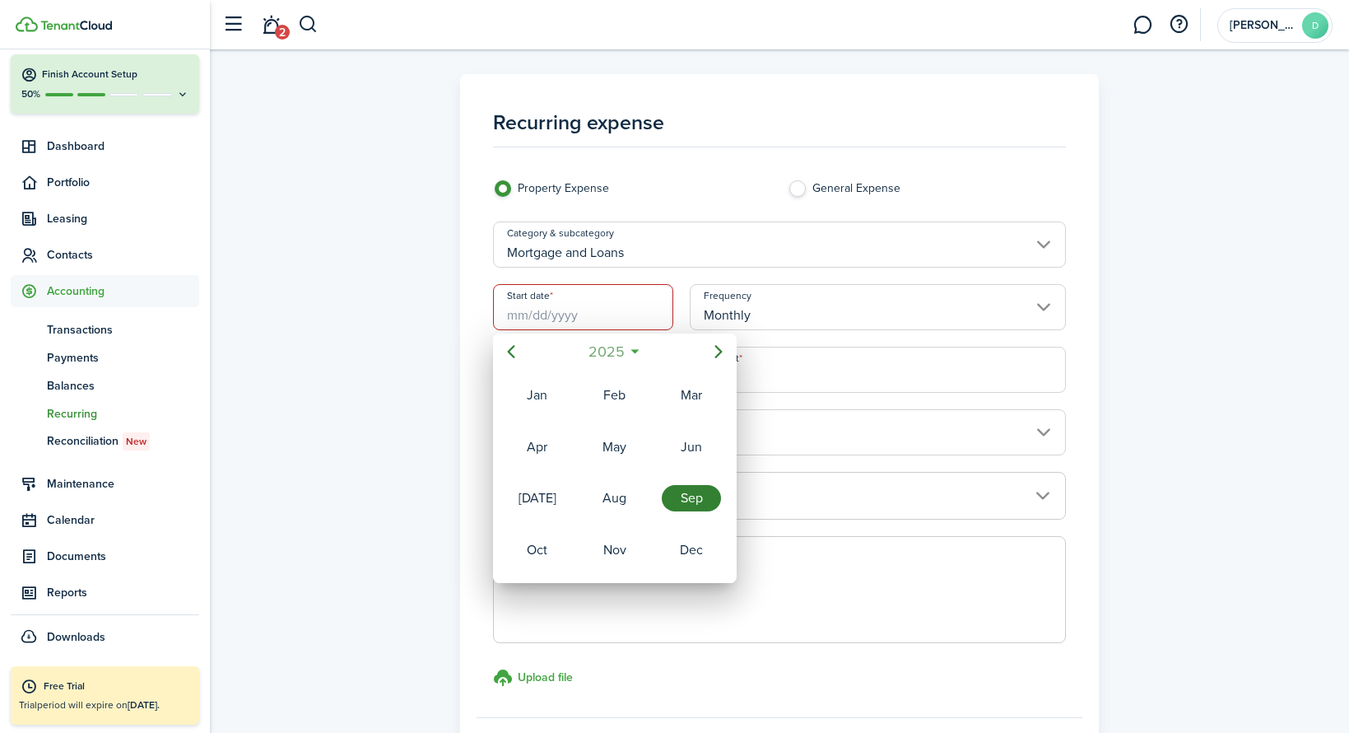
click at [633, 348] on mbsc-button "2025" at bounding box center [606, 352] width 57 height 30
click at [555, 445] on div "2021" at bounding box center [537, 447] width 59 height 26
click at [617, 449] on div "May" at bounding box center [614, 447] width 59 height 26
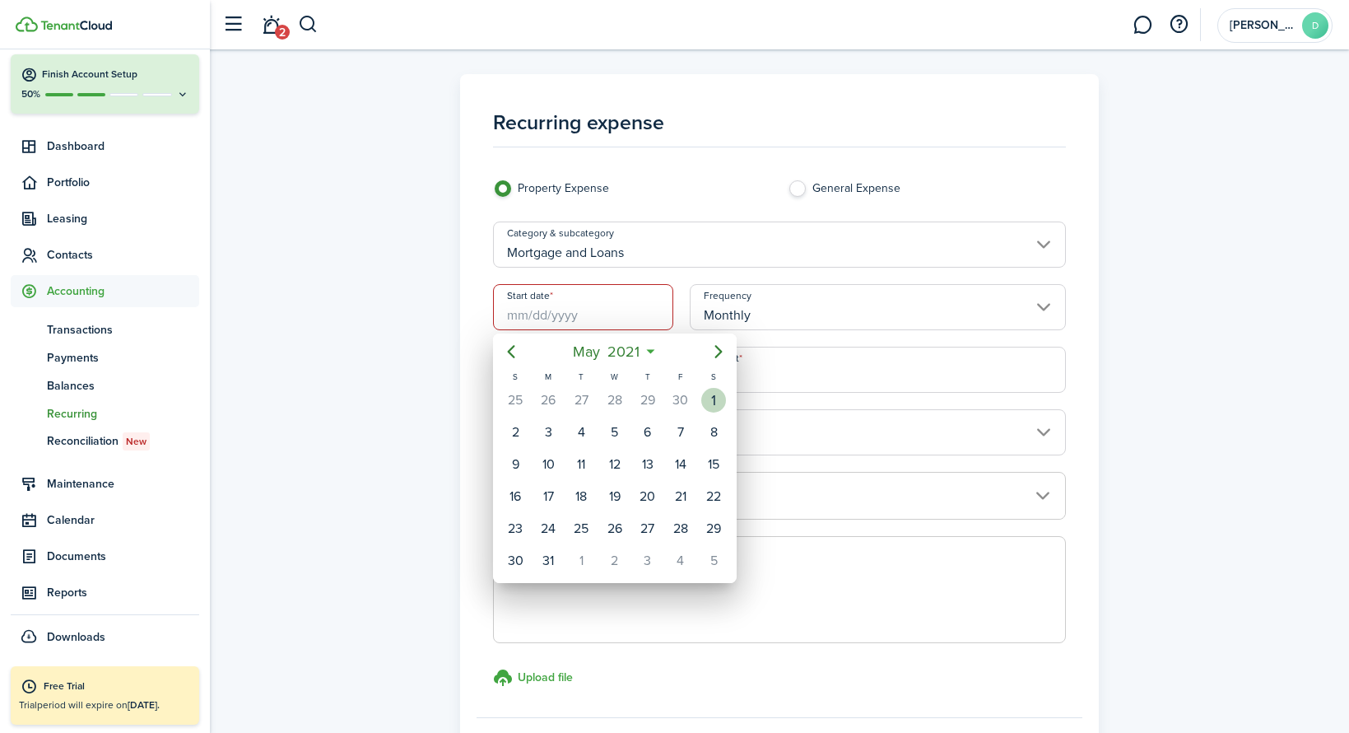
click at [715, 397] on div "1" at bounding box center [713, 400] width 25 height 25
type input "[DATE]"
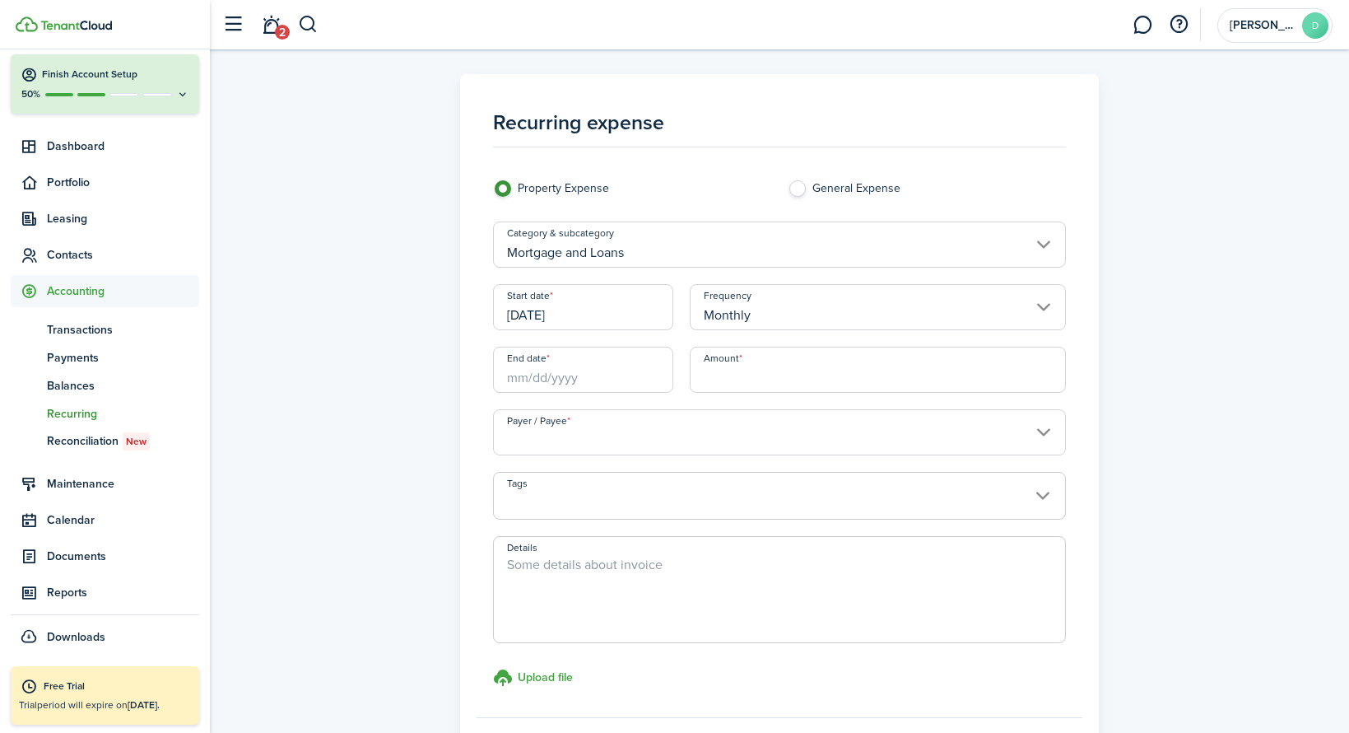
click at [565, 379] on input "End date" at bounding box center [583, 370] width 180 height 46
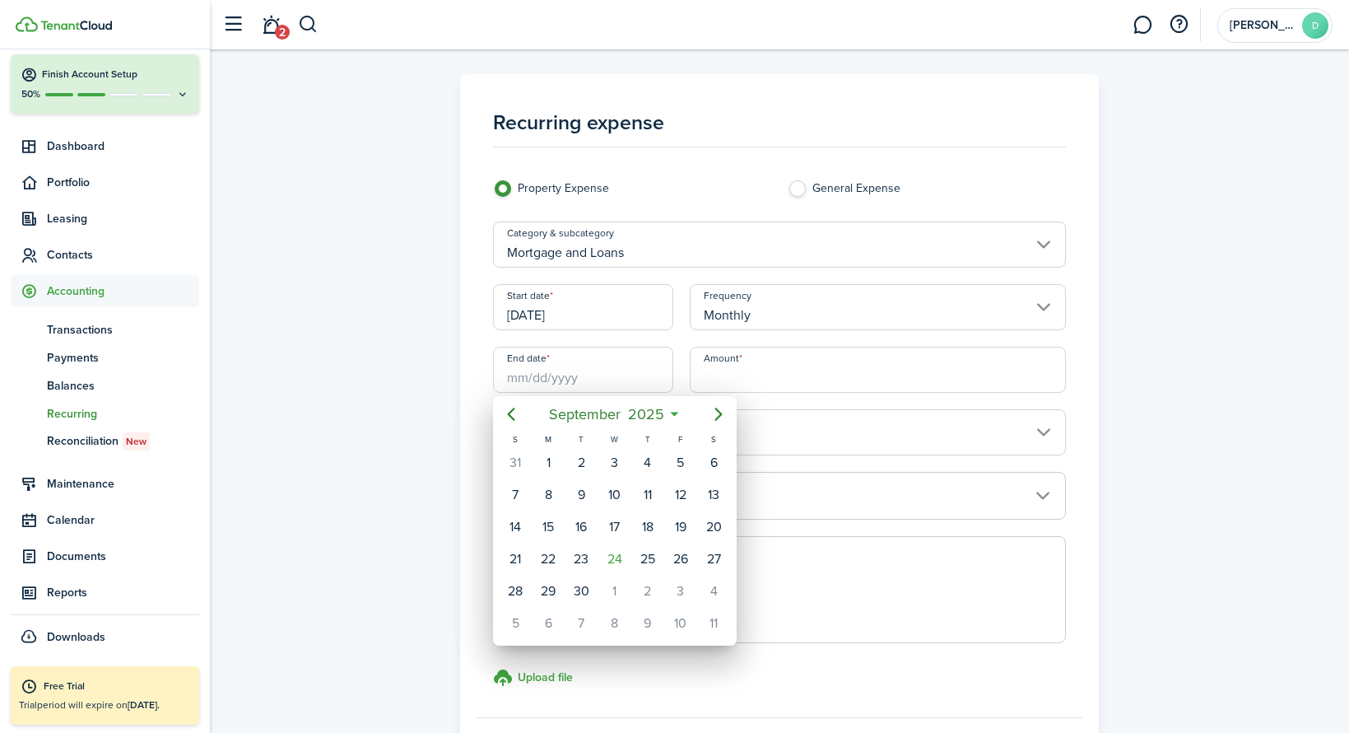
click at [516, 377] on div at bounding box center [674, 366] width 1613 height 996
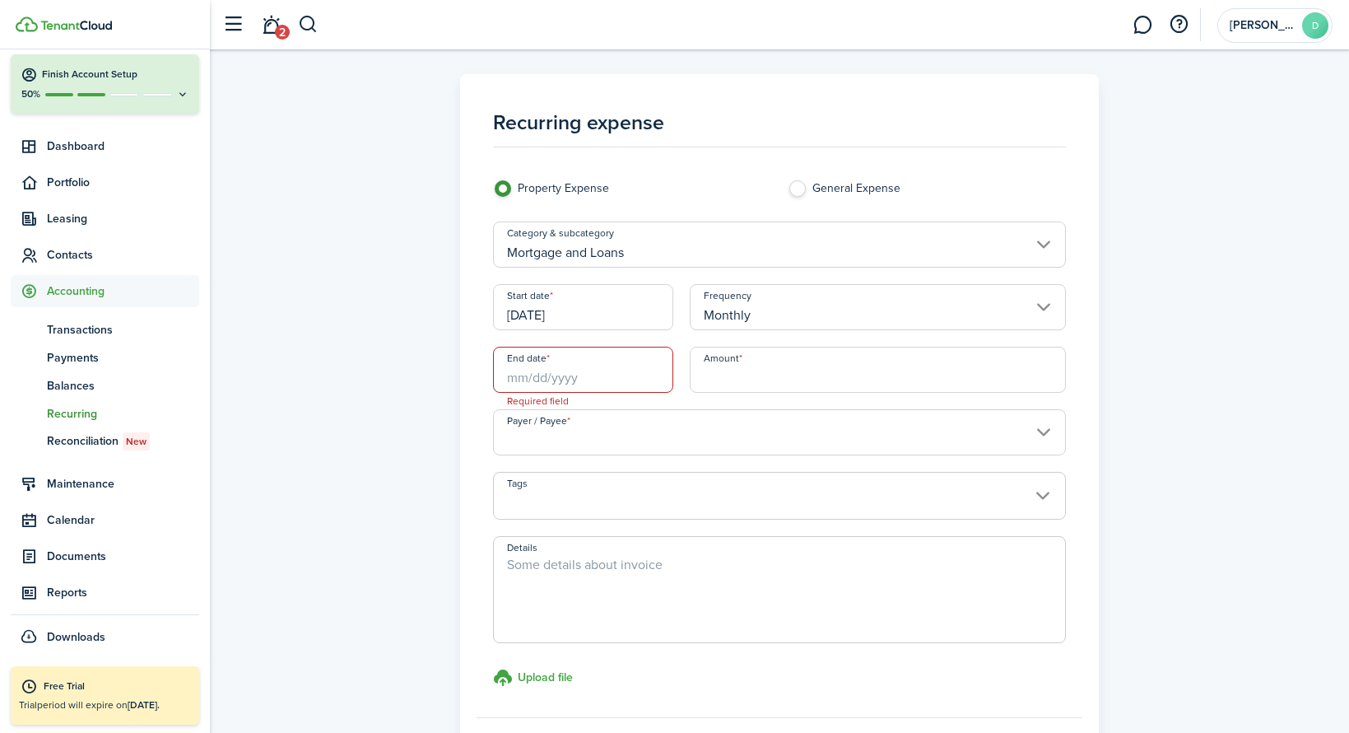
click at [561, 375] on input "End date" at bounding box center [583, 370] width 180 height 46
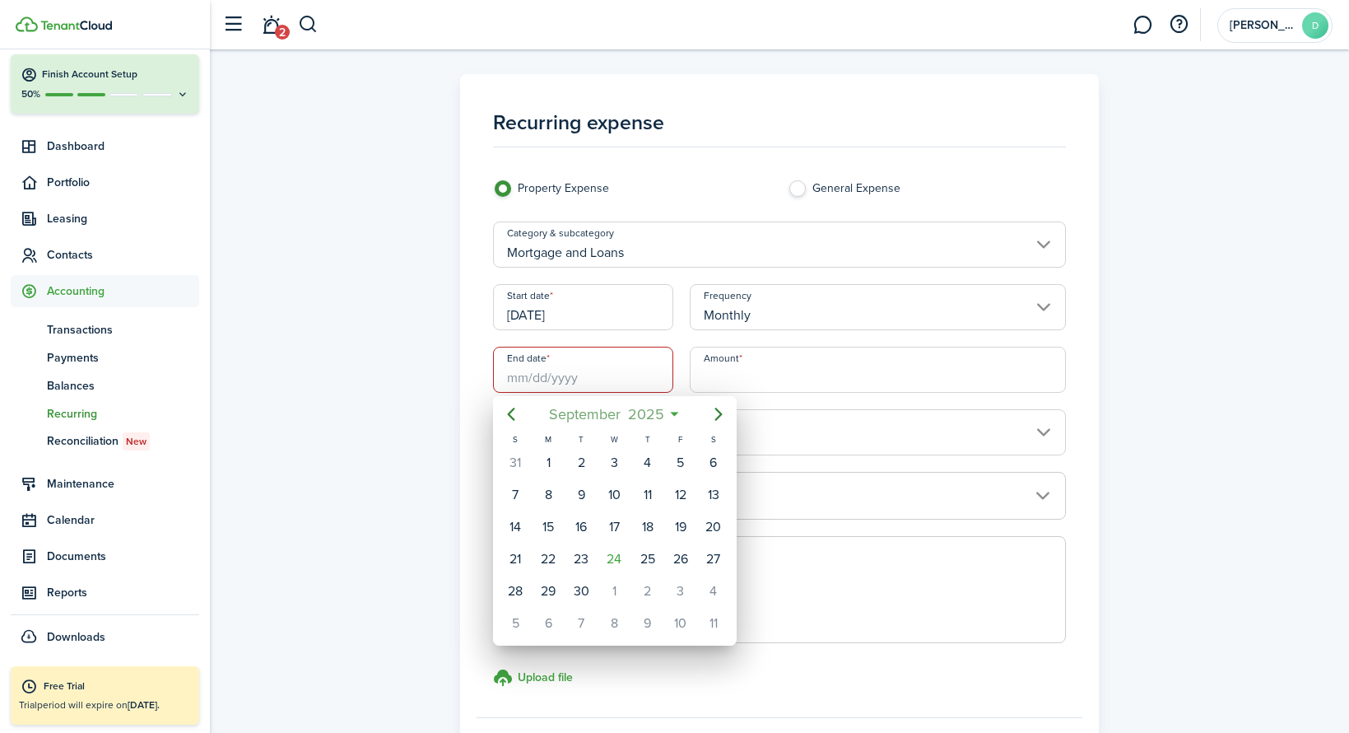
click at [622, 404] on span "September" at bounding box center [584, 414] width 79 height 30
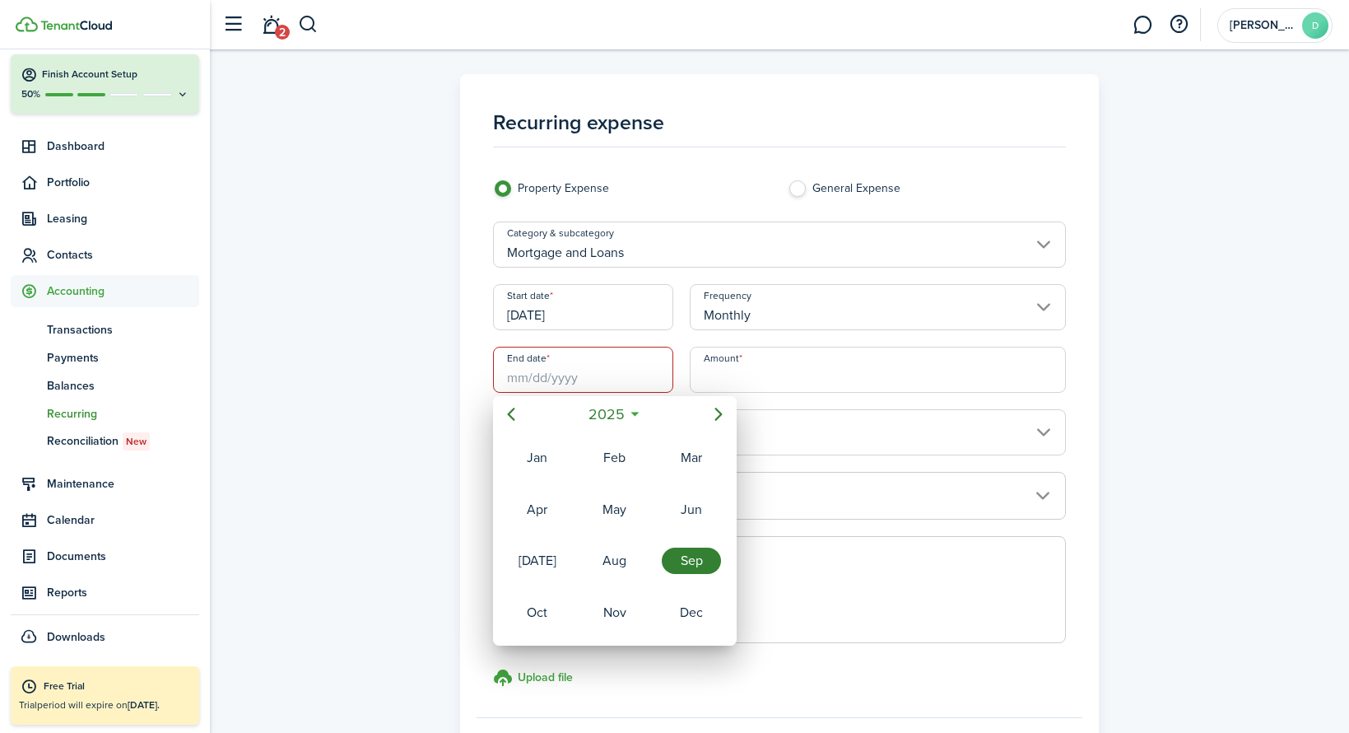
click at [615, 411] on span "2025" at bounding box center [606, 414] width 44 height 30
click at [719, 411] on icon "Next page" at bounding box center [718, 414] width 7 height 13
click at [514, 414] on icon "Previous page" at bounding box center [511, 414] width 20 height 20
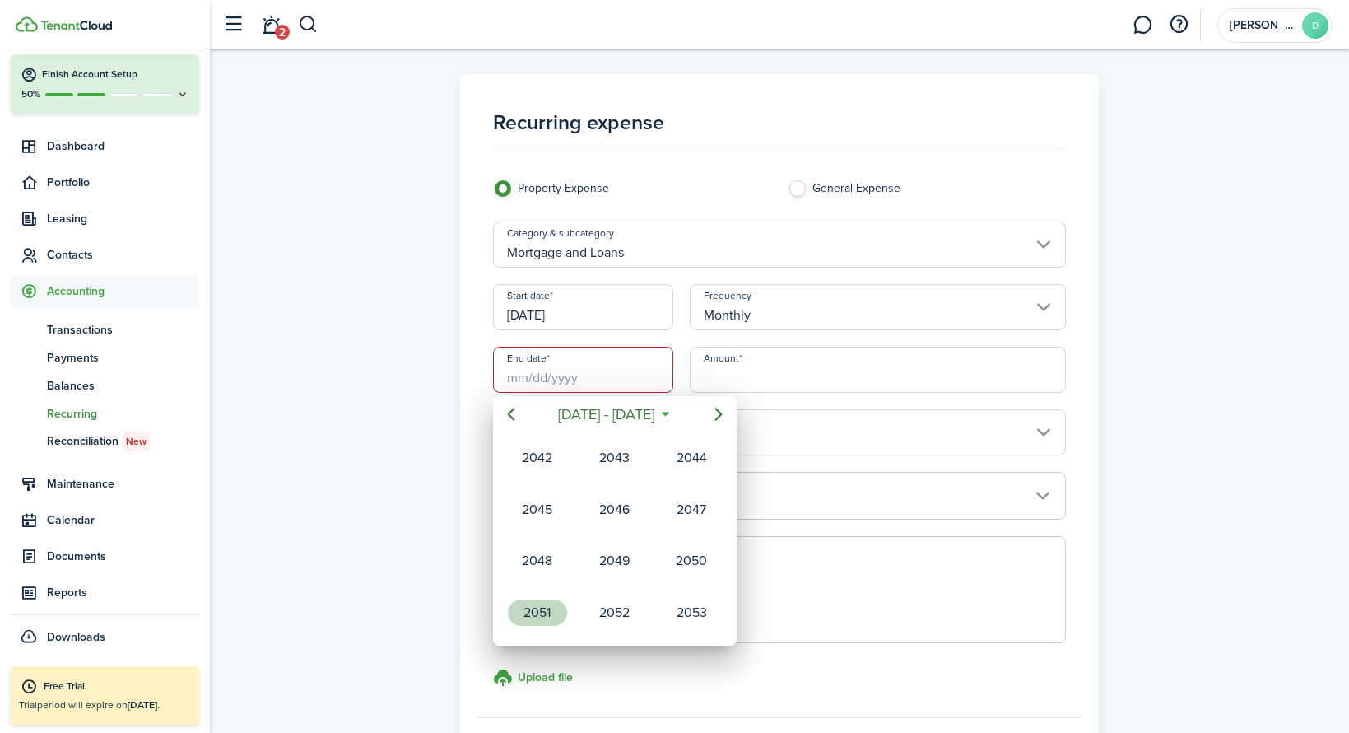
click at [551, 606] on div "2051" at bounding box center [537, 612] width 59 height 26
click at [608, 510] on div "May" at bounding box center [614, 509] width 59 height 26
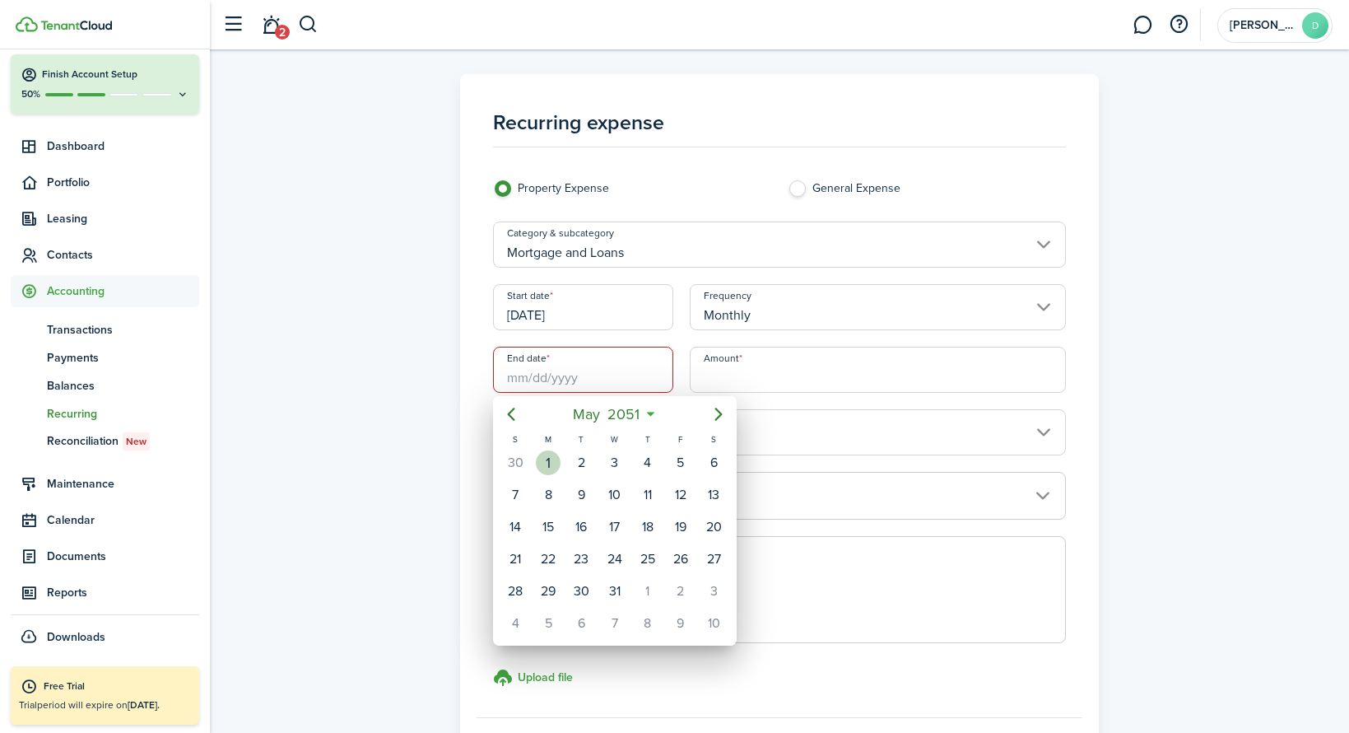
click at [543, 467] on div "1" at bounding box center [548, 462] width 25 height 25
type input "[DATE]"
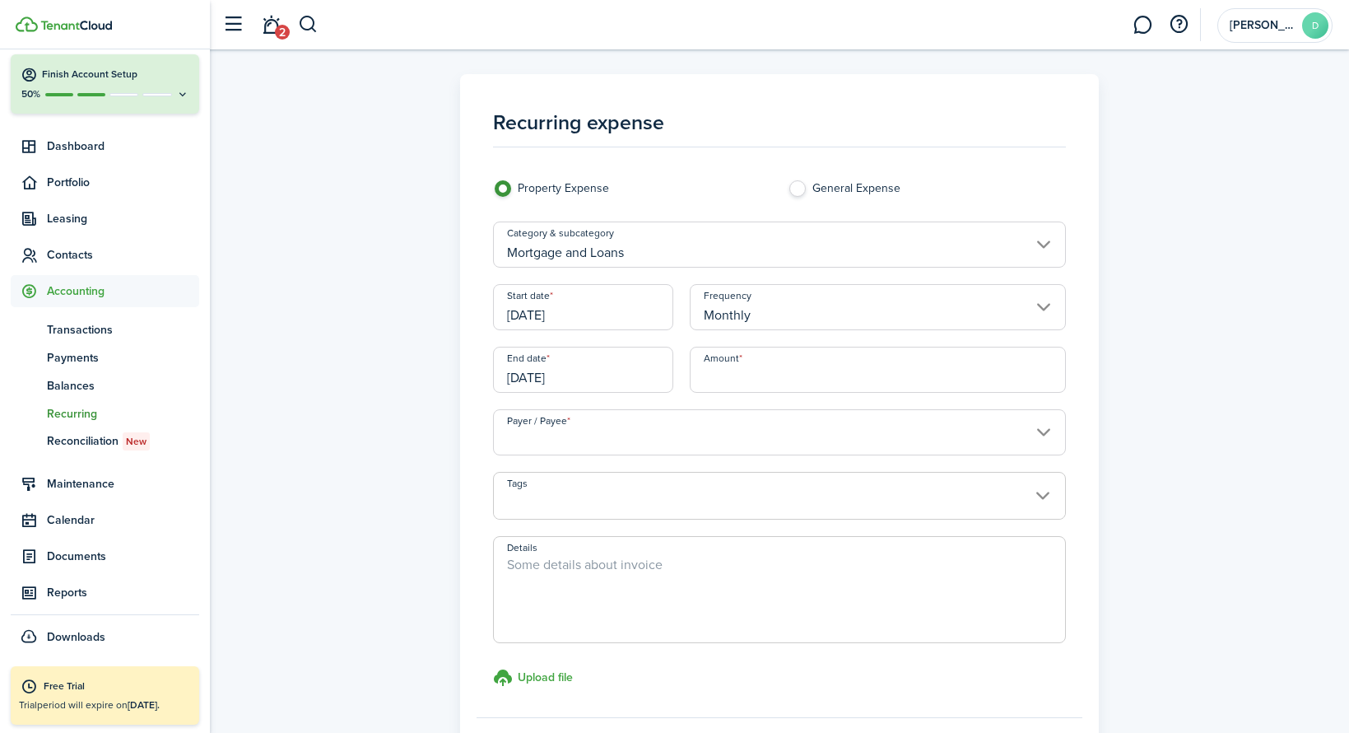
click at [741, 375] on input "Amount" at bounding box center [878, 370] width 376 height 46
click at [584, 415] on input "Payer / Payee" at bounding box center [779, 432] width 573 height 46
type input "$2,995.91"
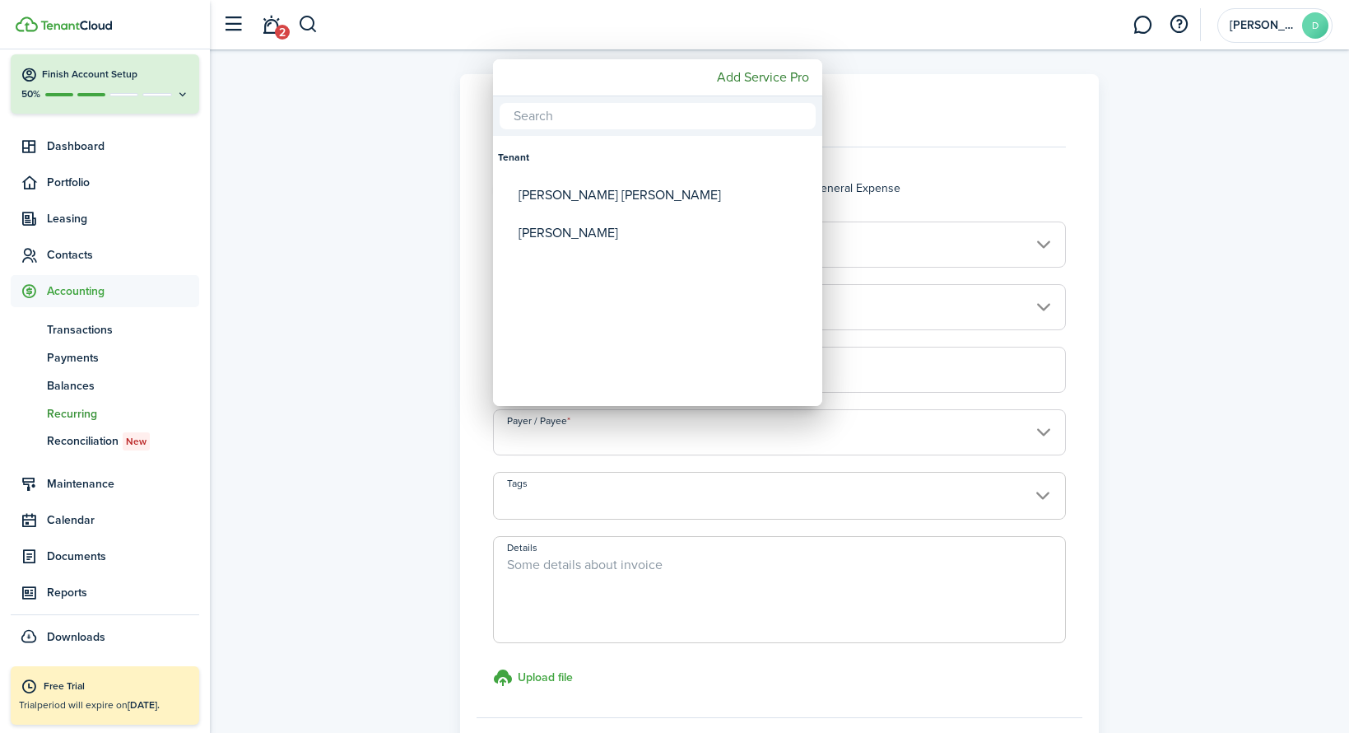
click at [1154, 319] on div at bounding box center [674, 366] width 1613 height 996
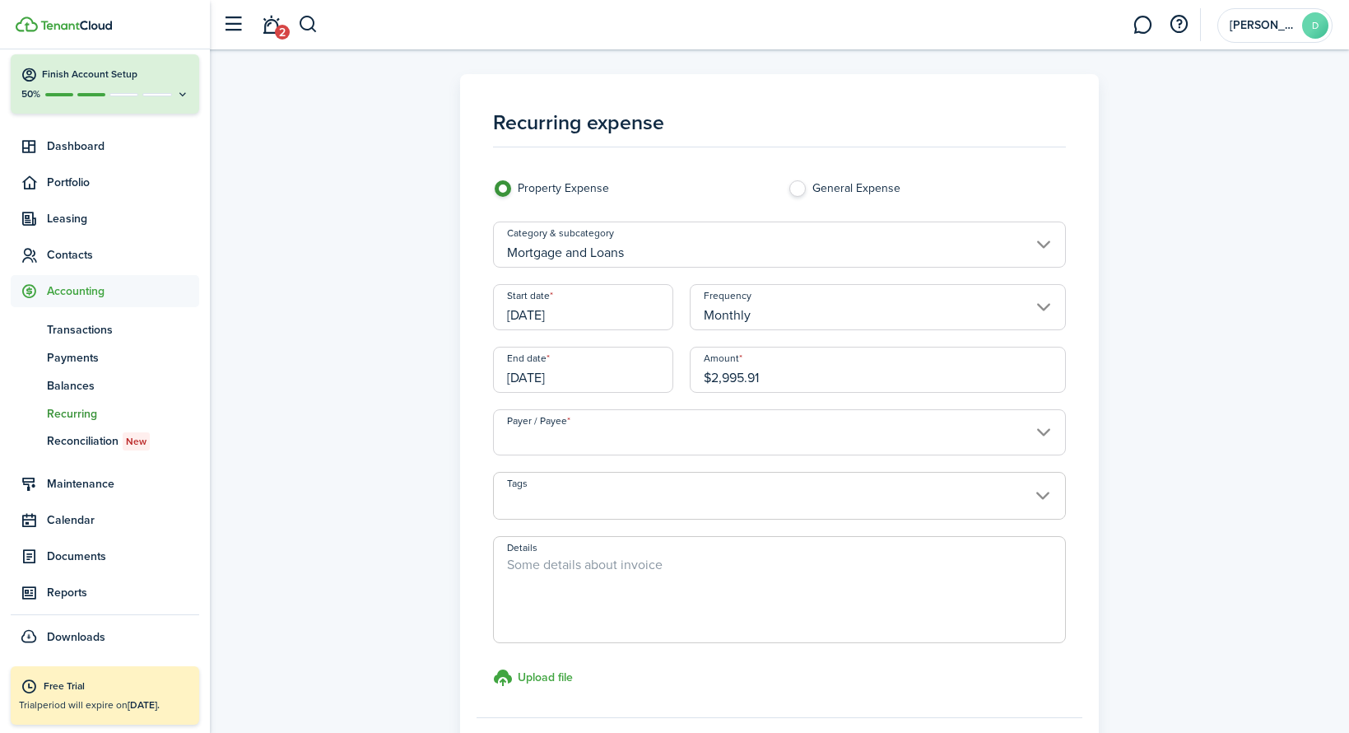
click at [803, 191] on label "General Expense" at bounding box center [927, 192] width 278 height 25
radio input "false"
radio input "true"
click at [604, 439] on input "Payer / Payee" at bounding box center [779, 432] width 573 height 46
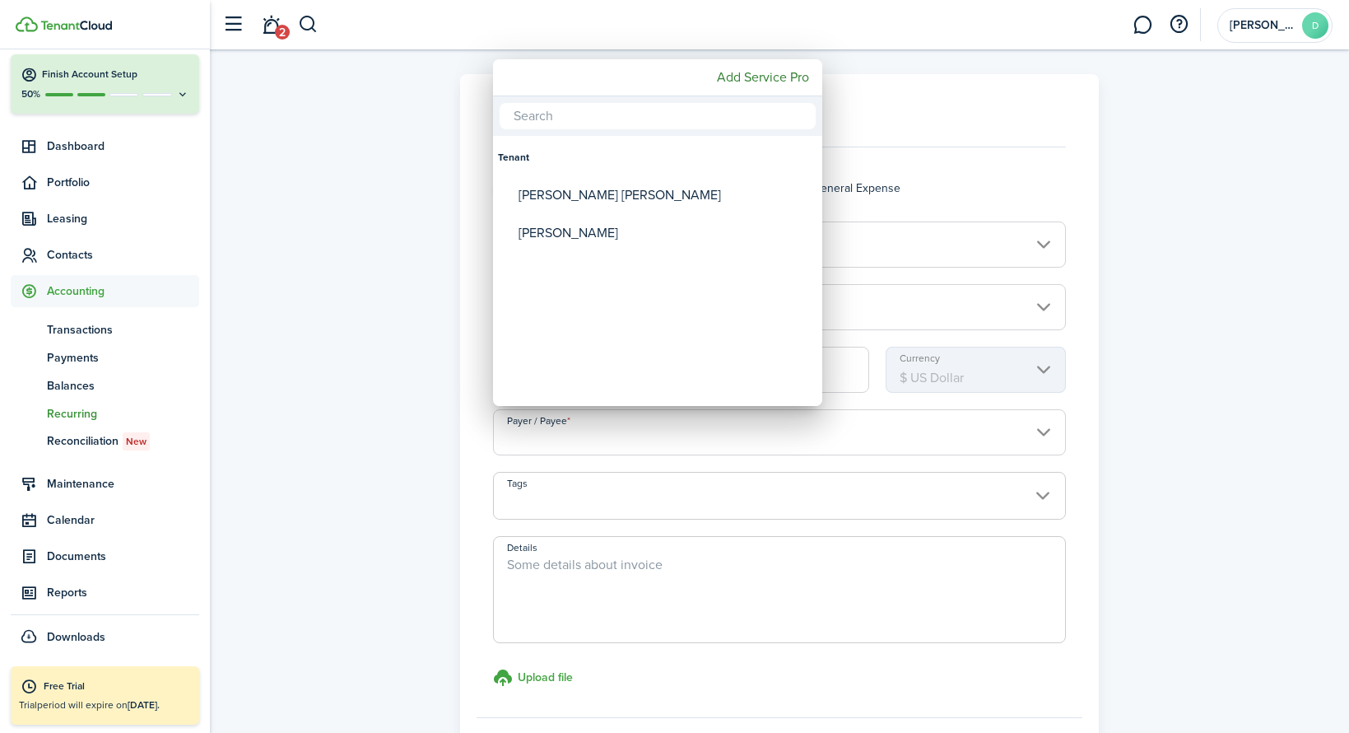
click at [1172, 285] on div at bounding box center [674, 366] width 1613 height 996
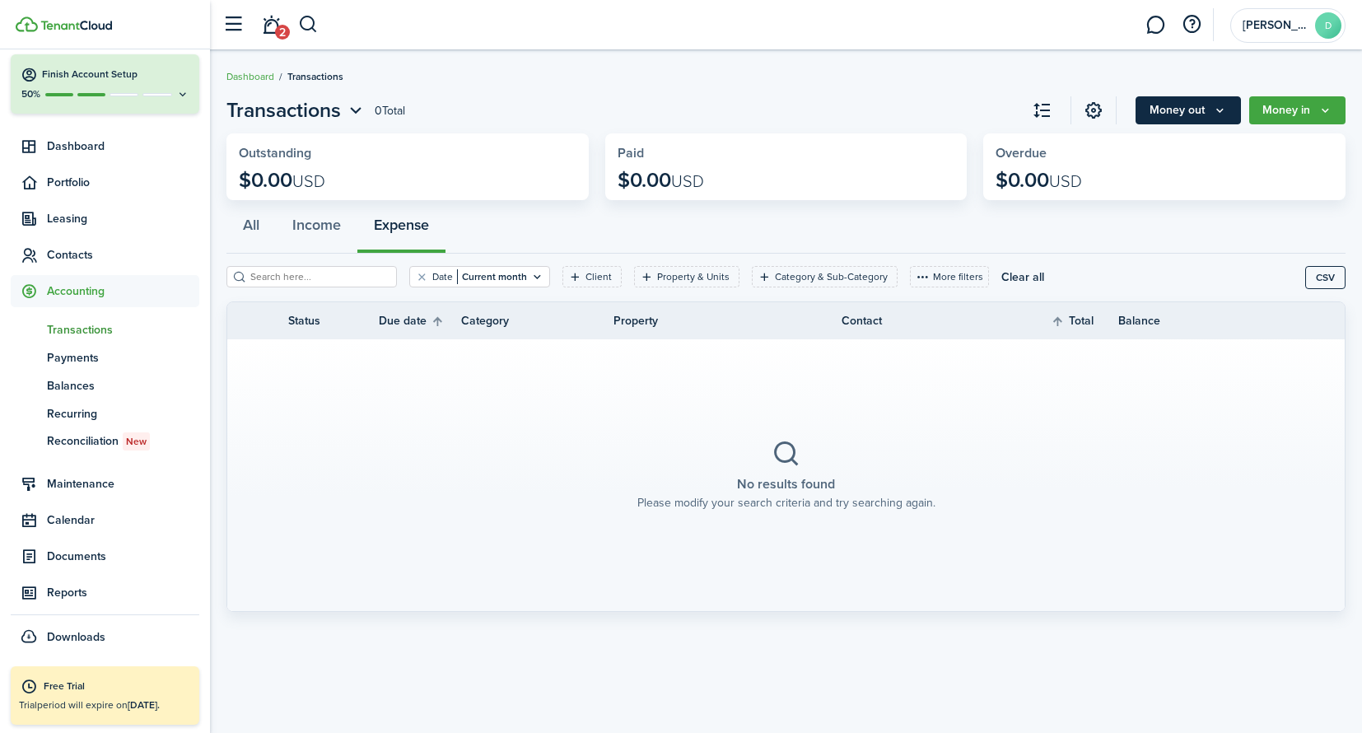
click at [1163, 110] on button "Money out" at bounding box center [1187, 110] width 105 height 28
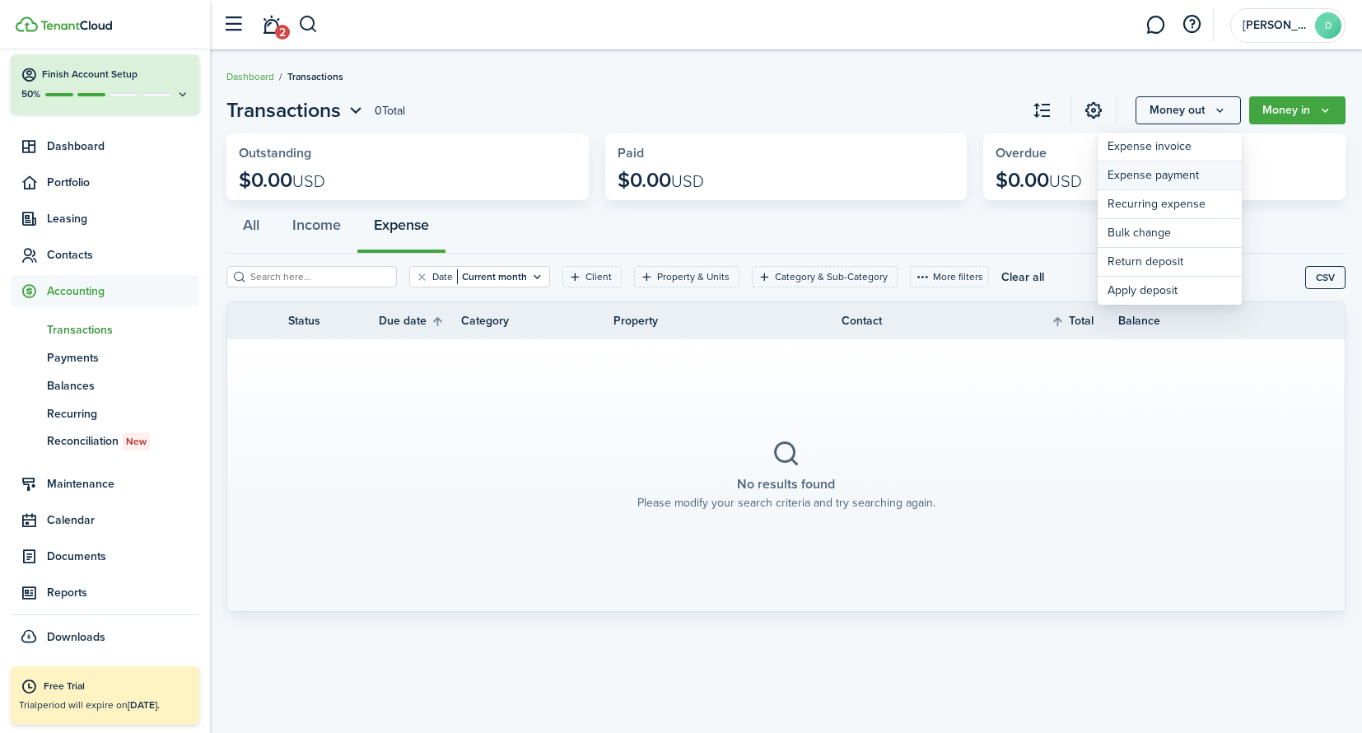
click at [1183, 173] on link "Expense payment" at bounding box center [1169, 175] width 144 height 29
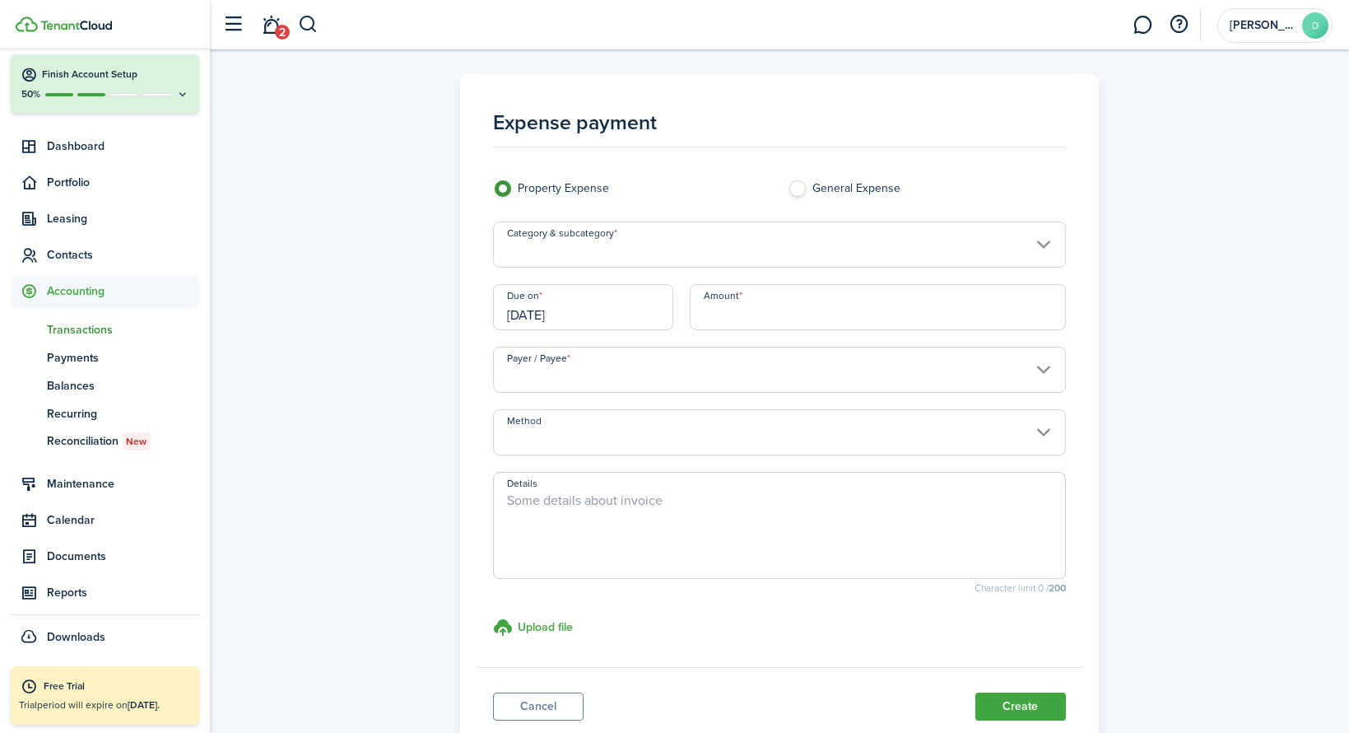
click at [536, 245] on input "Category & subcategory" at bounding box center [779, 244] width 573 height 46
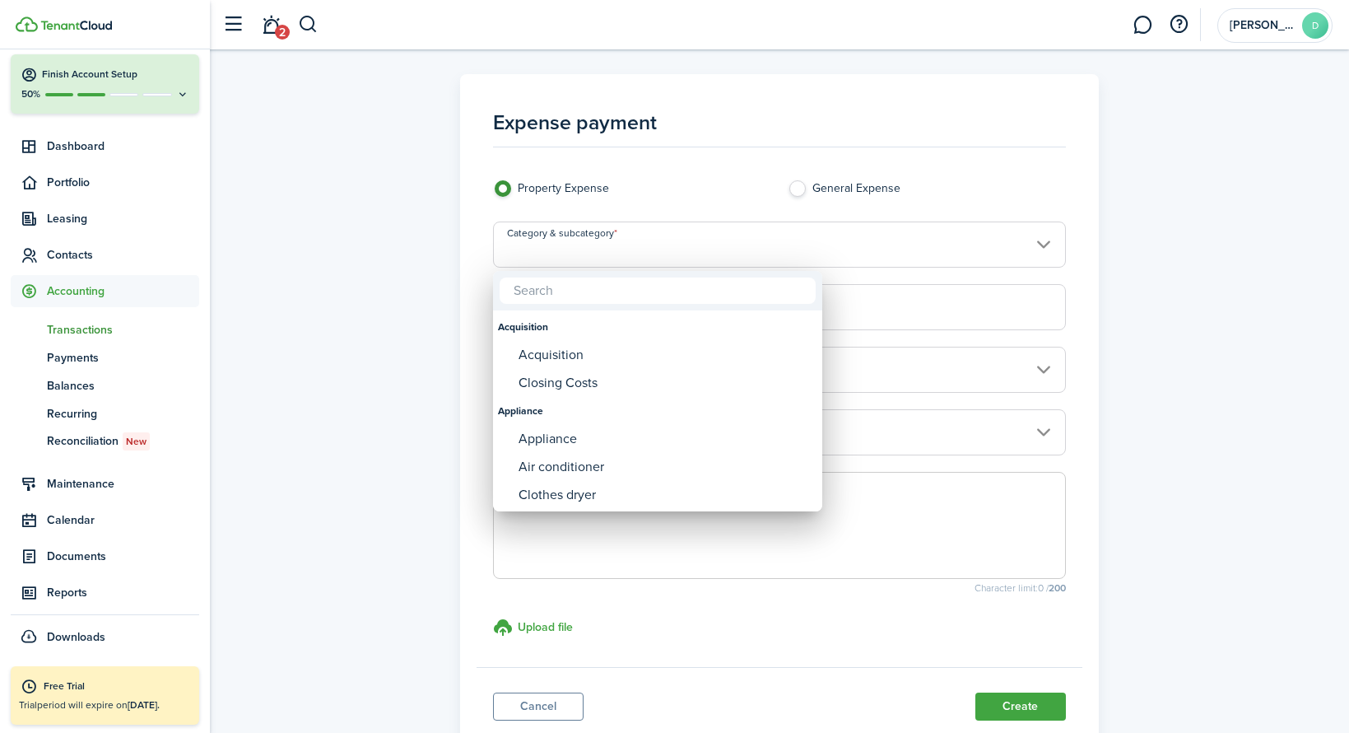
click at [536, 245] on div at bounding box center [674, 366] width 1613 height 996
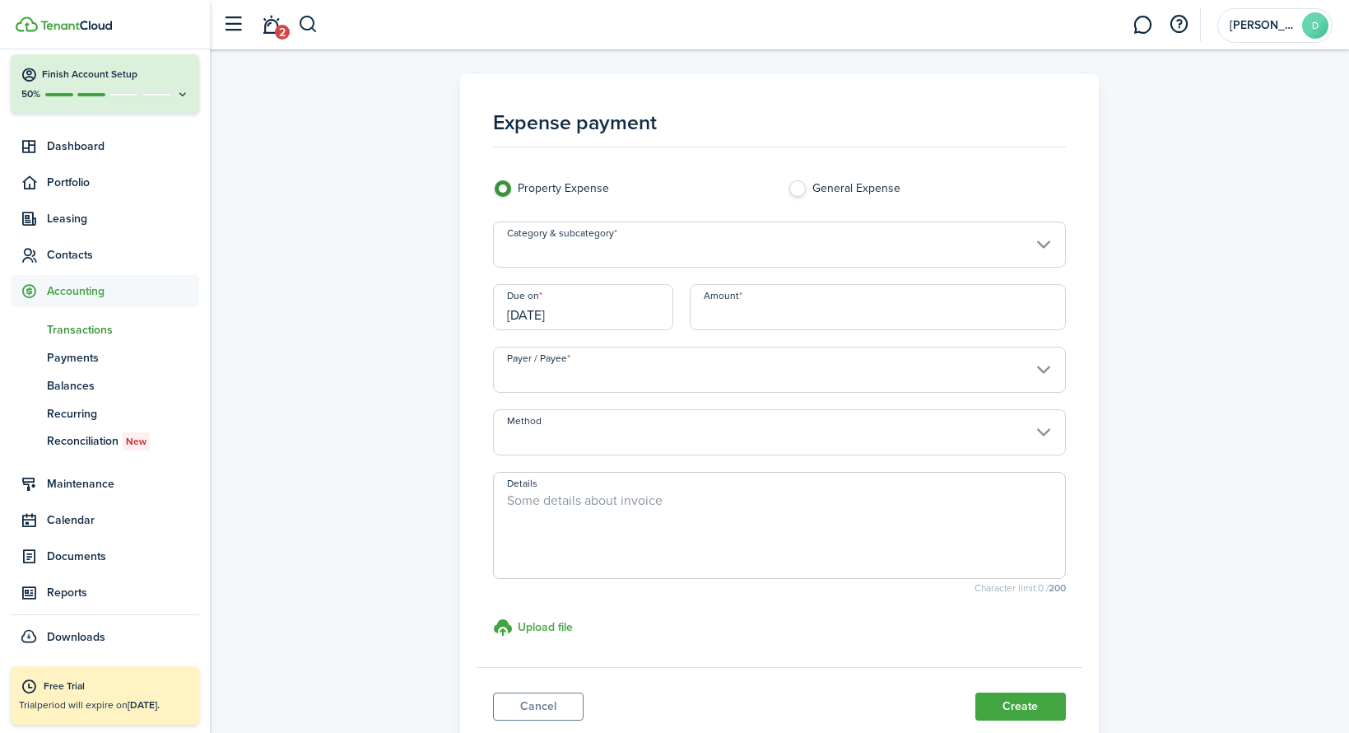
click at [576, 375] on input "Payer / Payee" at bounding box center [779, 370] width 573 height 46
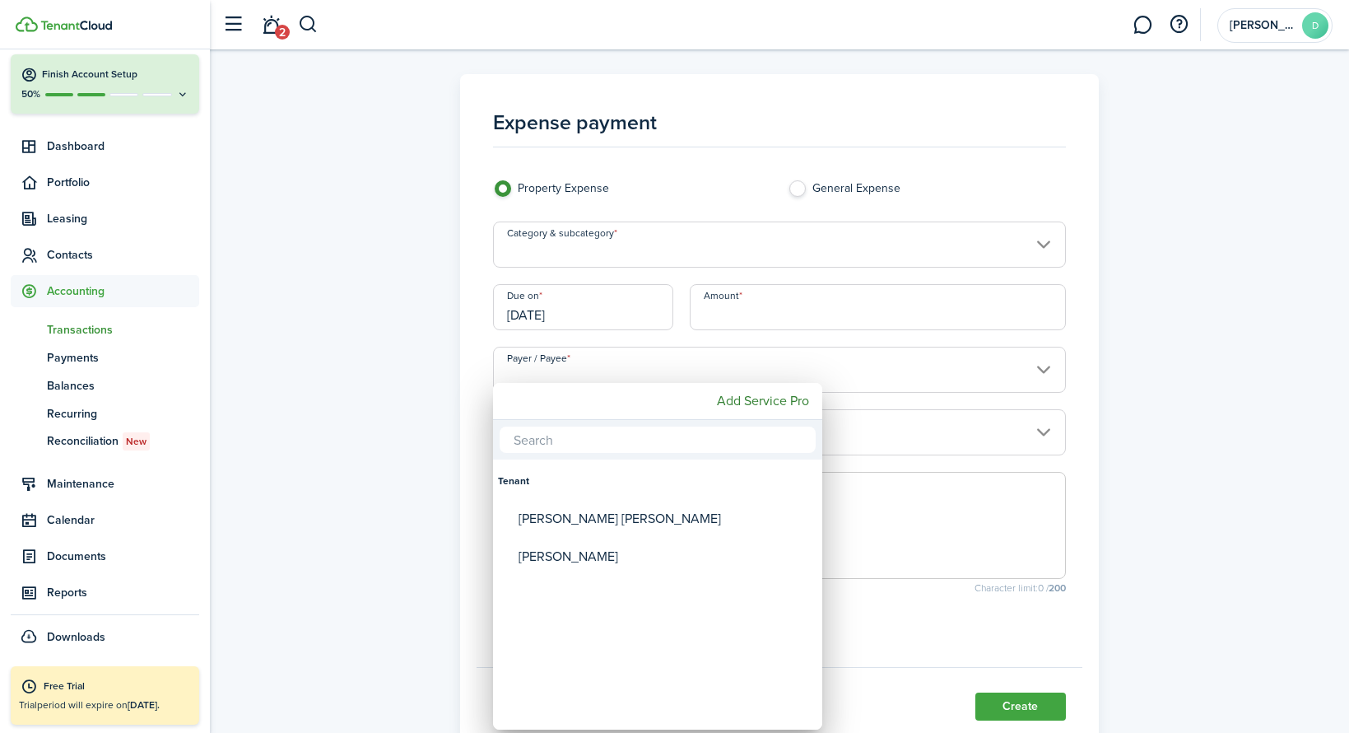
click at [440, 366] on div at bounding box center [674, 366] width 1613 height 996
